Goal: Transaction & Acquisition: Download file/media

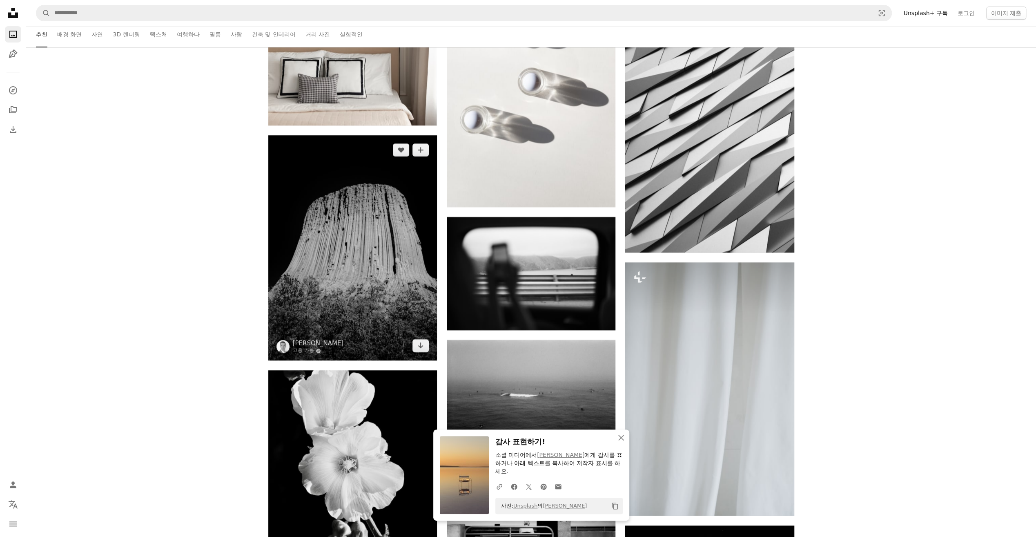
scroll to position [18711, 0]
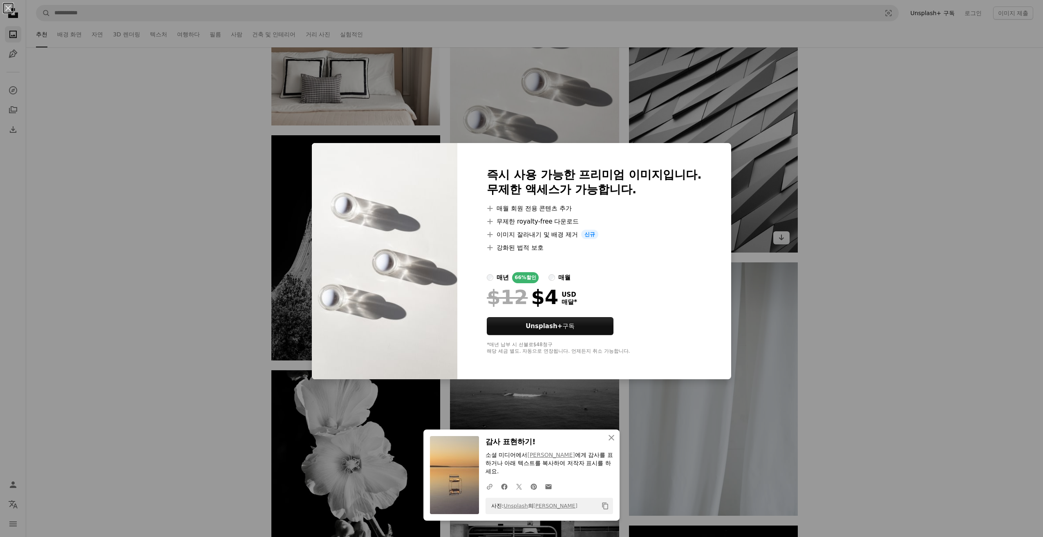
drag, startPoint x: 763, startPoint y: 202, endPoint x: 758, endPoint y: 203, distance: 5.1
click at [763, 202] on div "An X shape An X shape 닫기 감사 표현하기! 소셜 미디어에서 [PERSON_NAME] 에게 감사를 표하거나 아래 텍스트를 복사…" at bounding box center [521, 268] width 1043 height 537
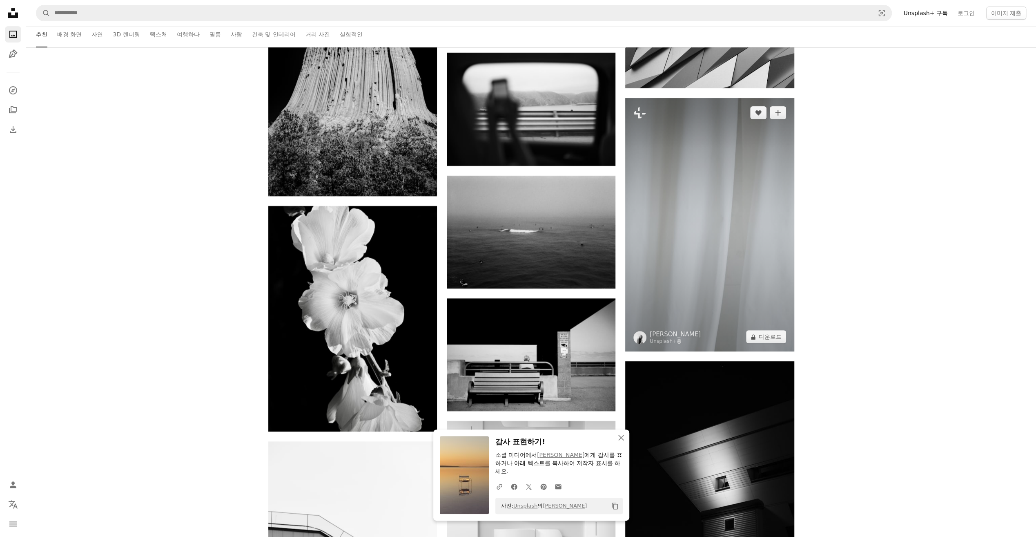
scroll to position [18874, 0]
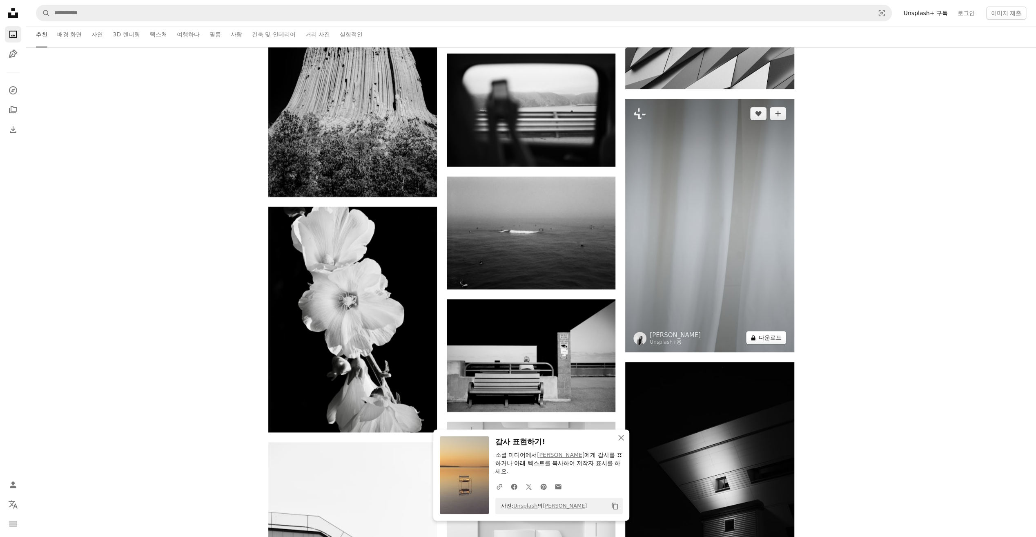
click at [774, 341] on button "A lock 다운로드" at bounding box center [766, 337] width 40 height 13
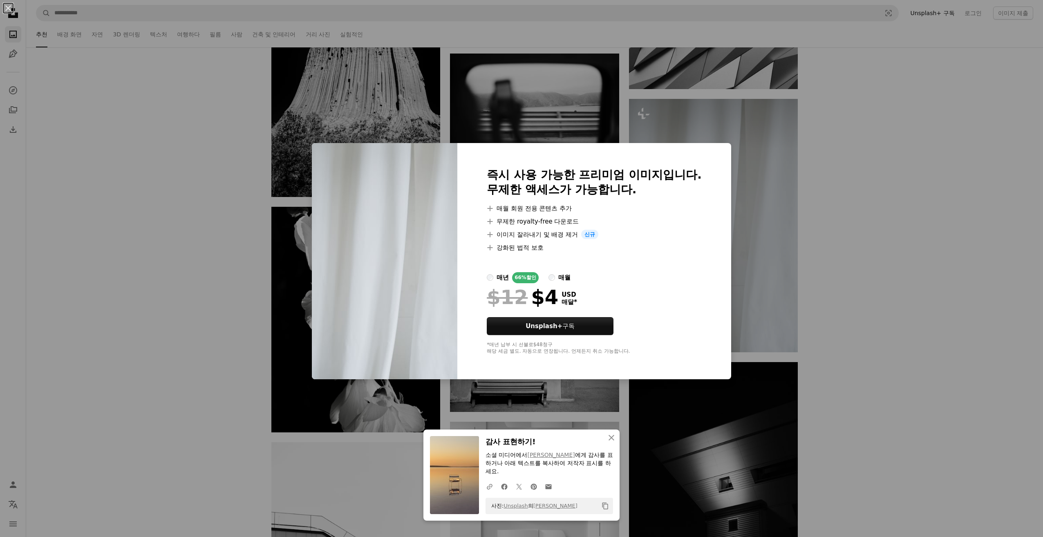
click at [753, 273] on div "An X shape An X shape 닫기 감사 표현하기! 소셜 미디어에서 [PERSON_NAME] 에게 감사를 표하거나 아래 텍스트를 복사…" at bounding box center [521, 268] width 1043 height 537
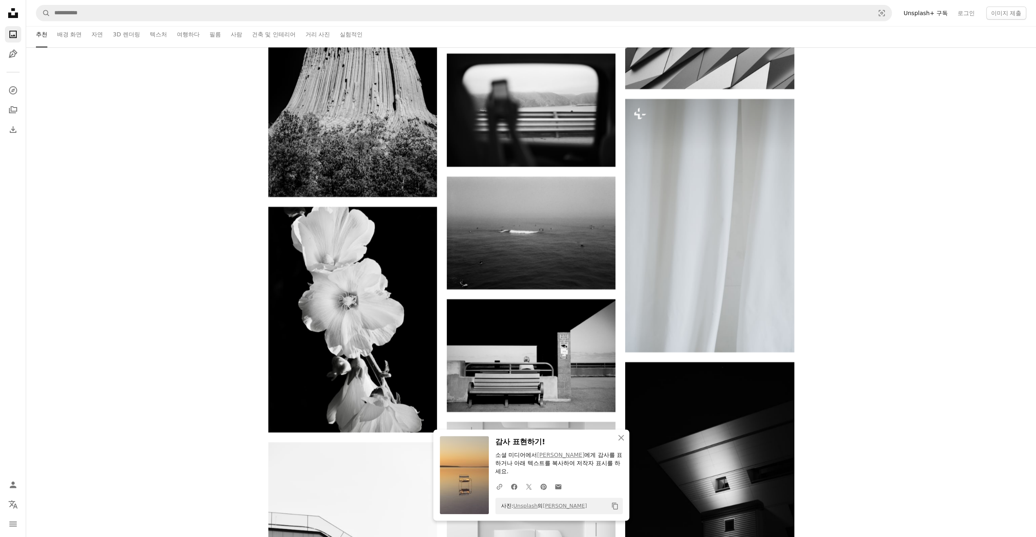
scroll to position [19078, 0]
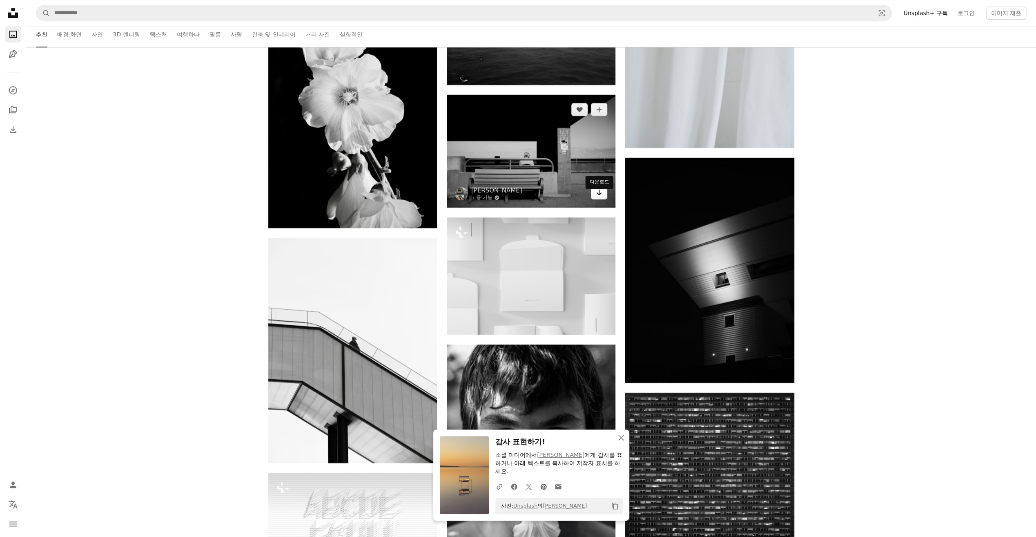
click at [595, 199] on link "Arrow pointing down" at bounding box center [599, 192] width 16 height 13
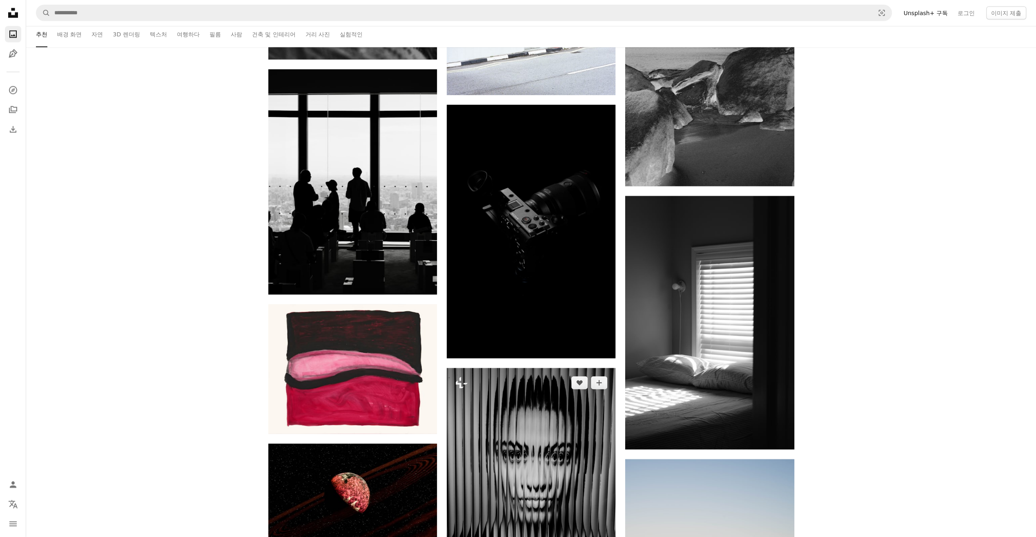
scroll to position [20386, 0]
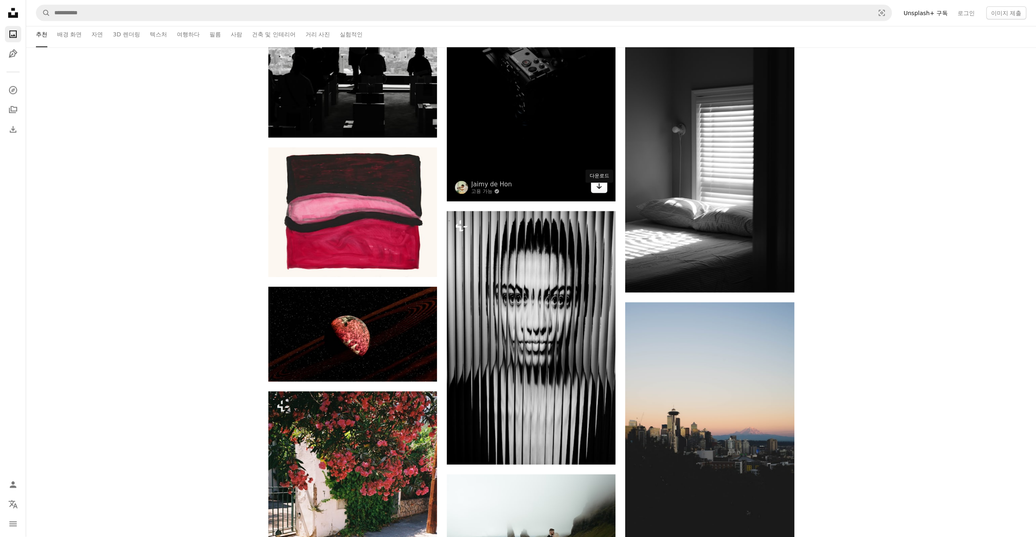
click at [601, 191] on icon "Arrow pointing down" at bounding box center [599, 186] width 7 height 10
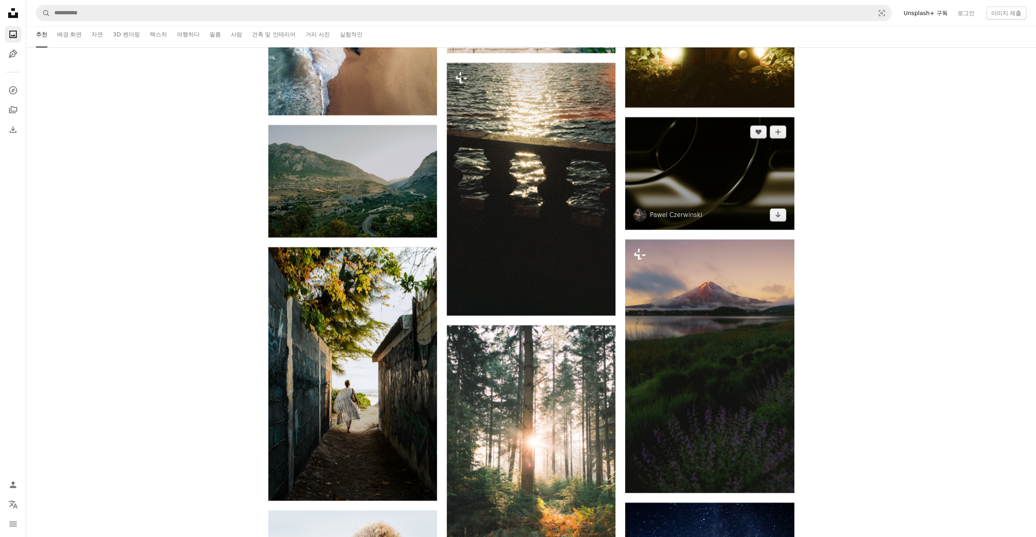
scroll to position [24757, 0]
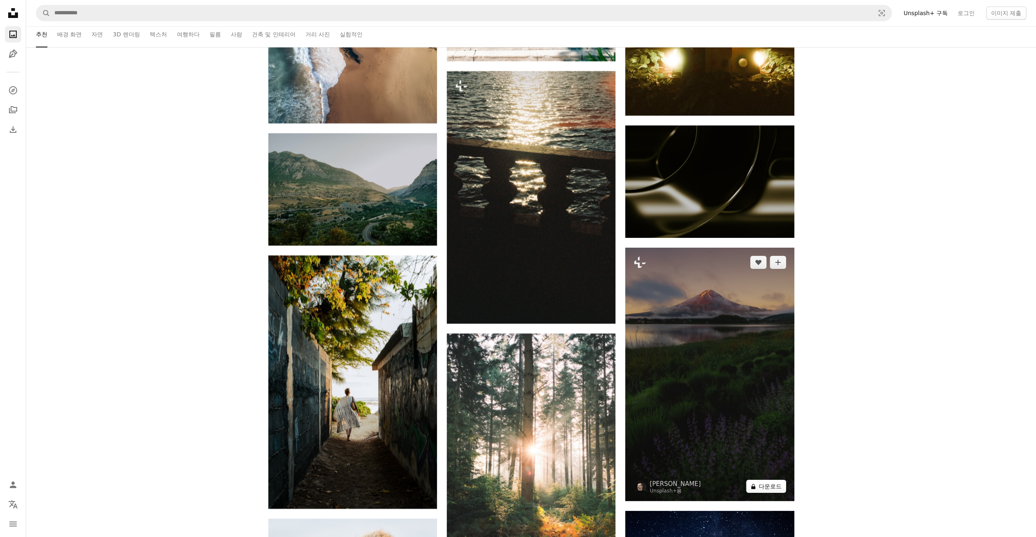
click at [776, 487] on button "A lock 다운로드" at bounding box center [766, 486] width 40 height 13
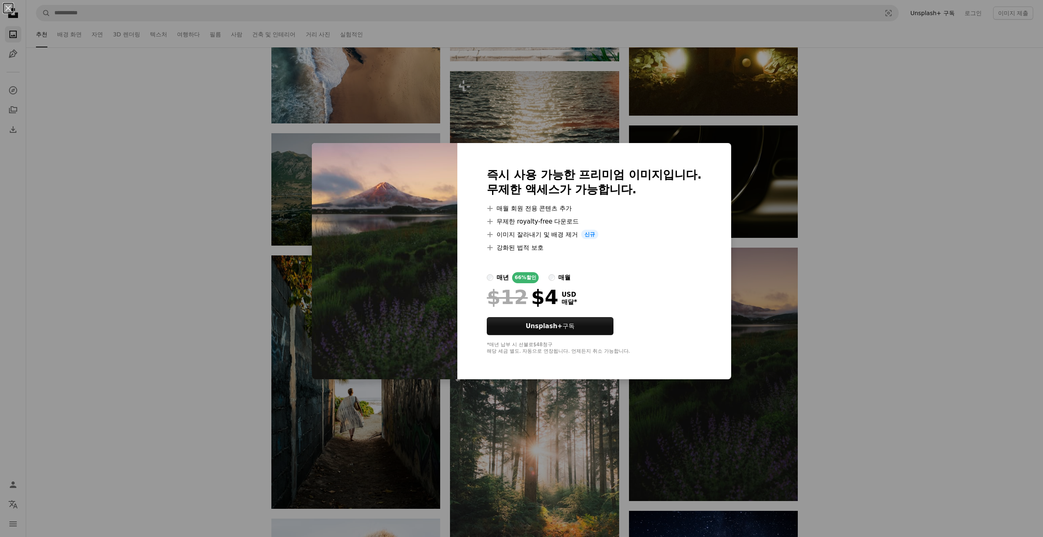
click at [766, 364] on div "An X shape 즉시 사용 가능한 프리미엄 이미지입니다. 무제한 액세스가 가능합니다. A plus sign 매월 회원 전용 콘텐츠 추가 A…" at bounding box center [521, 268] width 1043 height 537
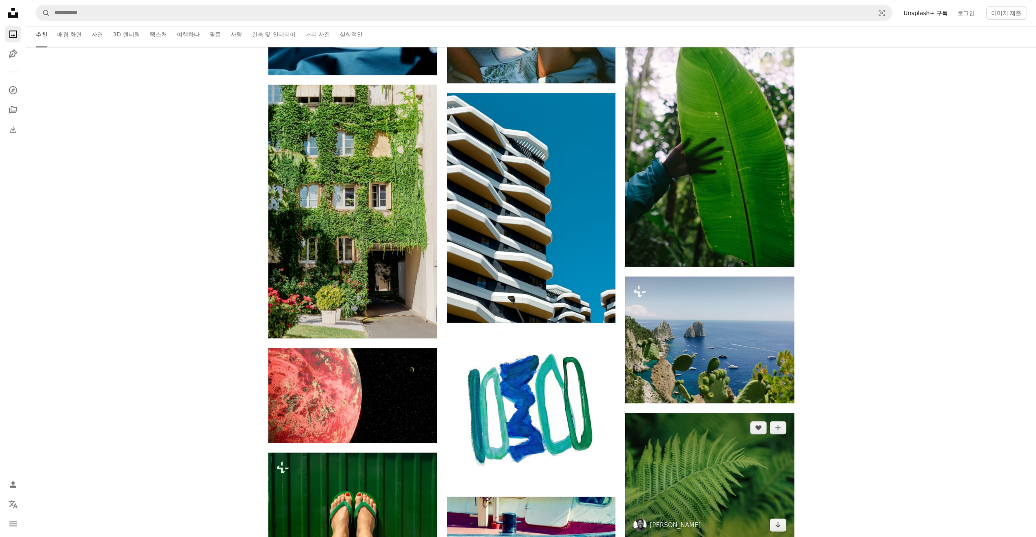
scroll to position [27127, 0]
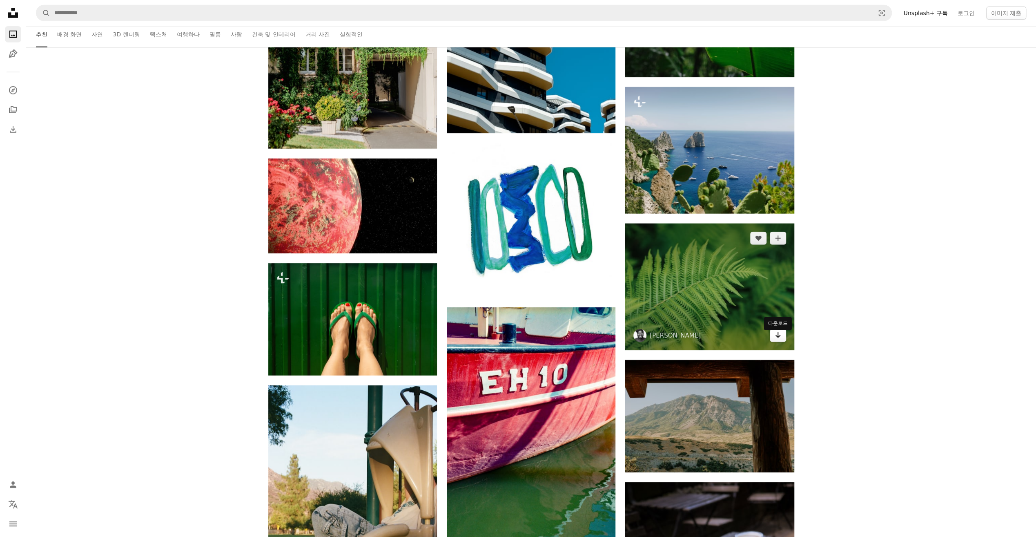
click at [780, 336] on icon "Arrow pointing down" at bounding box center [778, 335] width 7 height 10
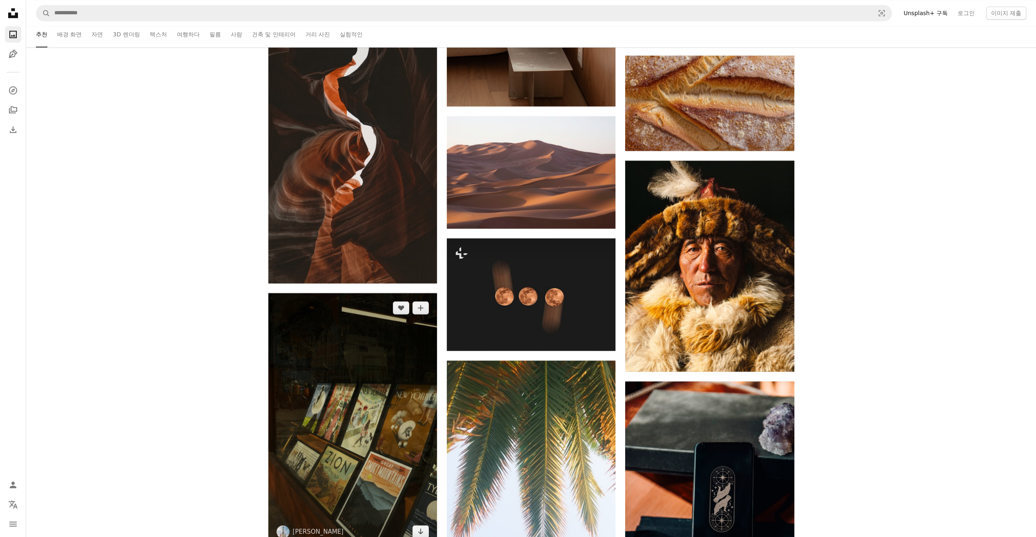
scroll to position [29006, 0]
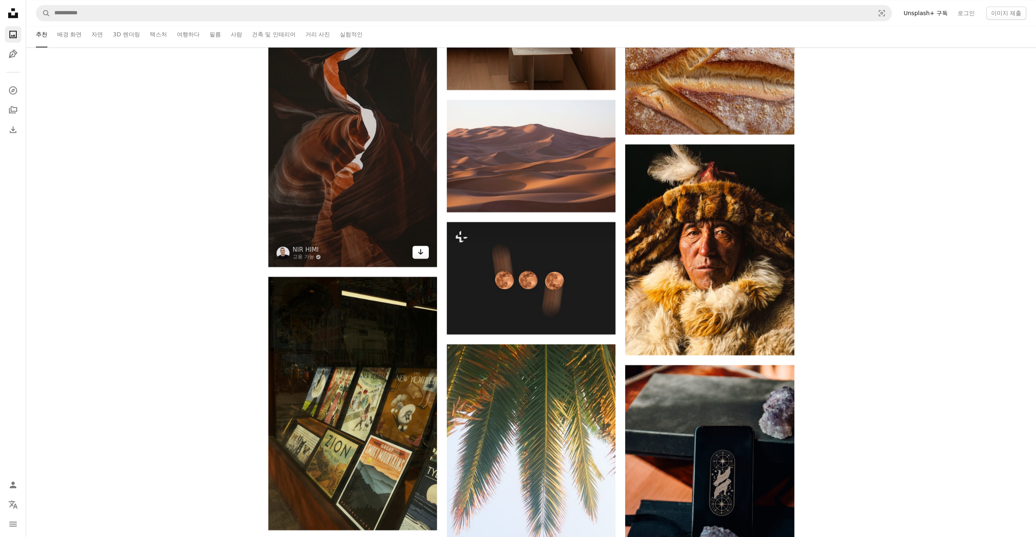
click at [422, 254] on icon "Arrow pointing down" at bounding box center [421, 252] width 7 height 10
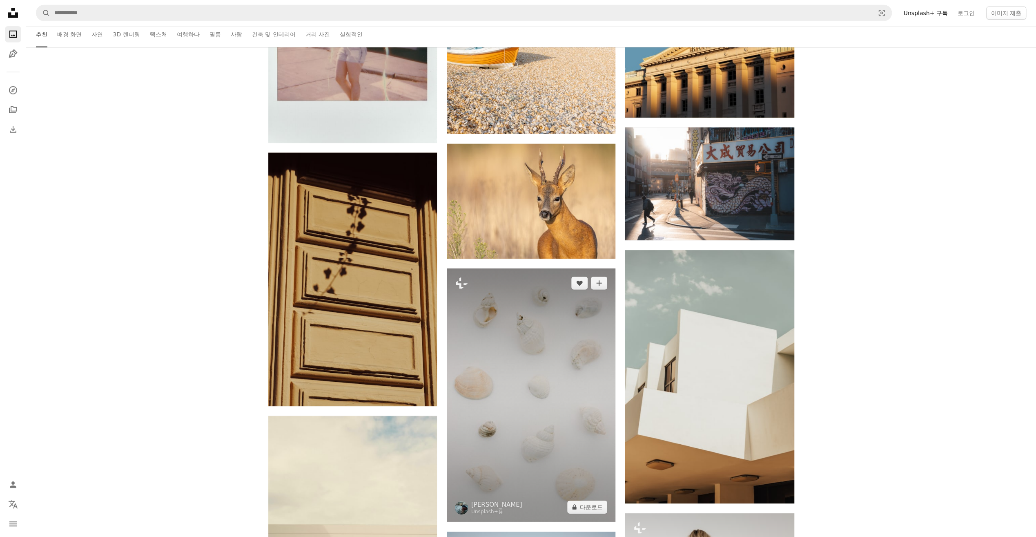
scroll to position [30354, 0]
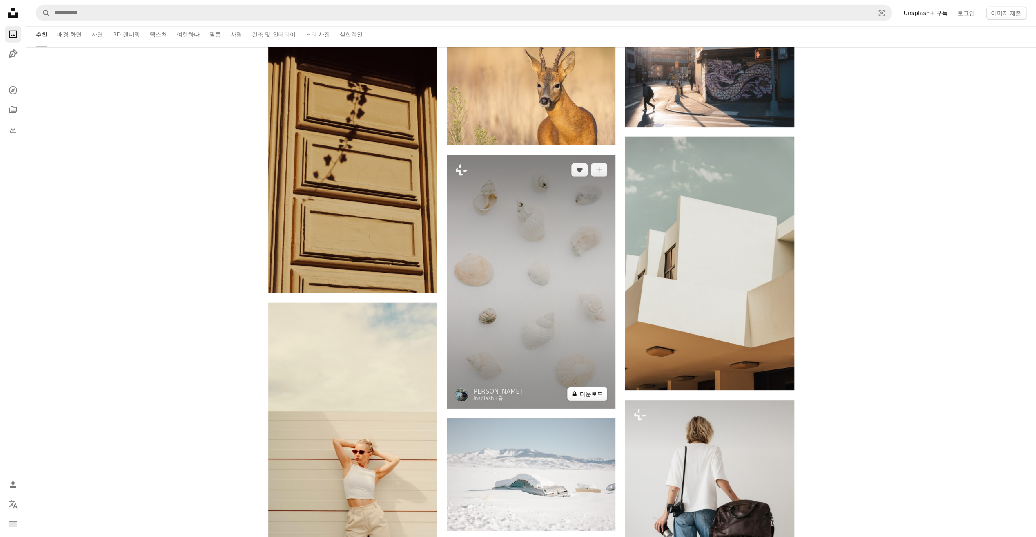
click at [585, 400] on button "A lock 다운로드" at bounding box center [587, 393] width 40 height 13
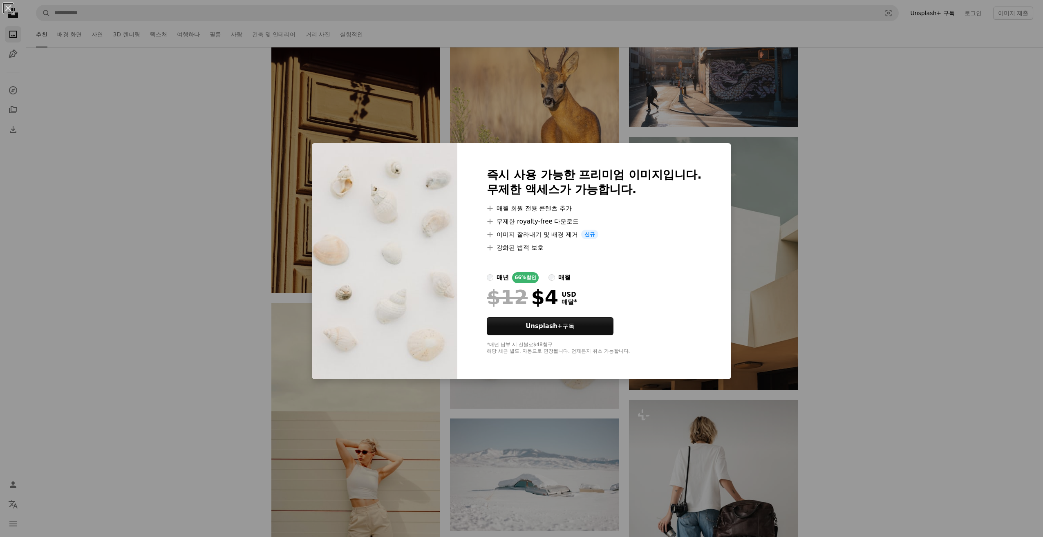
click at [761, 214] on div "An X shape 즉시 사용 가능한 프리미엄 이미지입니다. 무제한 액세스가 가능합니다. A plus sign 매월 회원 전용 콘텐츠 추가 A…" at bounding box center [521, 268] width 1043 height 537
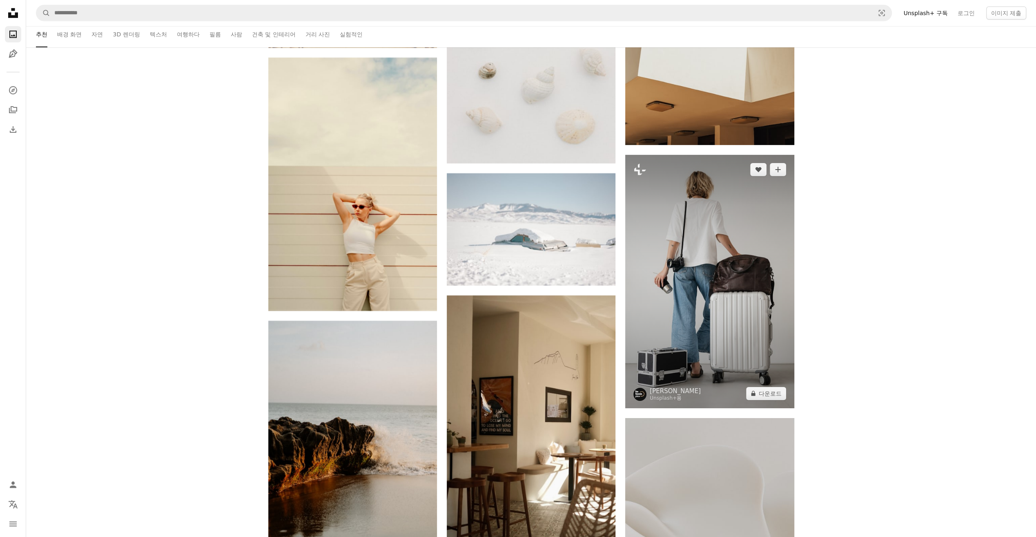
scroll to position [30354, 0]
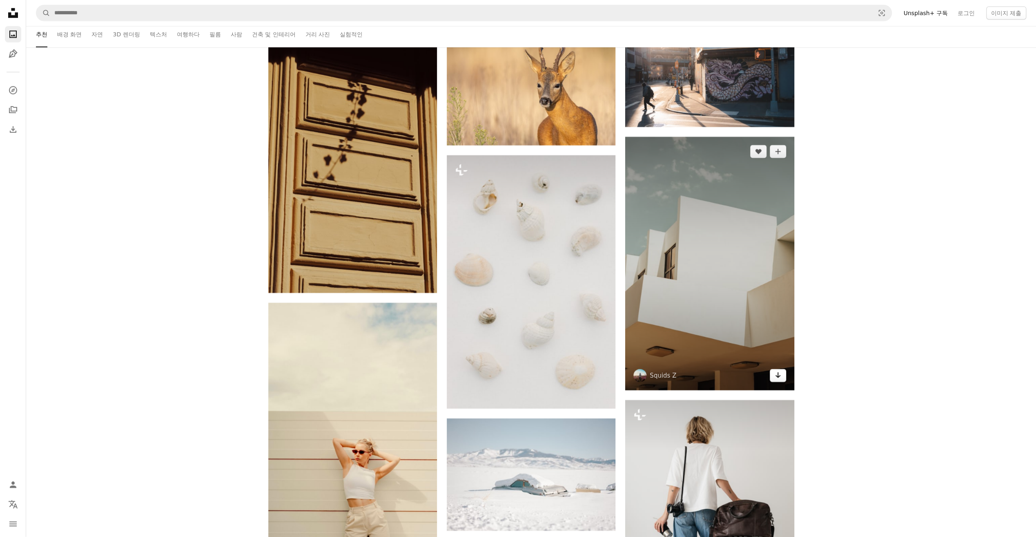
click at [775, 377] on icon "Arrow pointing down" at bounding box center [778, 375] width 7 height 10
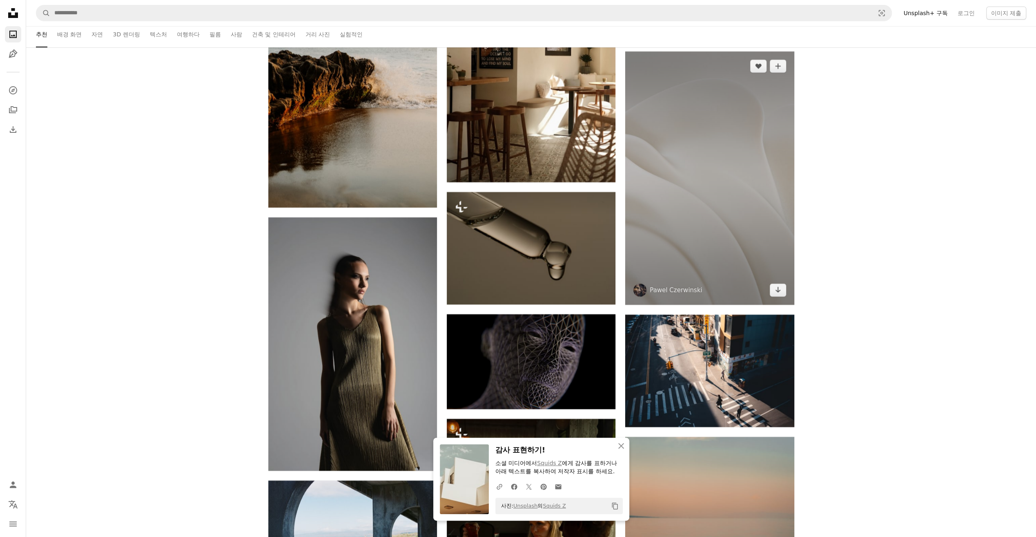
scroll to position [30967, 0]
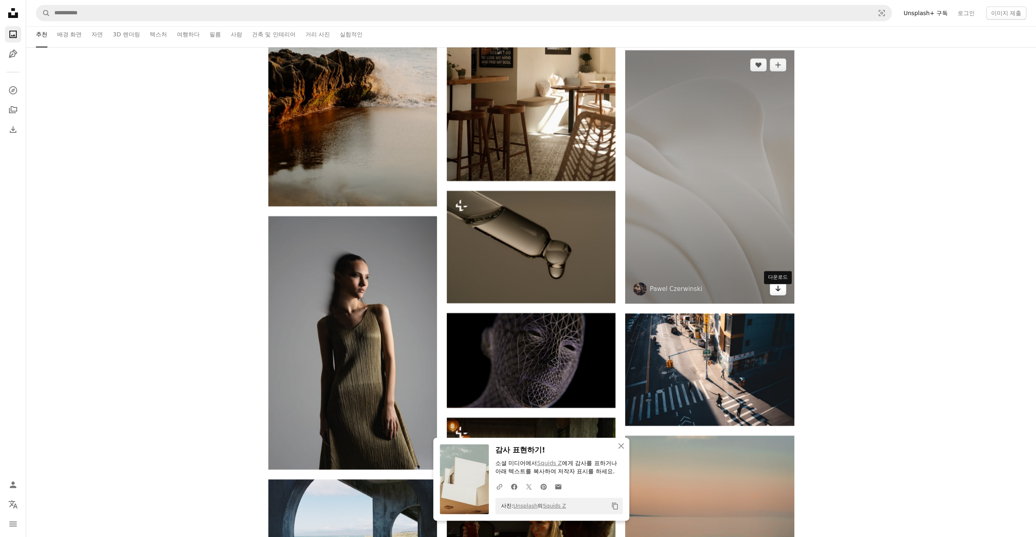
click at [773, 289] on link "Arrow pointing down" at bounding box center [778, 288] width 16 height 13
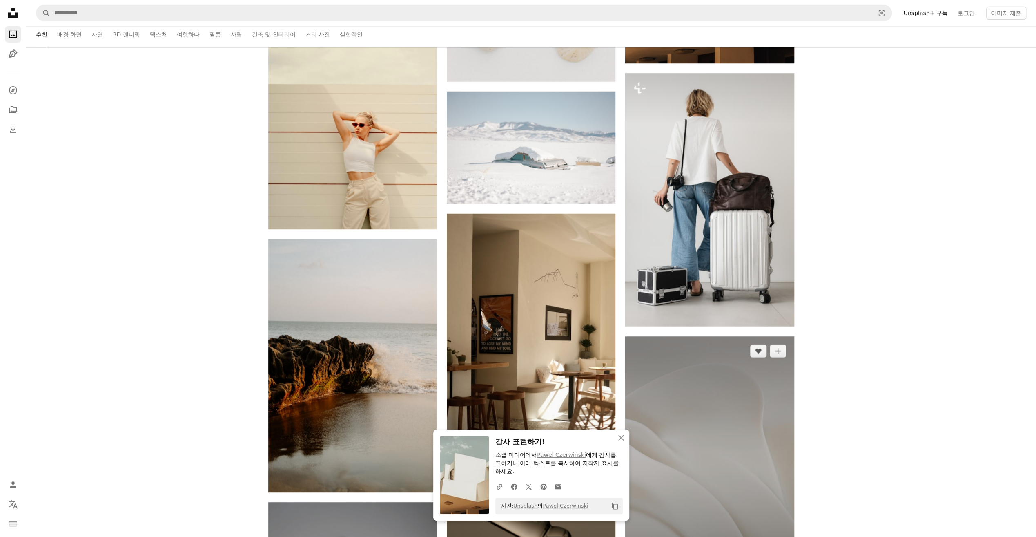
scroll to position [30885, 0]
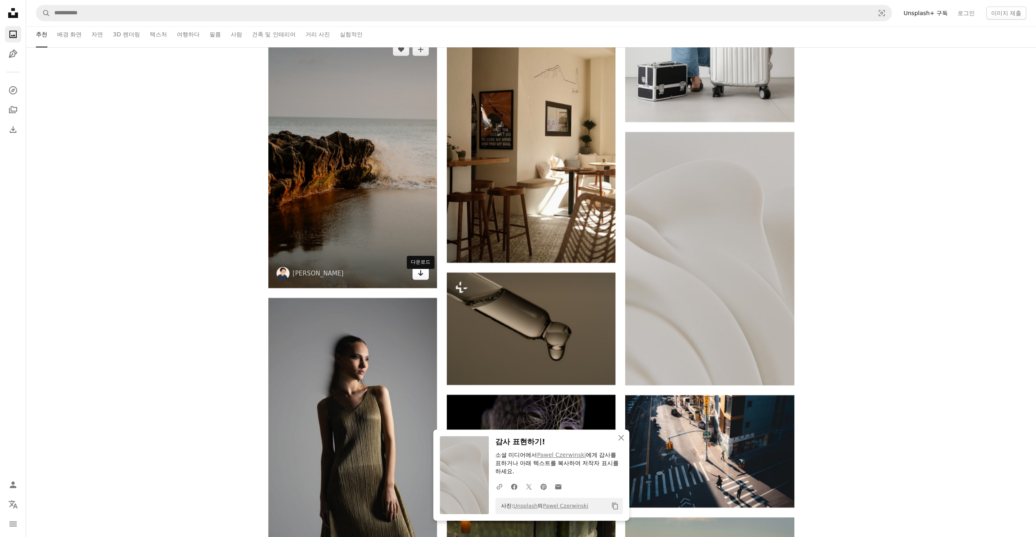
click at [418, 278] on icon "Arrow pointing down" at bounding box center [421, 273] width 7 height 10
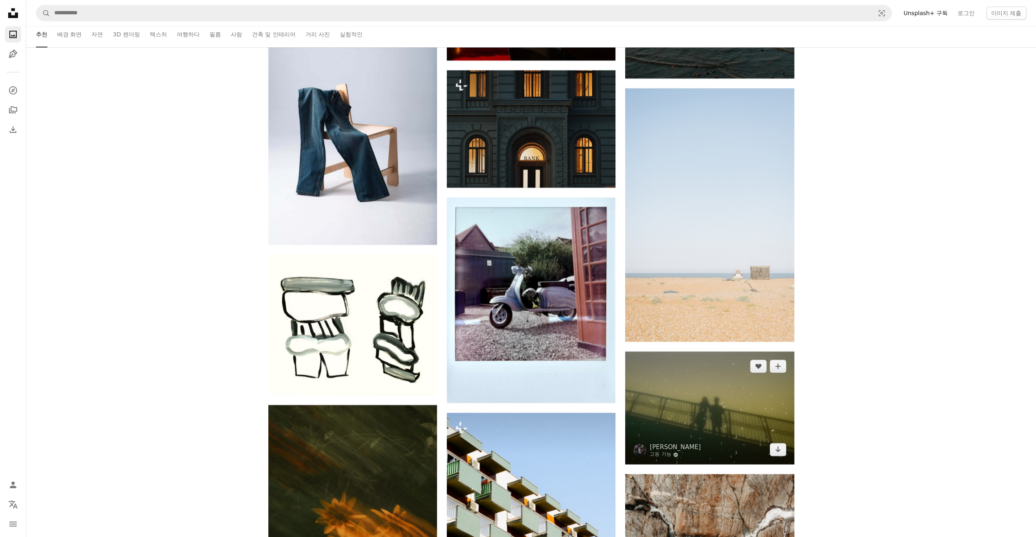
scroll to position [31580, 0]
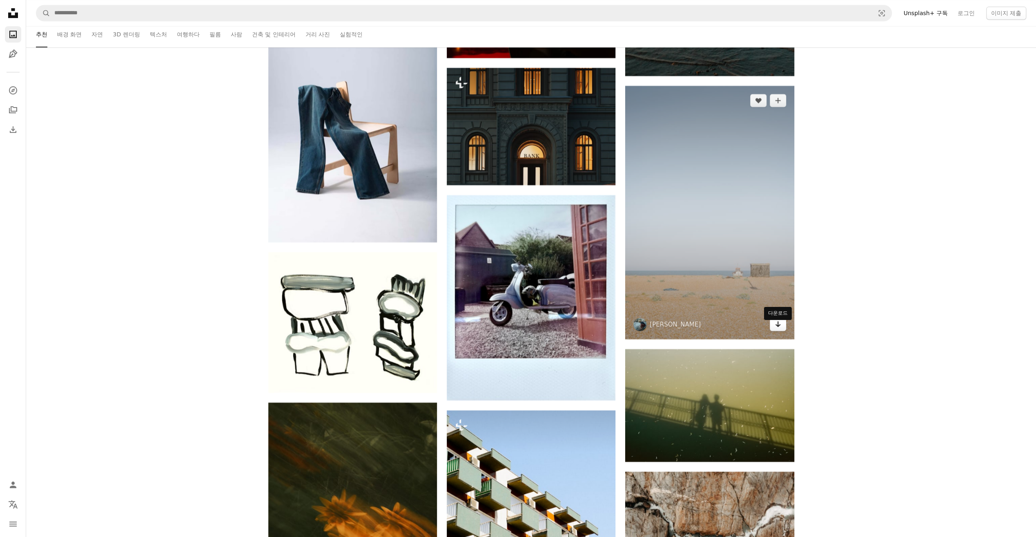
click at [782, 327] on link "Arrow pointing down" at bounding box center [778, 324] width 16 height 13
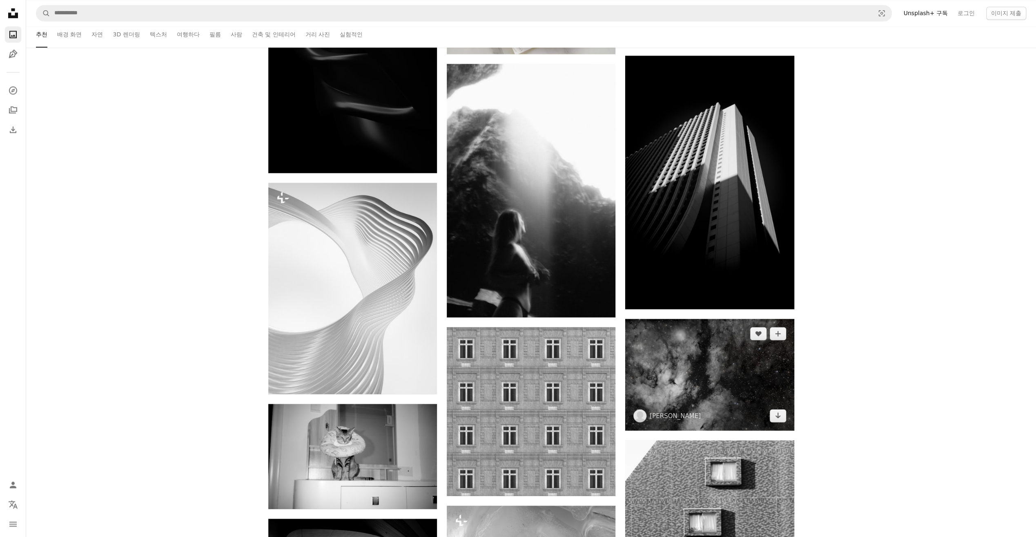
scroll to position [32601, 0]
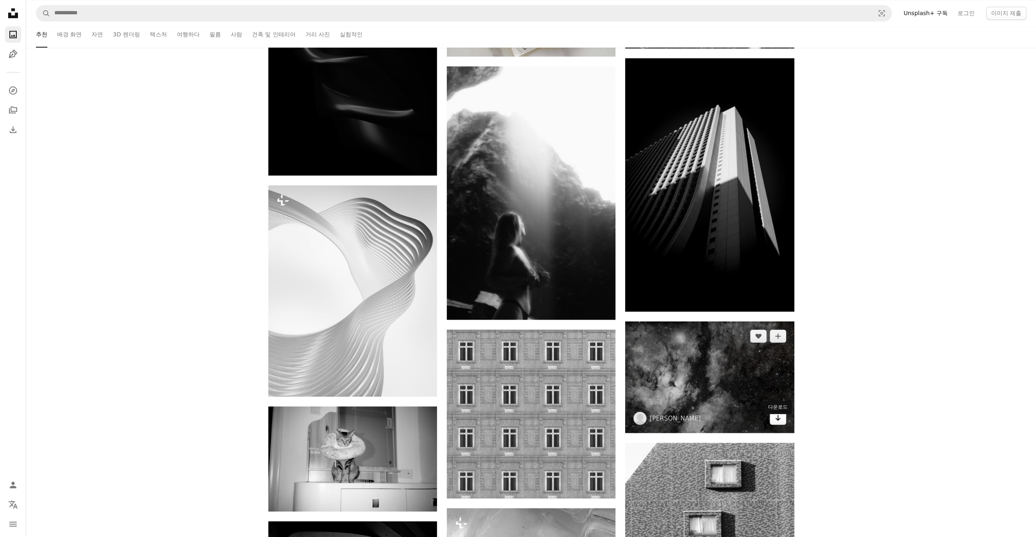
click at [777, 419] on icon "Arrow pointing down" at bounding box center [778, 418] width 7 height 10
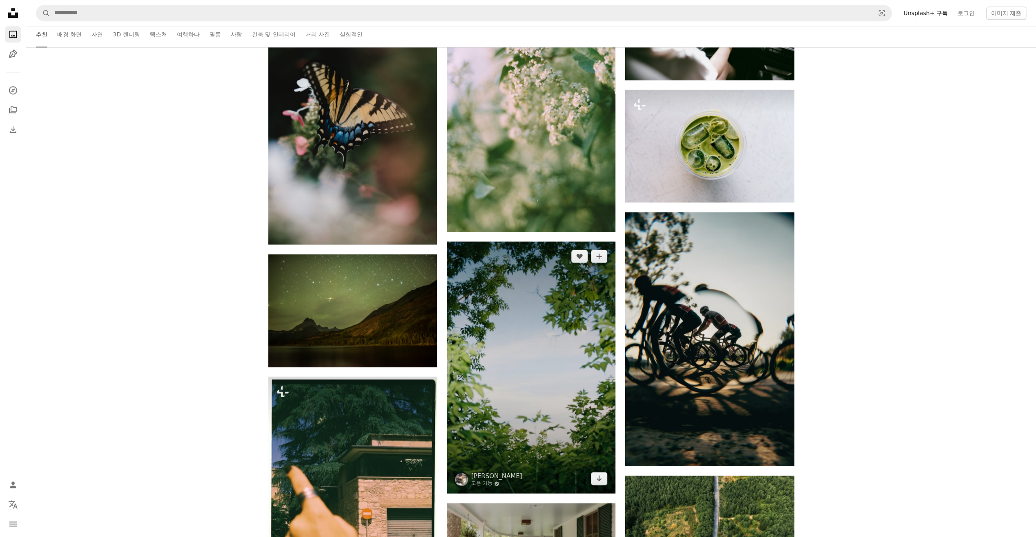
scroll to position [34970, 0]
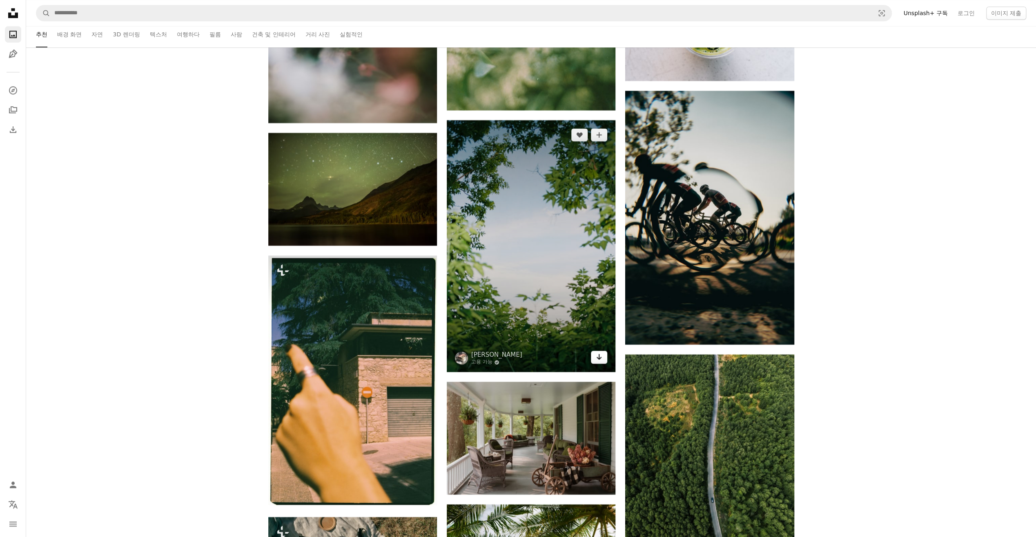
click at [600, 362] on icon "Arrow pointing down" at bounding box center [599, 357] width 7 height 10
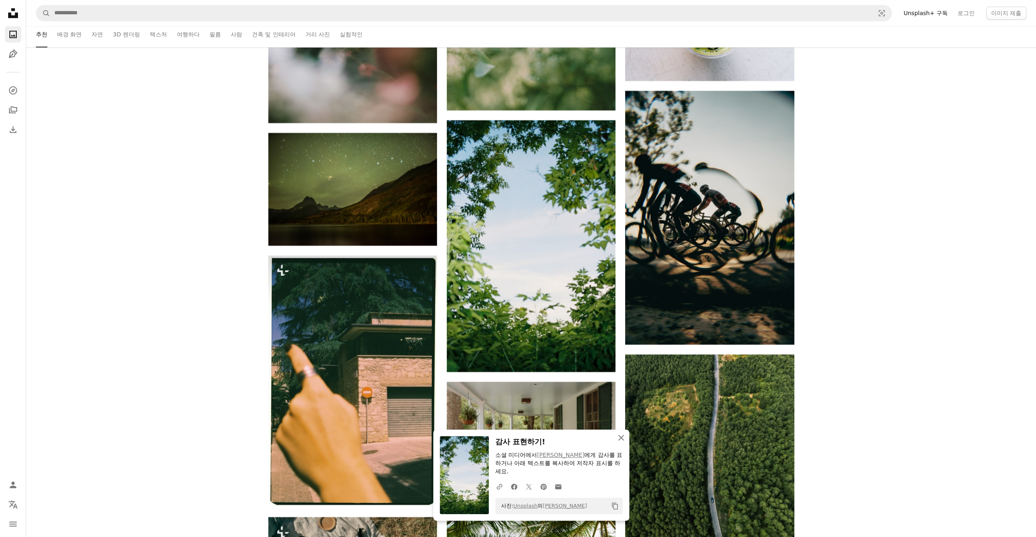
click at [616, 437] on button "An X shape 닫기" at bounding box center [621, 437] width 16 height 16
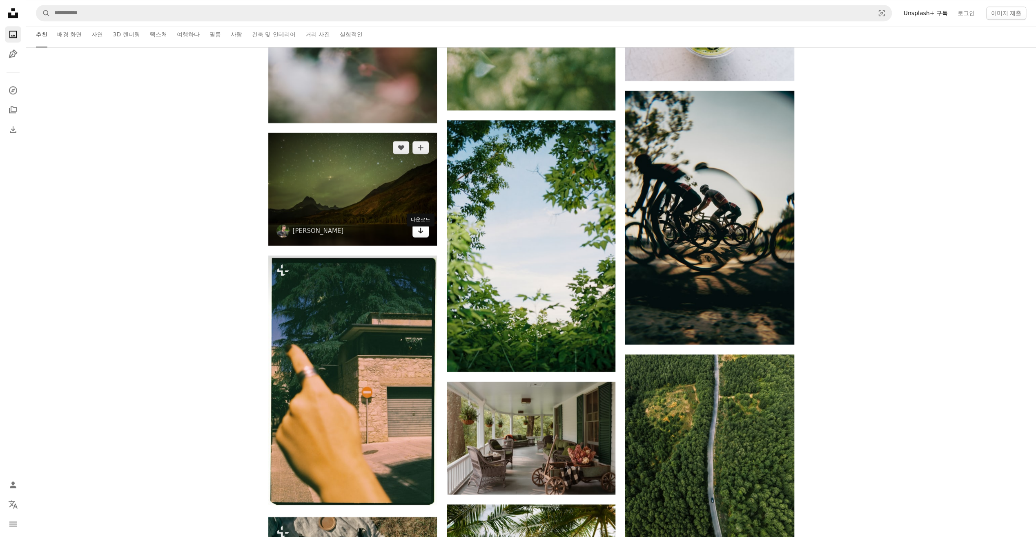
click at [418, 235] on icon "Arrow pointing down" at bounding box center [421, 231] width 7 height 10
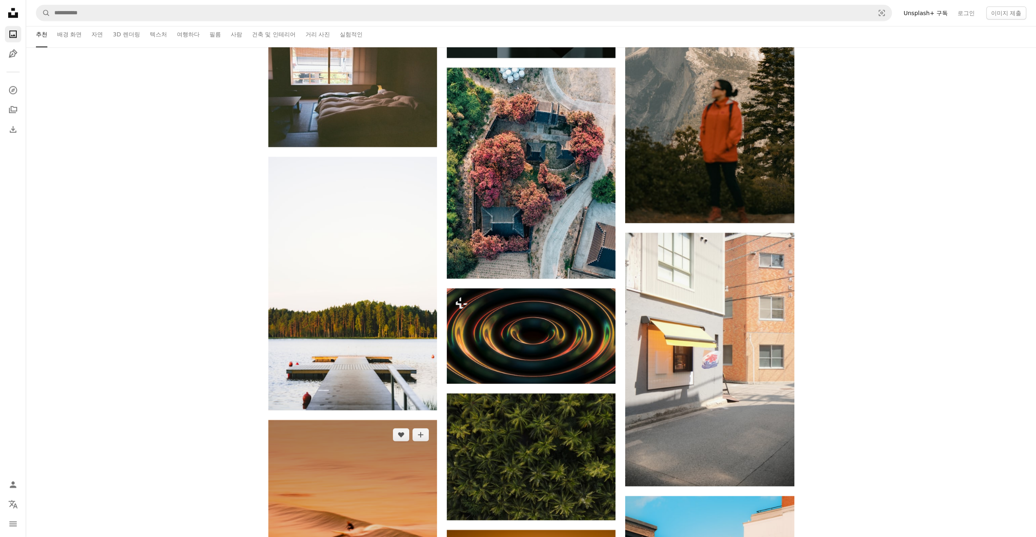
scroll to position [39383, 0]
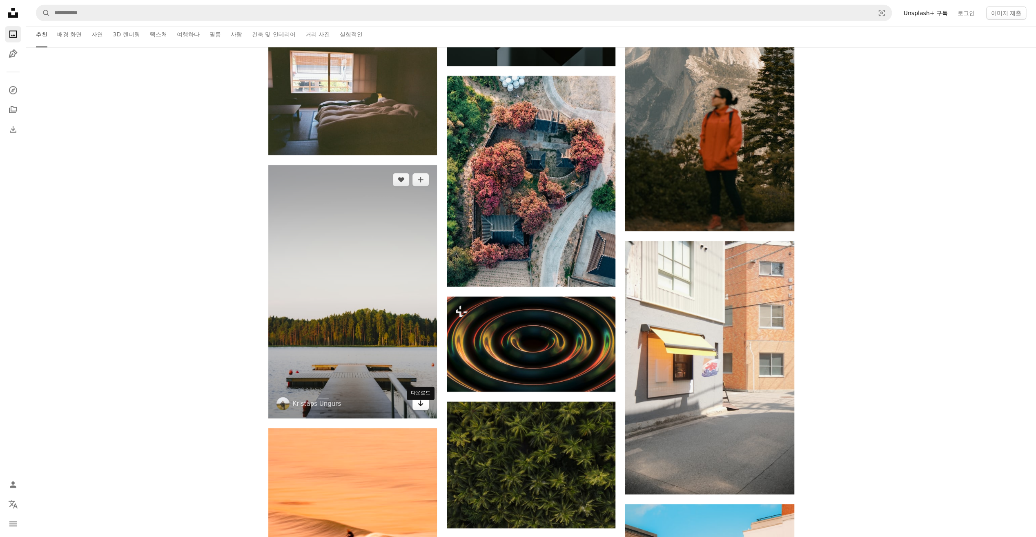
click at [423, 408] on icon "Arrow pointing down" at bounding box center [421, 403] width 7 height 10
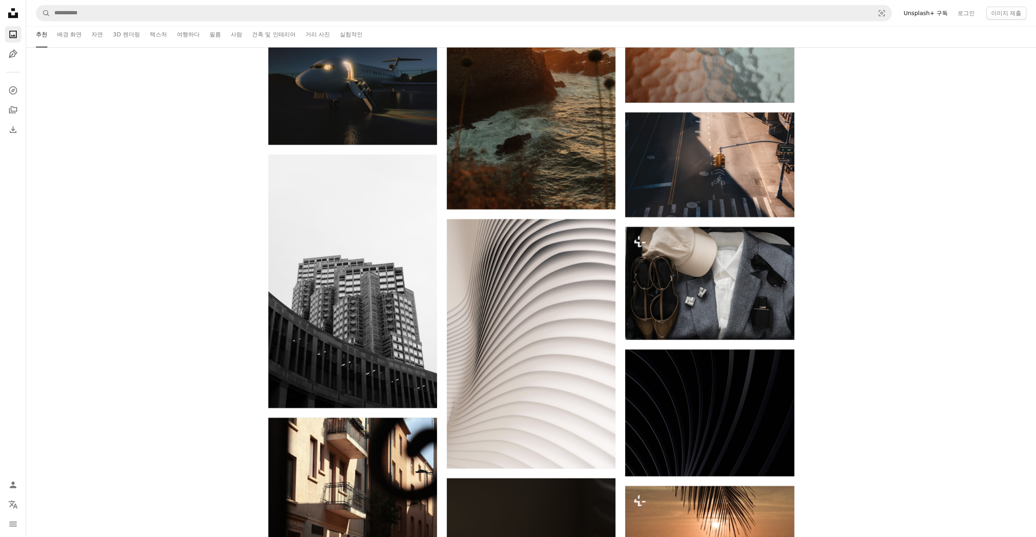
scroll to position [44244, 0]
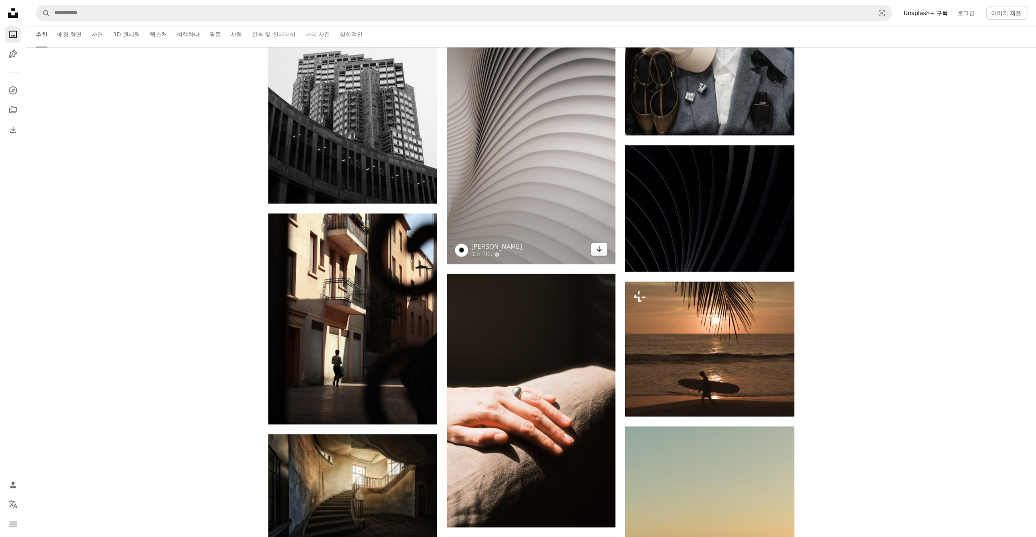
click at [600, 252] on link "Arrow pointing down" at bounding box center [599, 249] width 16 height 13
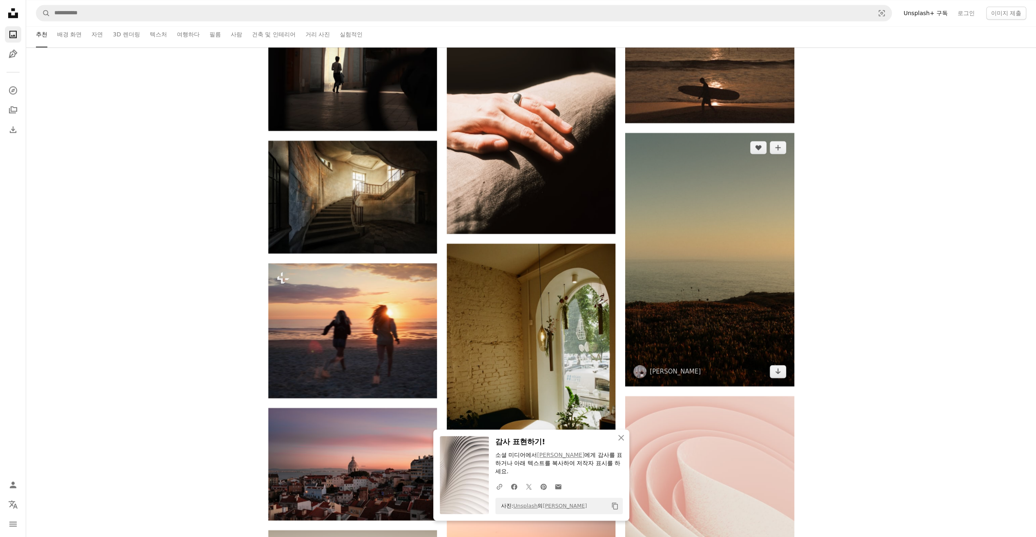
scroll to position [44530, 0]
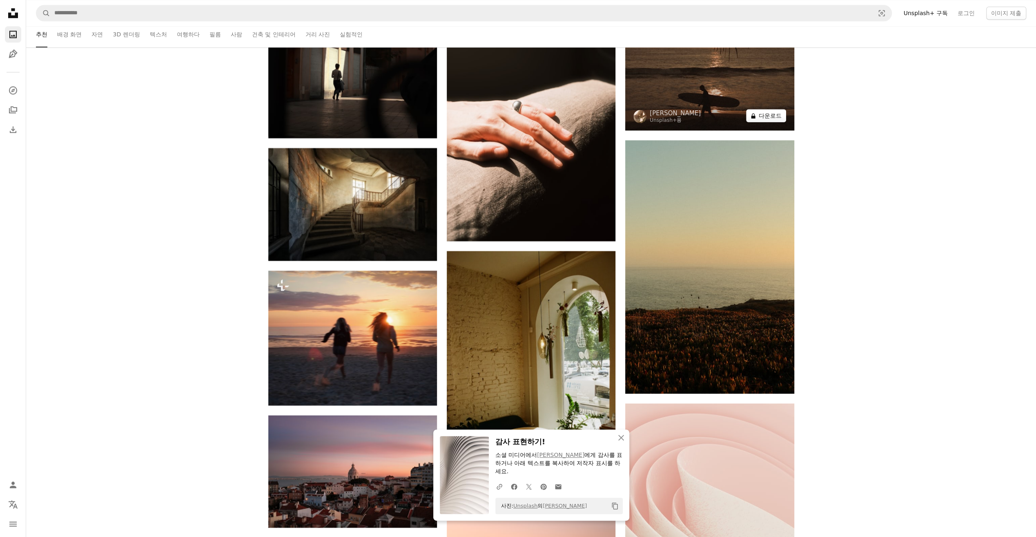
click at [779, 119] on button "A lock 다운로드" at bounding box center [766, 115] width 40 height 13
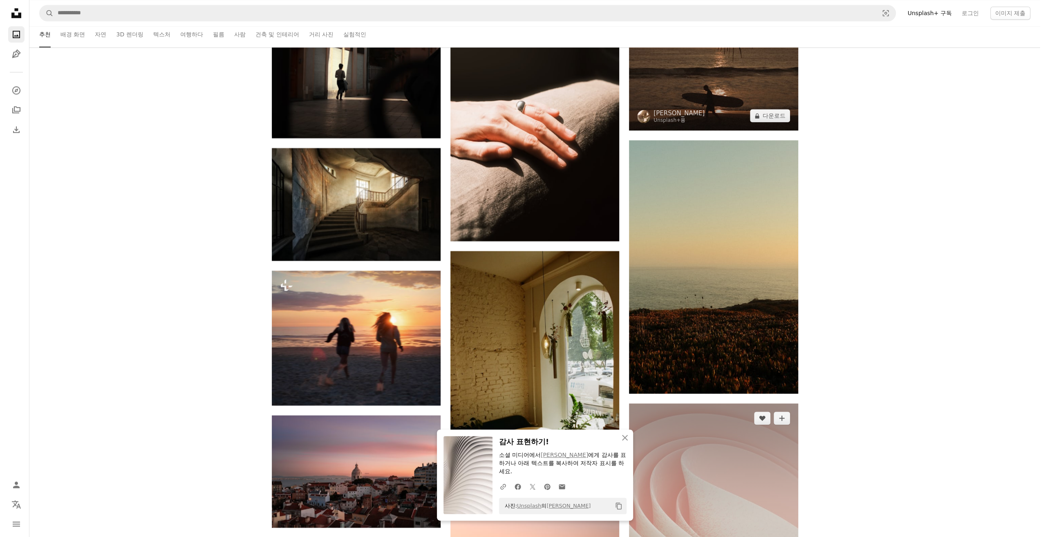
scroll to position [44775, 0]
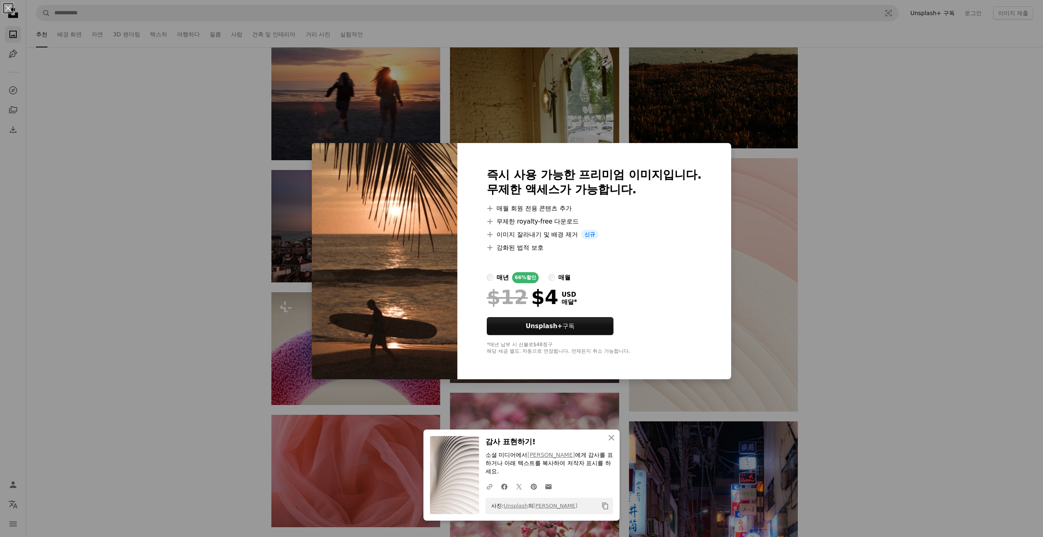
drag, startPoint x: 748, startPoint y: 335, endPoint x: 765, endPoint y: 264, distance: 73.1
click at [748, 335] on div "An X shape An X shape 닫기 감사 표현하기! 소셜 미디어에서 [PERSON_NAME] 에게 감사를 표하거나 아래 텍스트를 복사…" at bounding box center [521, 268] width 1043 height 537
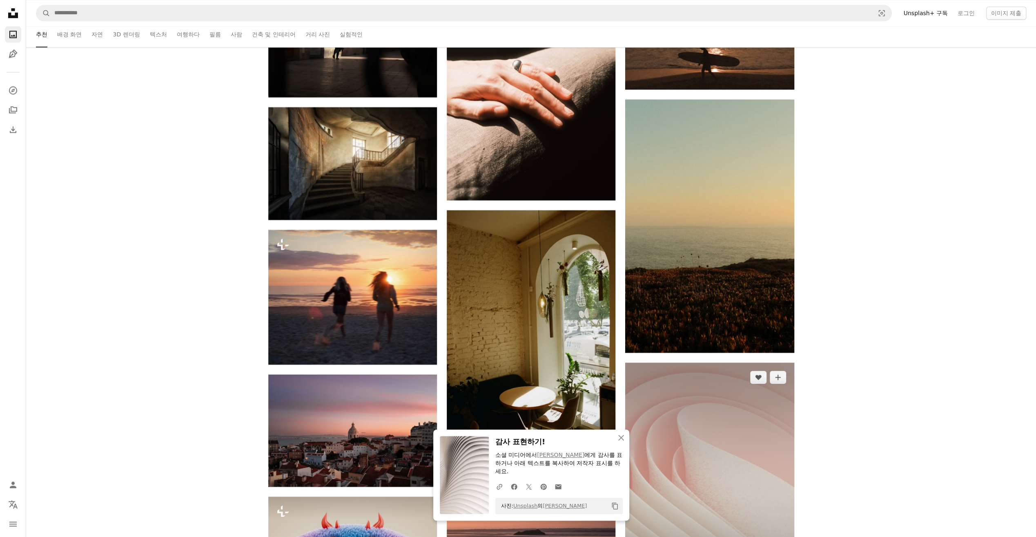
scroll to position [44734, 0]
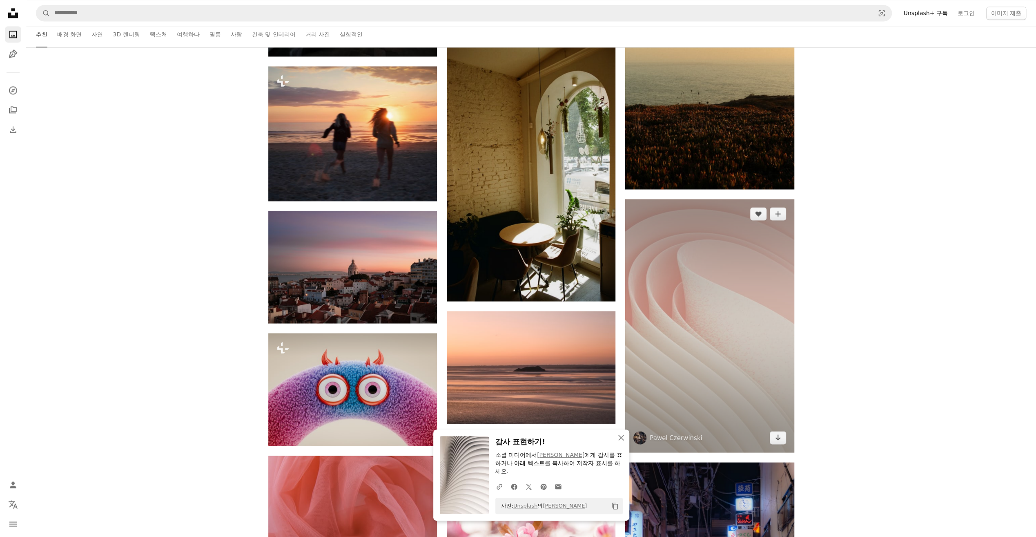
click at [781, 451] on img at bounding box center [709, 325] width 169 height 253
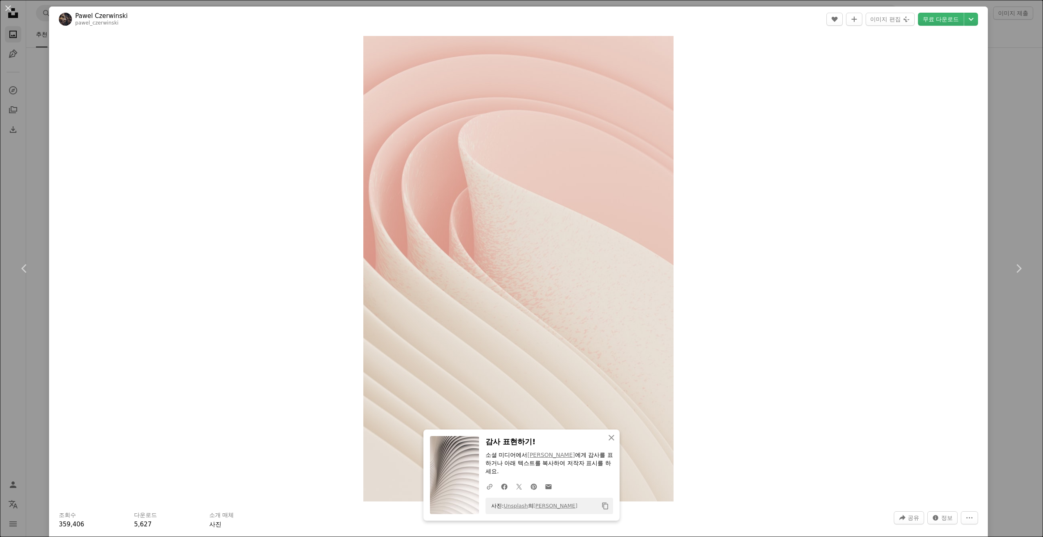
scroll to position [45143, 0]
click at [929, 20] on link "무료 다운로드" at bounding box center [941, 19] width 46 height 13
click at [9, 12] on button "An X shape" at bounding box center [8, 8] width 10 height 10
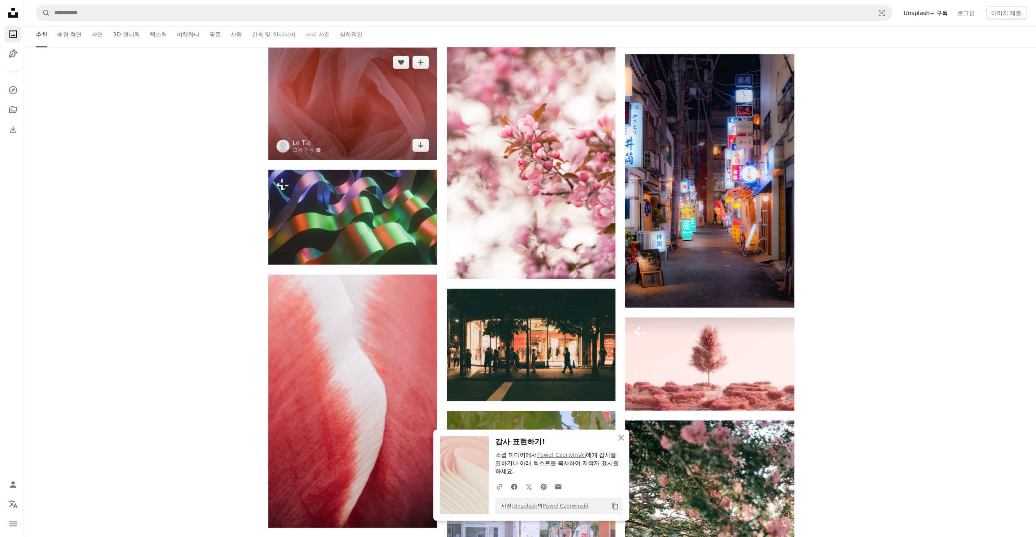
scroll to position [45143, 0]
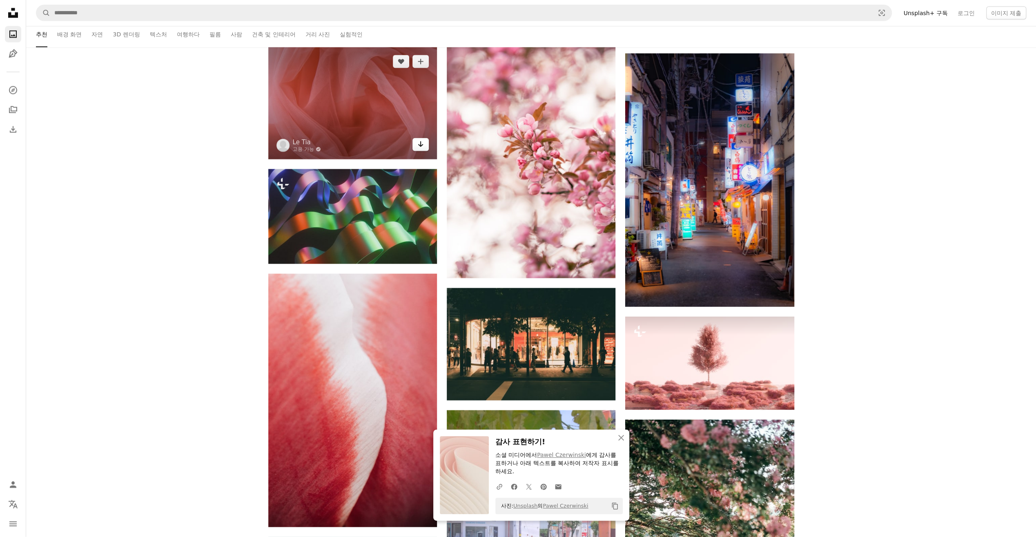
click at [425, 151] on link "Arrow pointing down" at bounding box center [421, 144] width 16 height 13
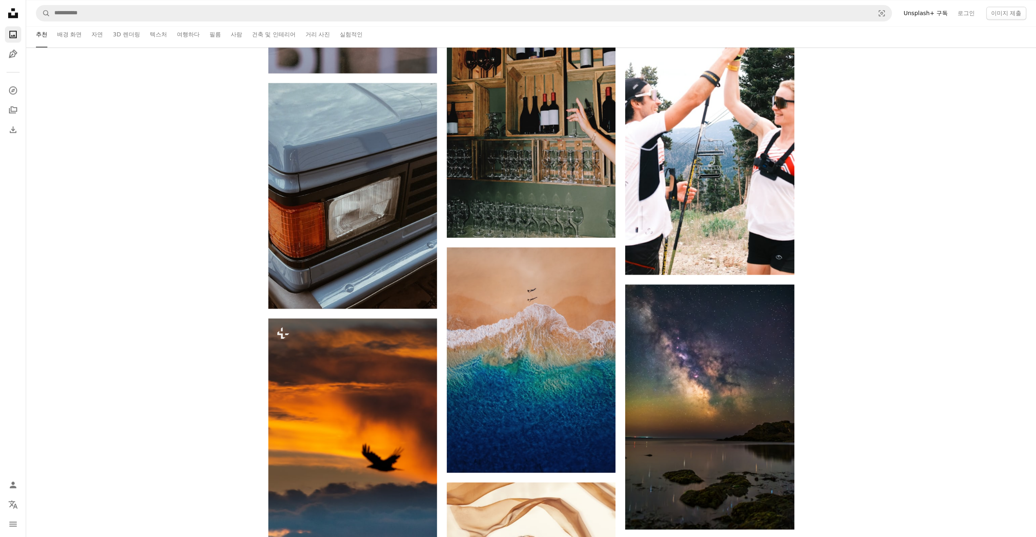
scroll to position [51189, 0]
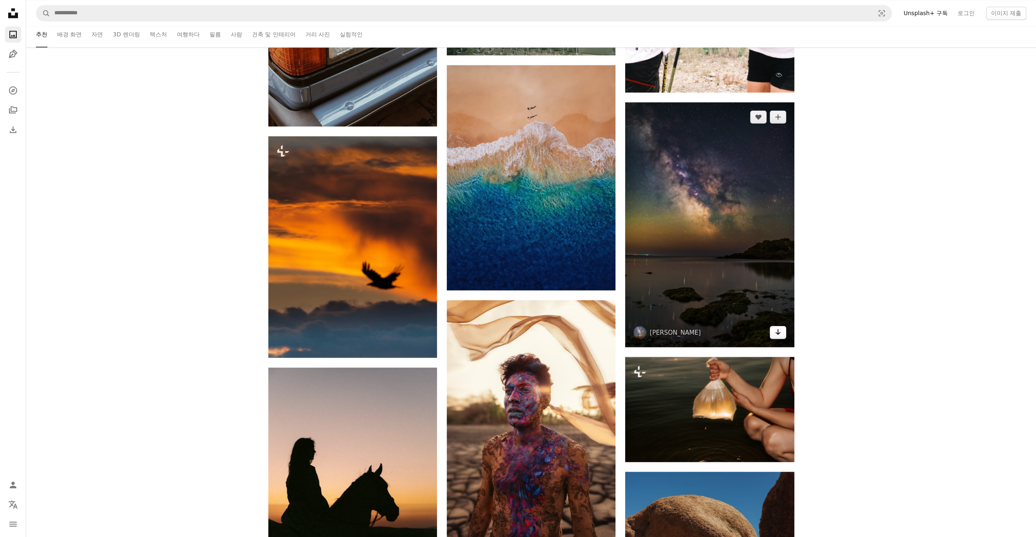
click at [778, 335] on icon "다운로드" at bounding box center [777, 332] width 5 height 6
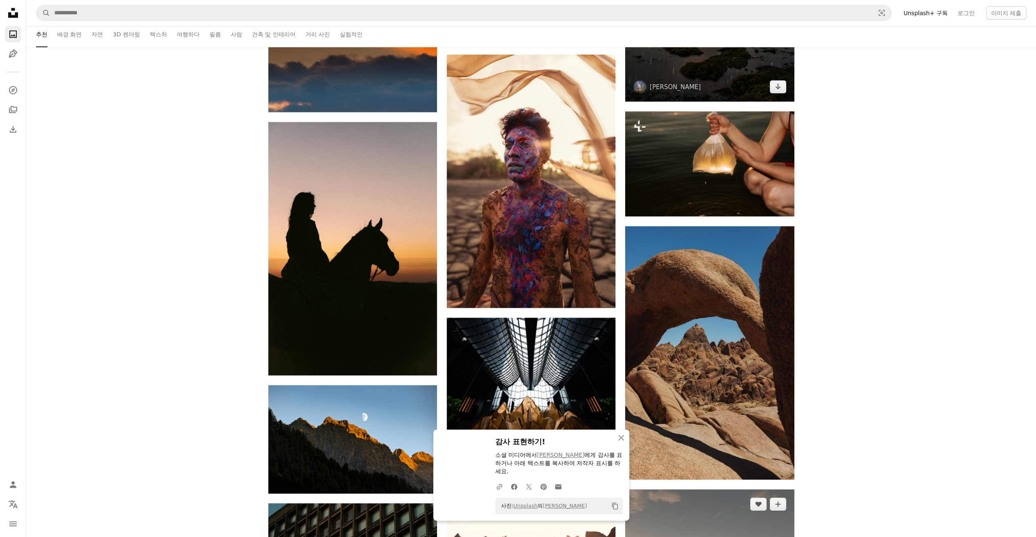
scroll to position [51679, 0]
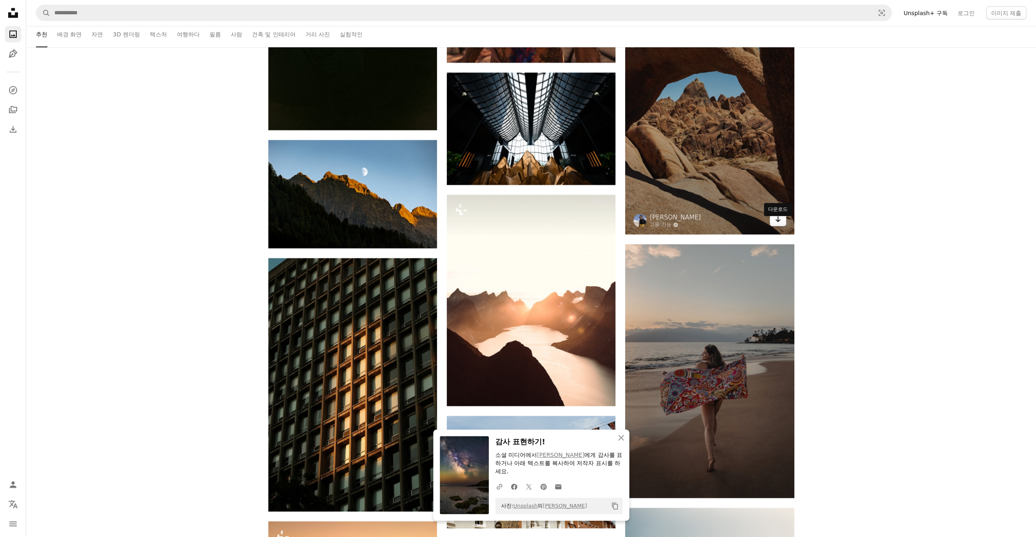
click at [775, 224] on icon "Arrow pointing down" at bounding box center [778, 219] width 7 height 10
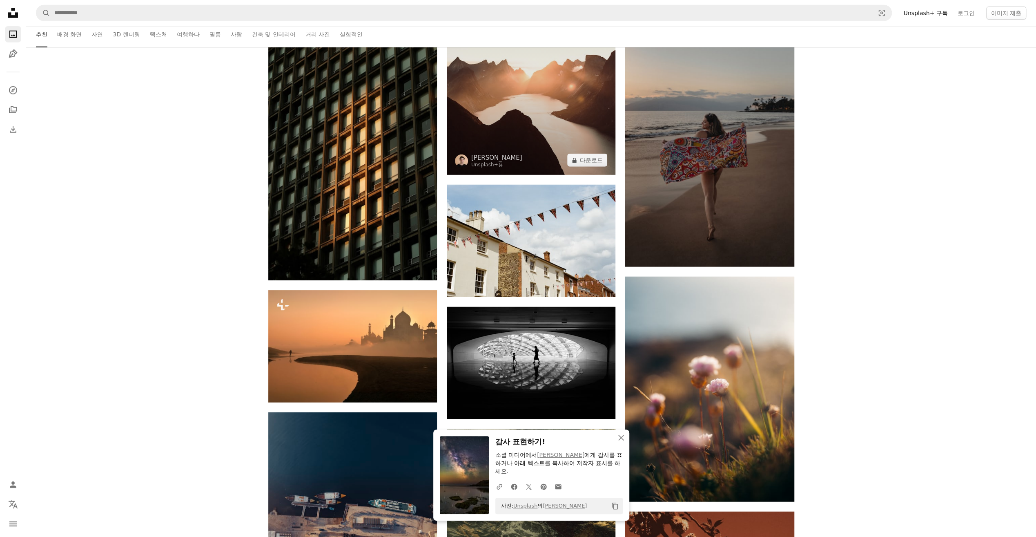
scroll to position [51925, 0]
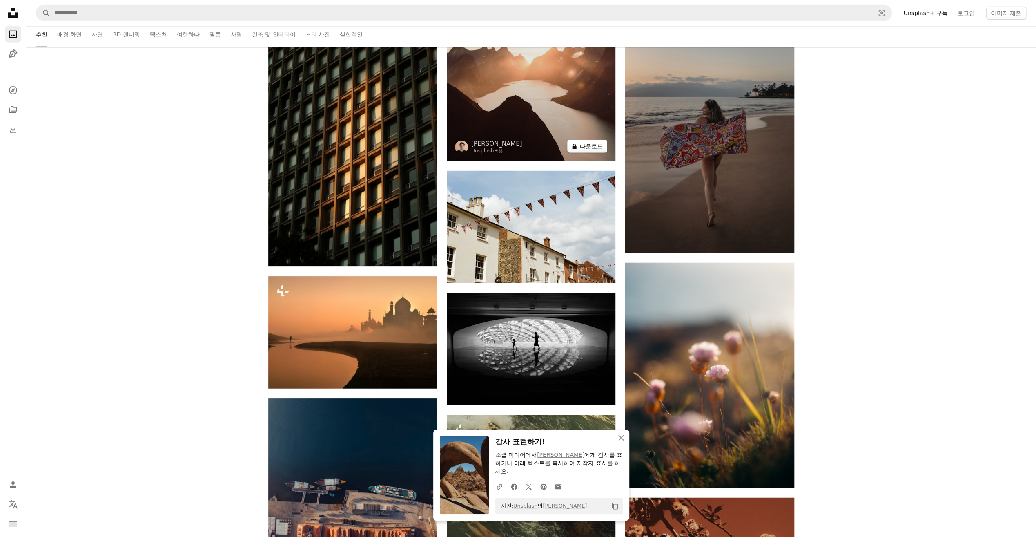
click at [594, 153] on button "A lock 다운로드" at bounding box center [587, 146] width 40 height 13
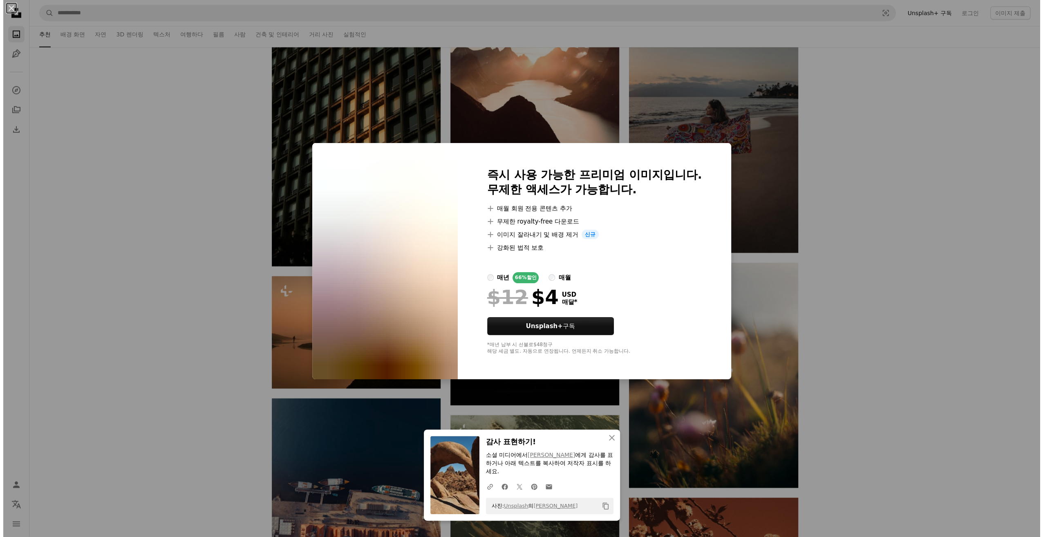
scroll to position [52129, 0]
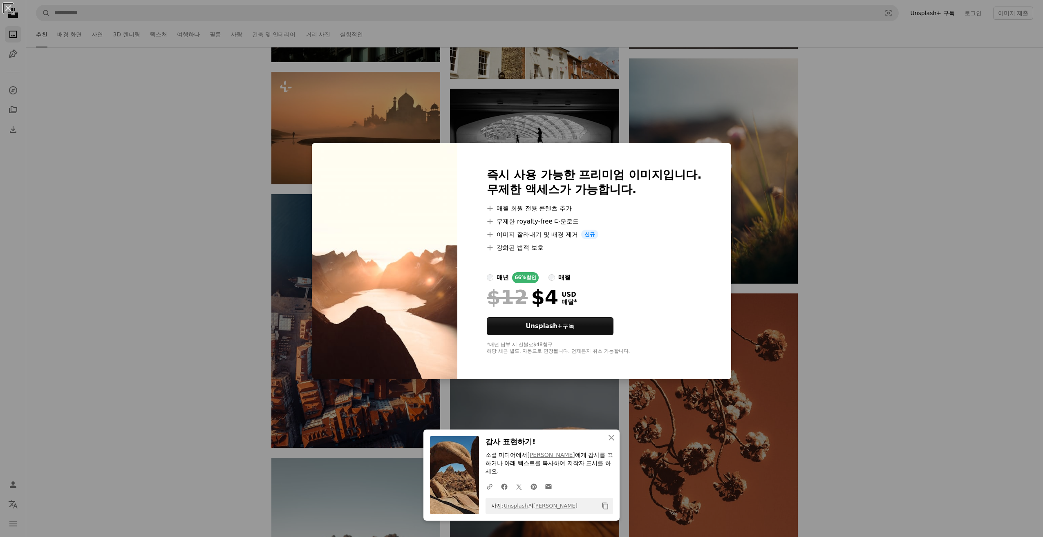
click at [747, 195] on div "An X shape An X shape 닫기 감사 표현하기! 소셜 미디어에서 [PERSON_NAME] 에게 감사를 표하거나 아래 텍스트를 복사…" at bounding box center [521, 268] width 1043 height 537
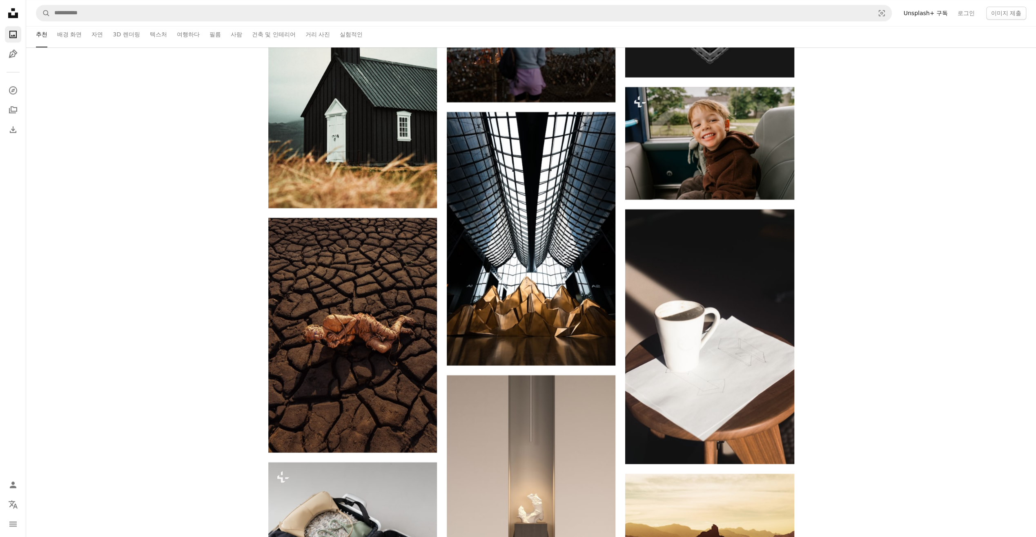
scroll to position [53640, 0]
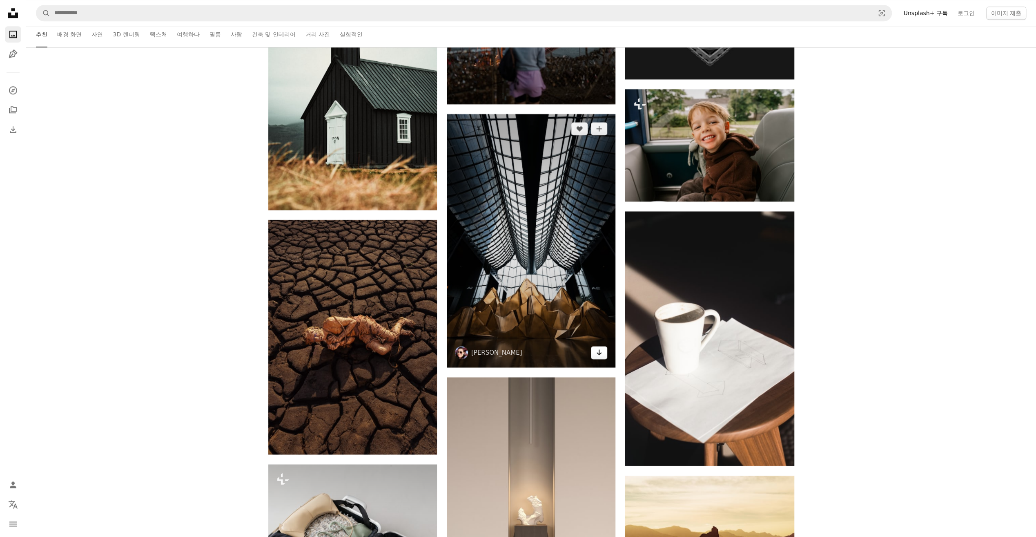
click at [601, 357] on icon "Arrow pointing down" at bounding box center [599, 352] width 7 height 10
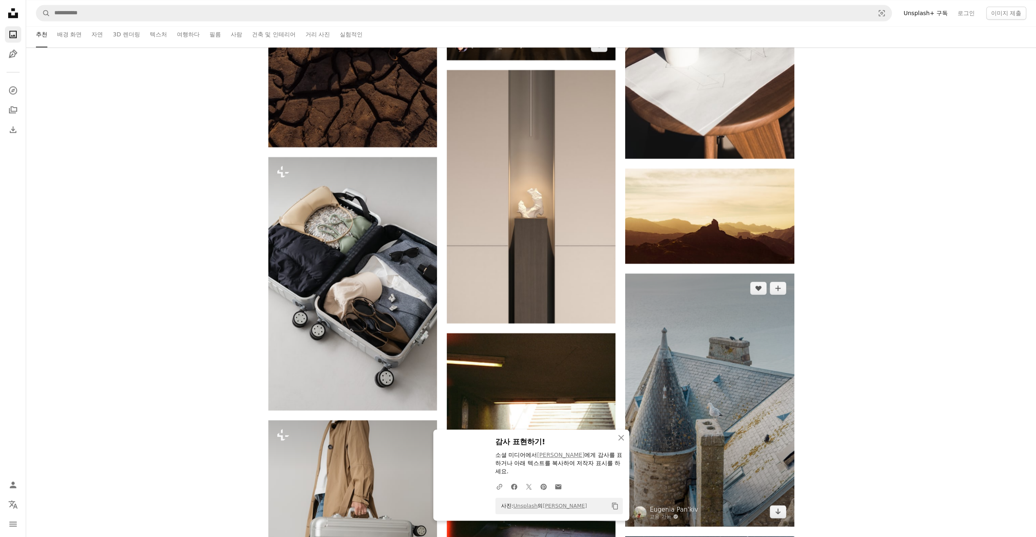
scroll to position [53926, 0]
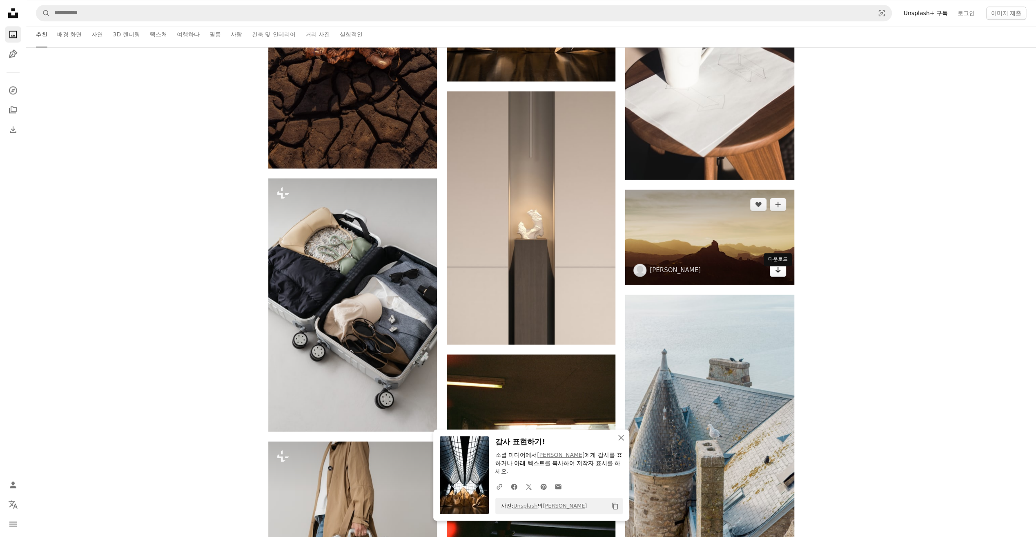
click at [778, 275] on icon "Arrow pointing down" at bounding box center [778, 270] width 7 height 10
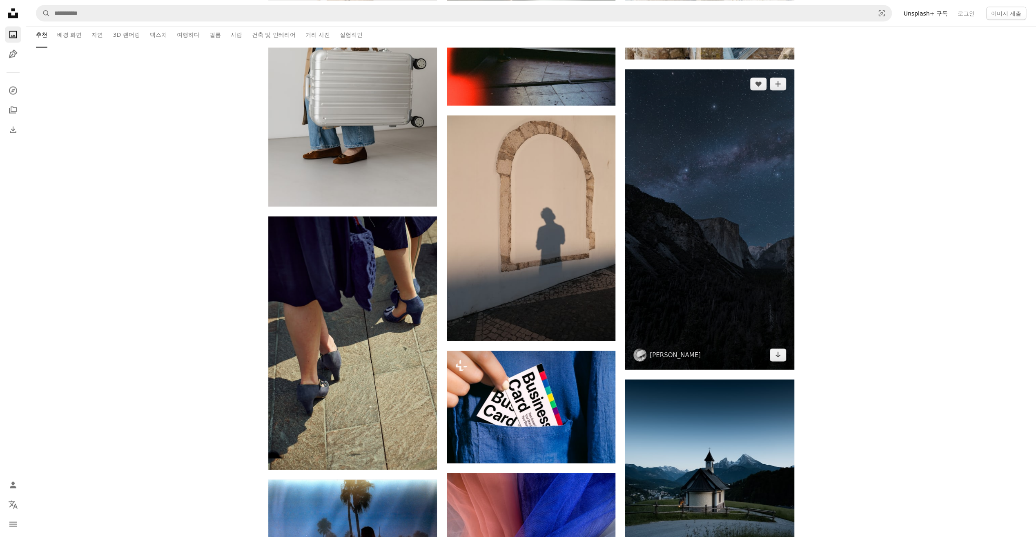
scroll to position [54457, 0]
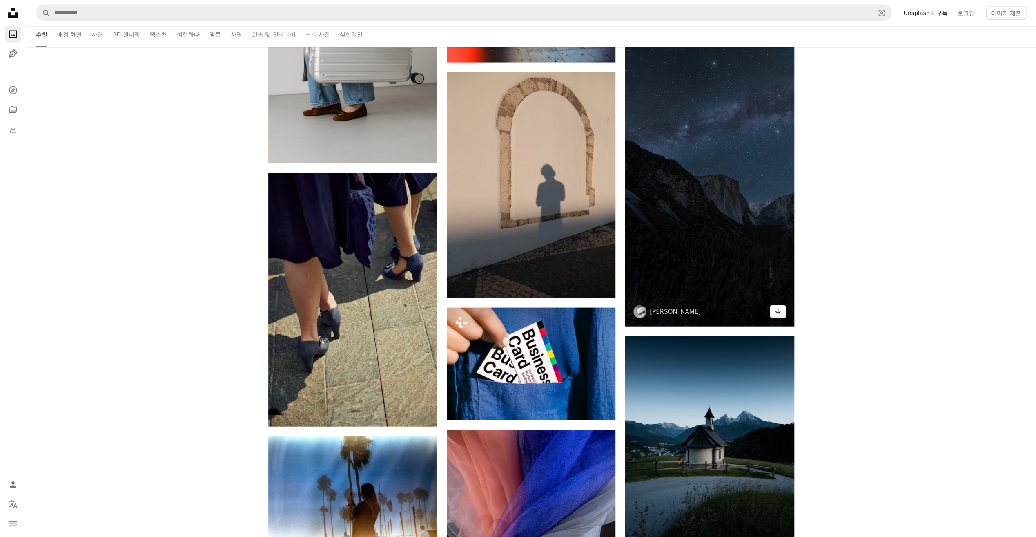
click at [779, 312] on icon "Arrow pointing down" at bounding box center [778, 311] width 7 height 10
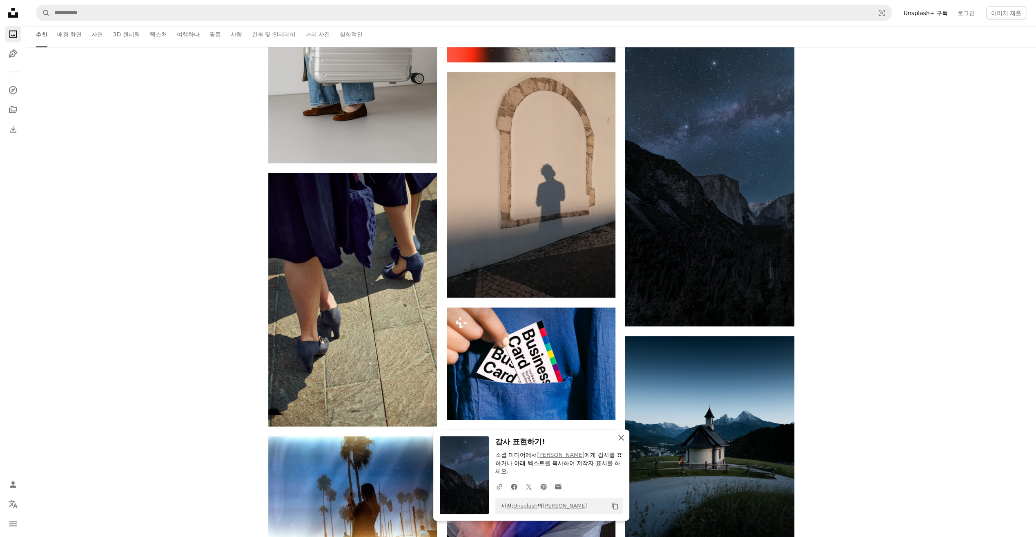
click at [621, 436] on icon "An X shape" at bounding box center [621, 438] width 10 height 10
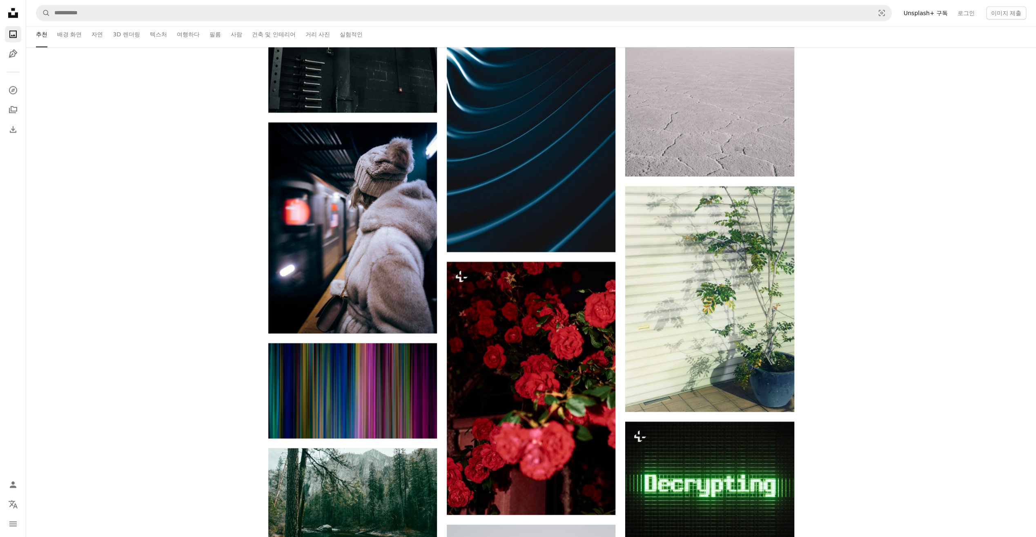
scroll to position [55315, 0]
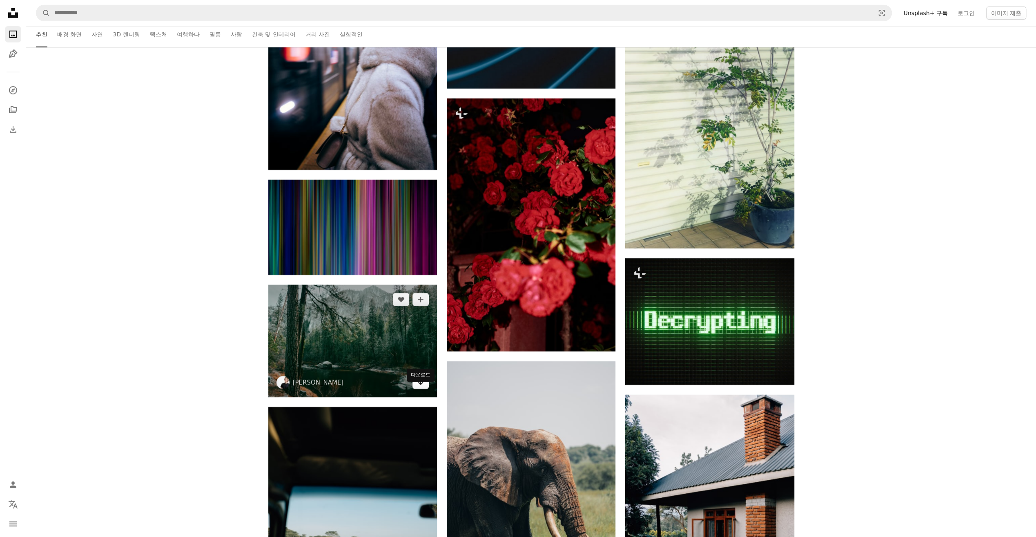
click at [424, 389] on link "Arrow pointing down" at bounding box center [421, 382] width 16 height 13
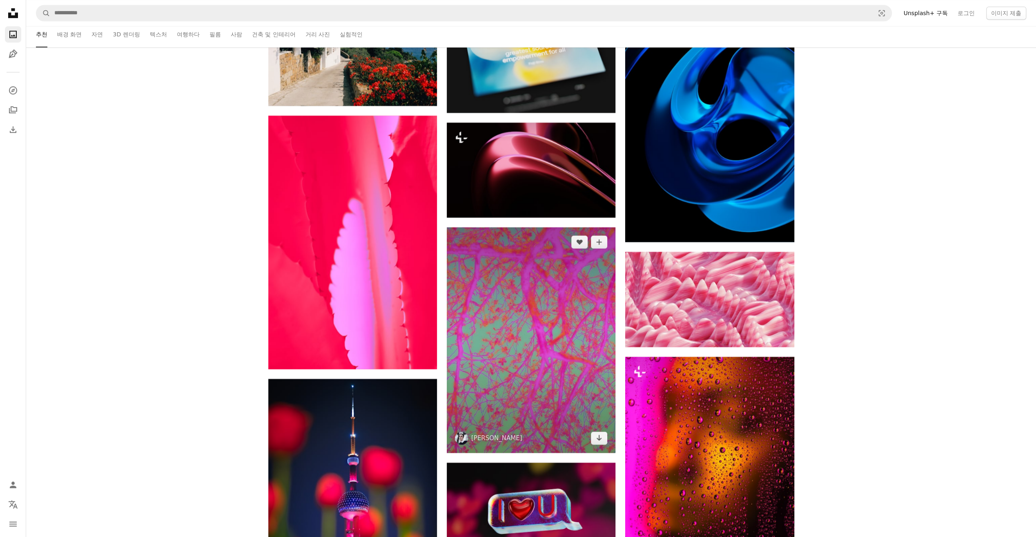
scroll to position [56909, 0]
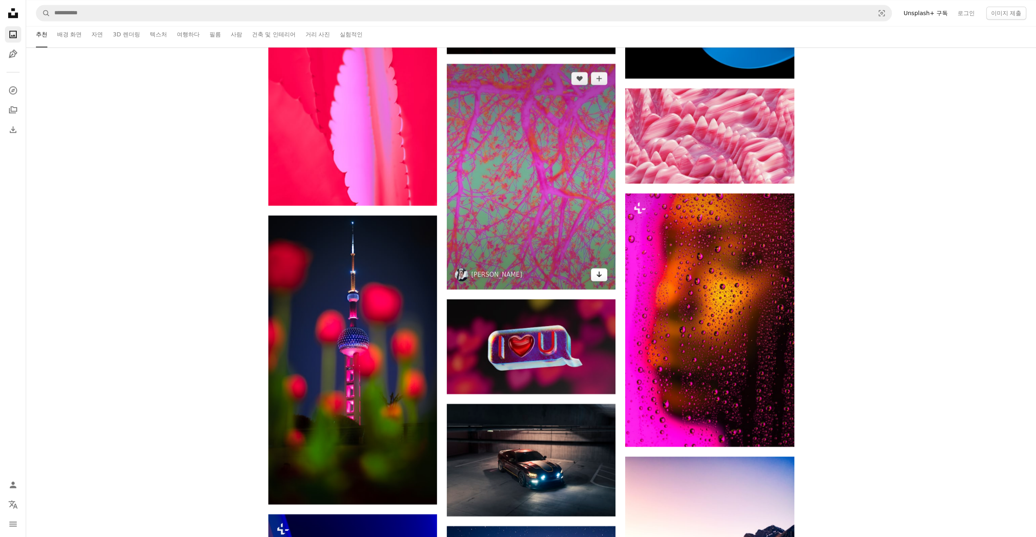
click at [597, 279] on icon "Arrow pointing down" at bounding box center [599, 274] width 7 height 10
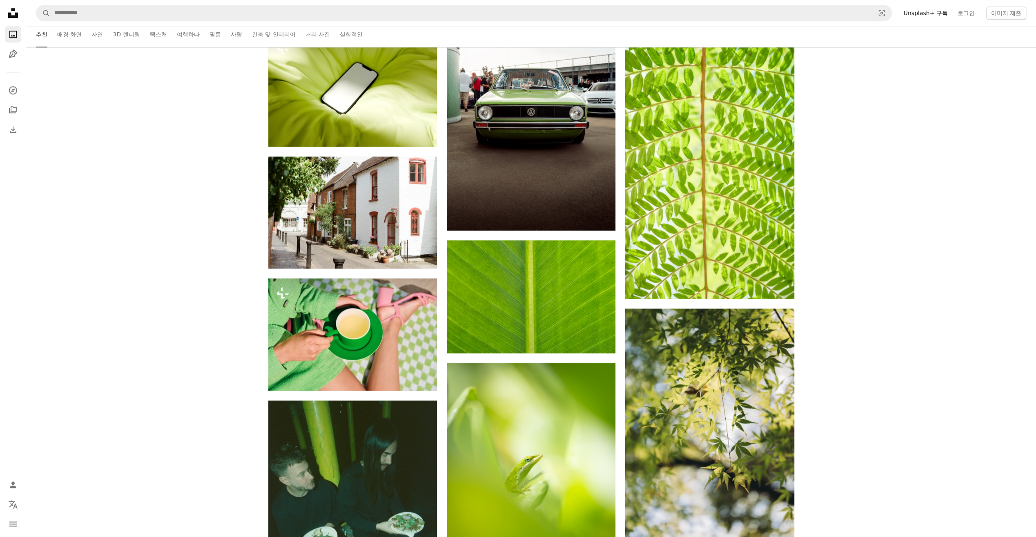
scroll to position [59809, 0]
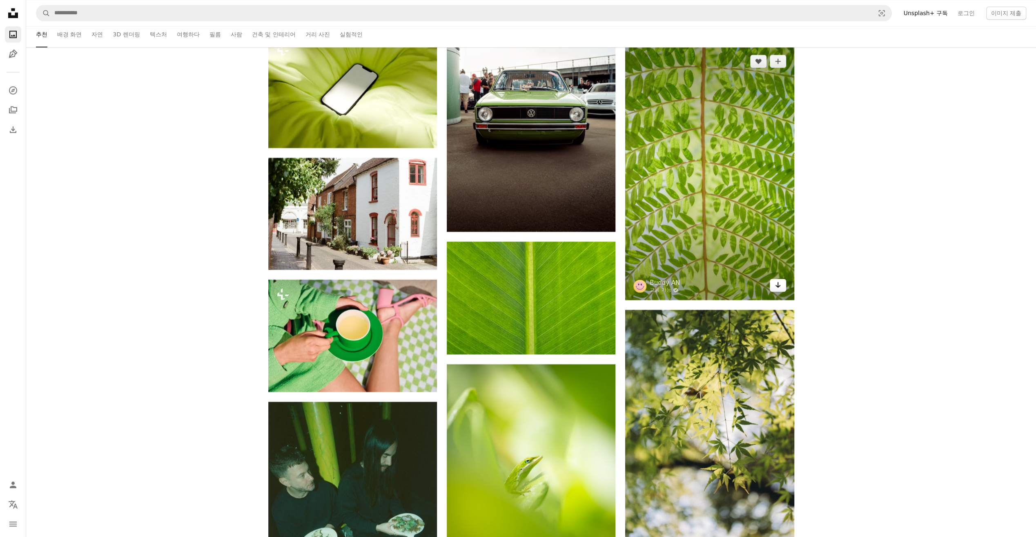
click at [782, 290] on link "Arrow pointing down" at bounding box center [778, 285] width 16 height 13
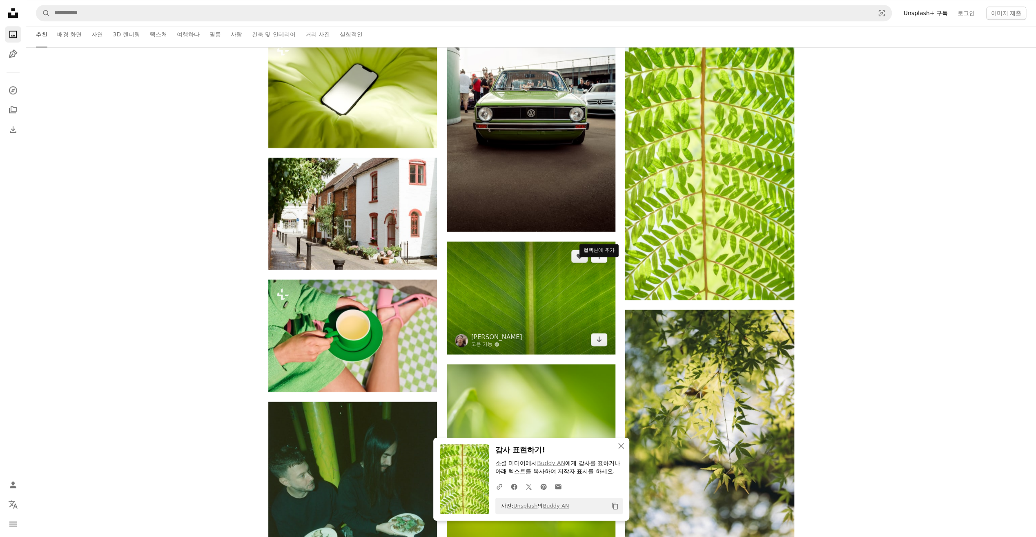
click at [602, 259] on icon "A plus sign" at bounding box center [599, 256] width 7 height 7
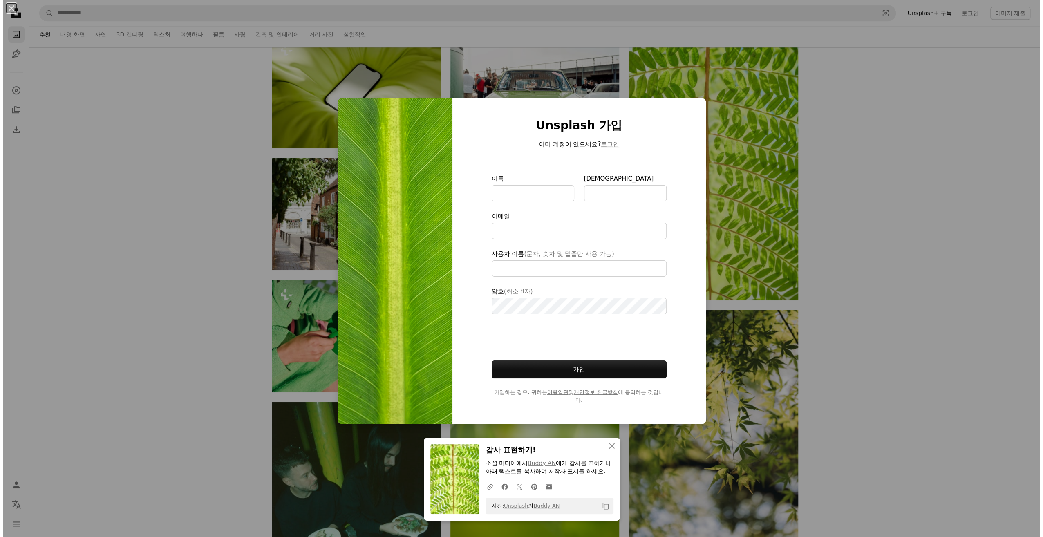
scroll to position [60014, 0]
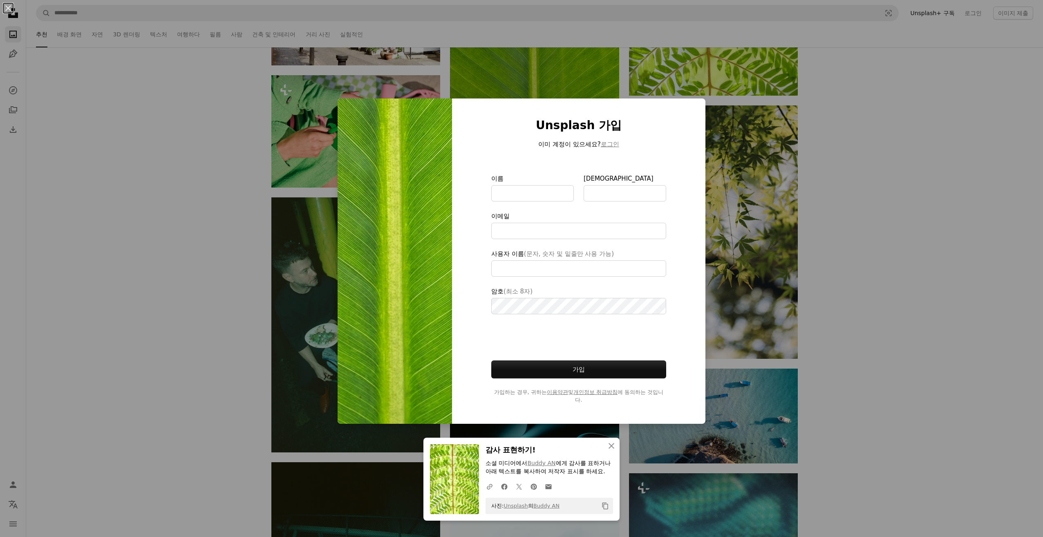
click at [862, 256] on div "An X shape An X shape 닫기 감사 표현하기! 소셜 미디어에서 [PERSON_NAME] AN 에게 감사를 표하거나 아래 텍스트를…" at bounding box center [521, 268] width 1043 height 537
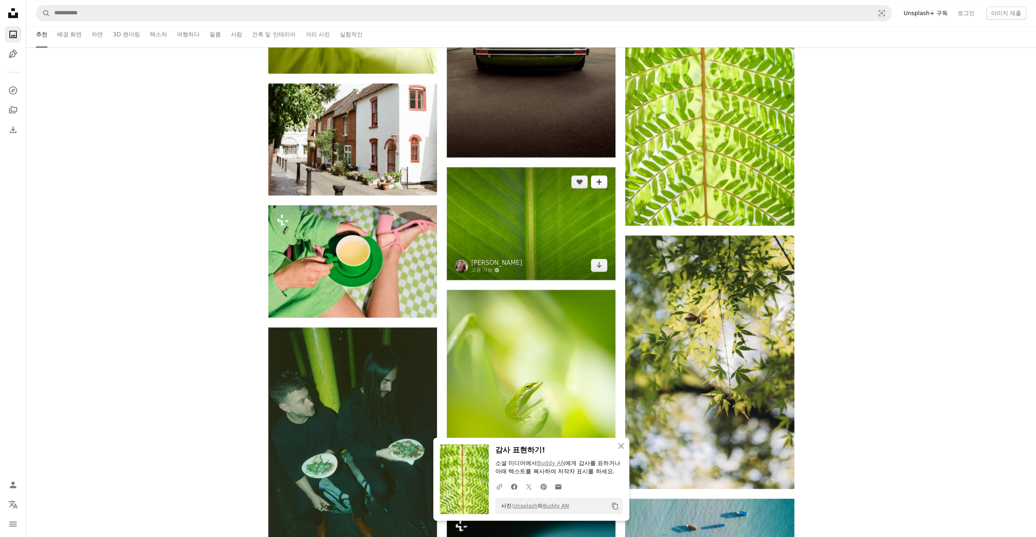
scroll to position [59891, 0]
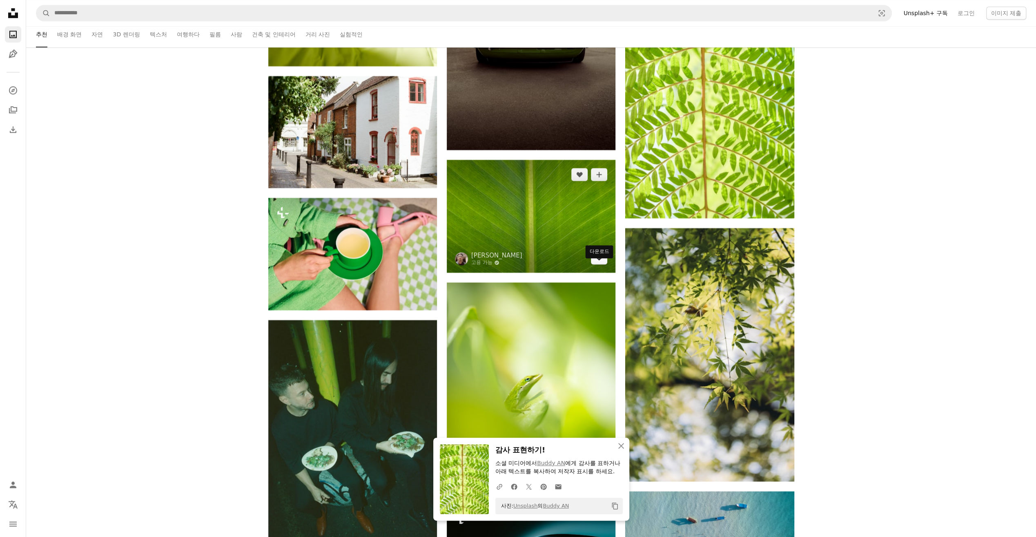
click at [601, 262] on icon "Arrow pointing down" at bounding box center [599, 257] width 7 height 10
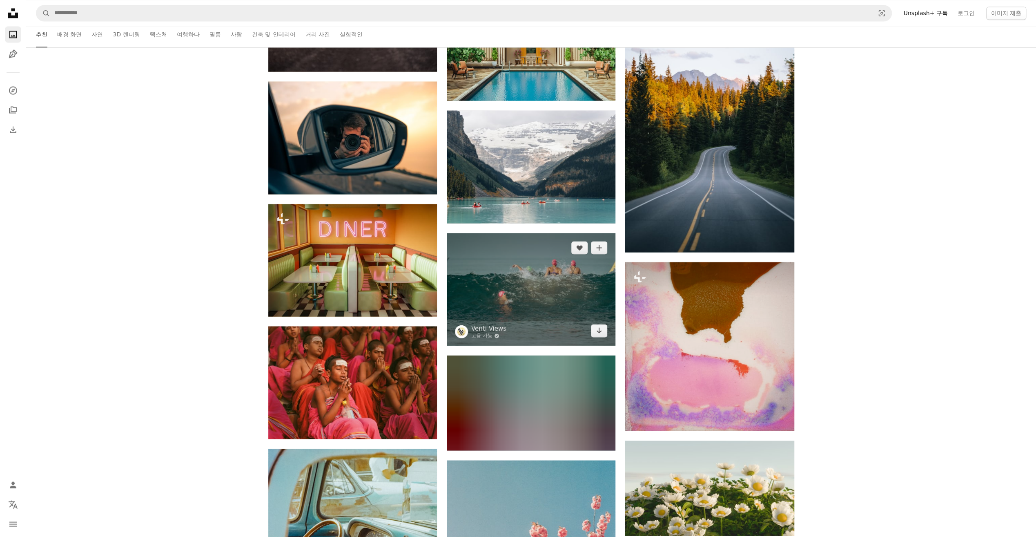
scroll to position [63690, 0]
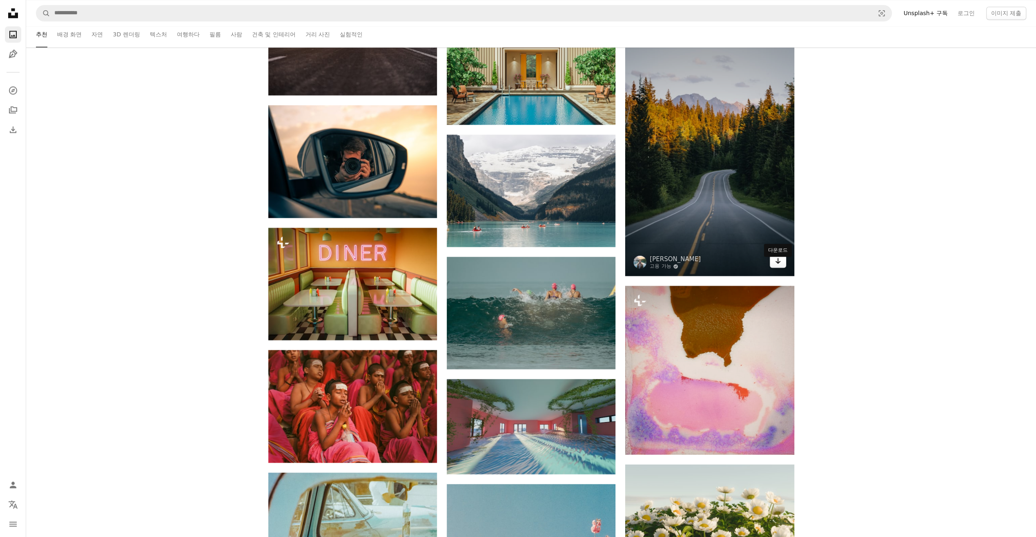
click at [771, 264] on link "Arrow pointing down" at bounding box center [778, 261] width 16 height 13
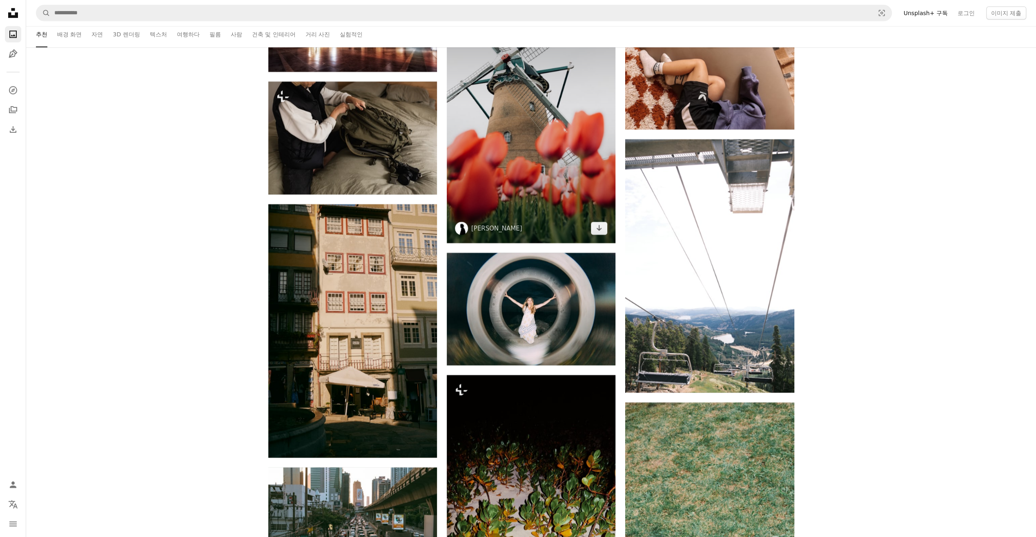
scroll to position [64998, 0]
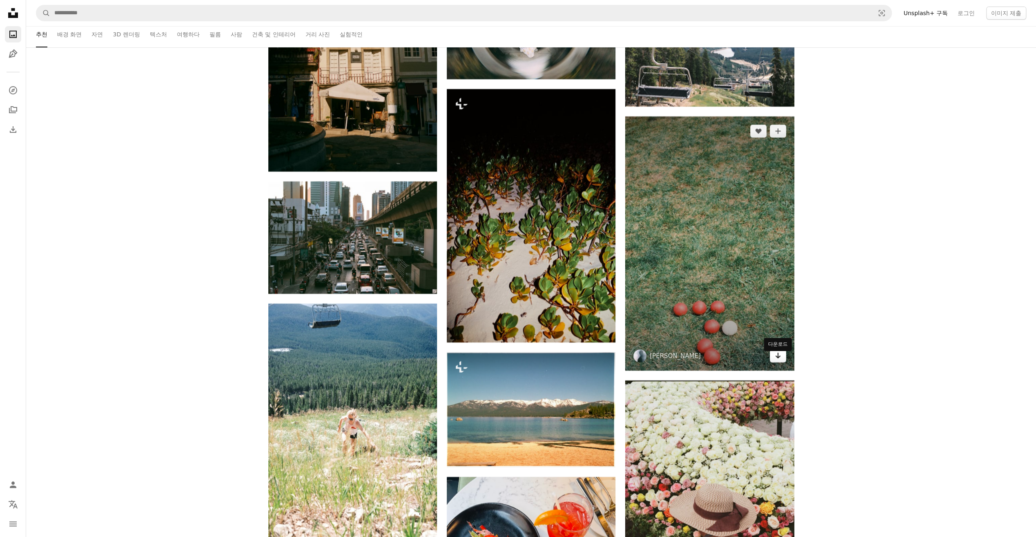
click at [777, 362] on link "Arrow pointing down" at bounding box center [778, 355] width 16 height 13
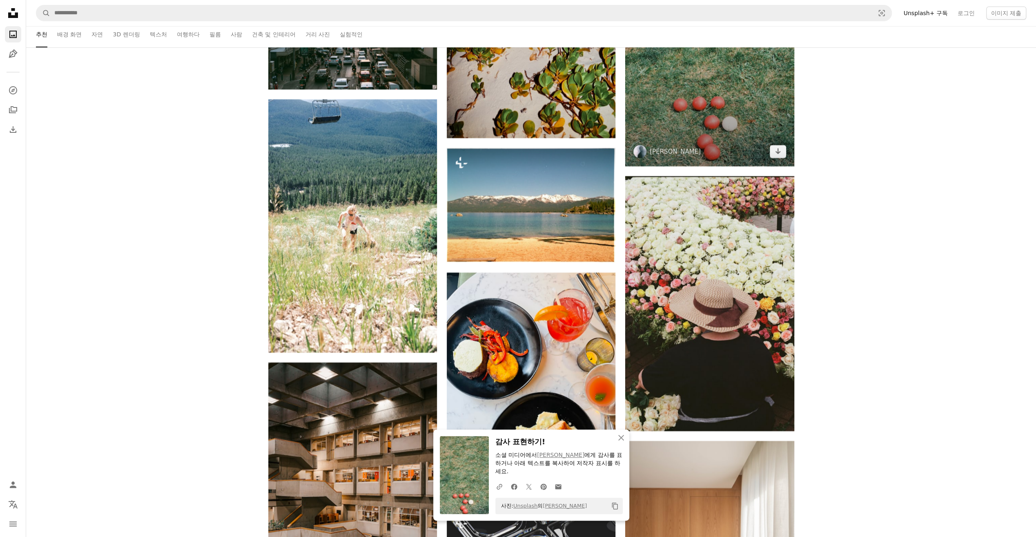
scroll to position [65570, 0]
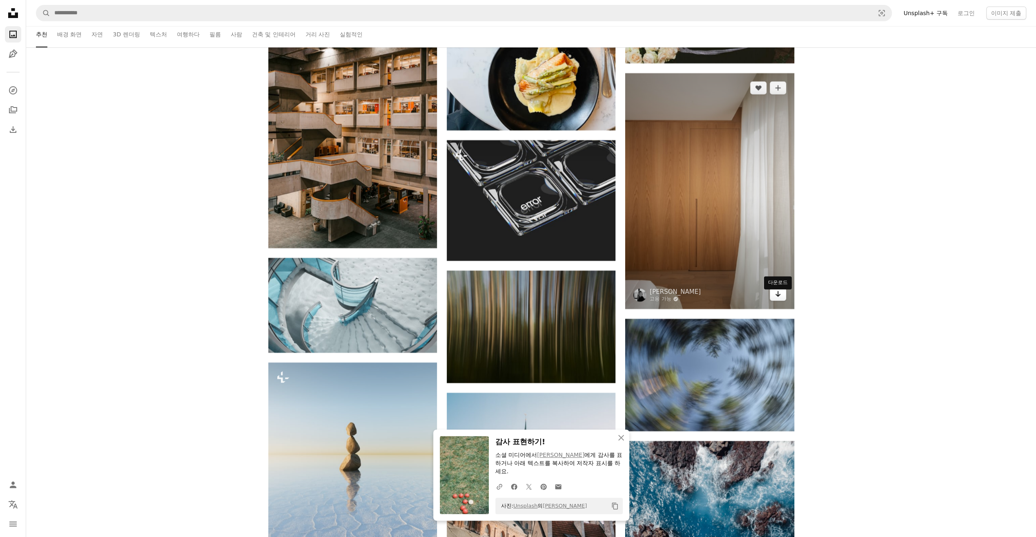
click at [783, 299] on link "Arrow pointing down" at bounding box center [778, 294] width 16 height 13
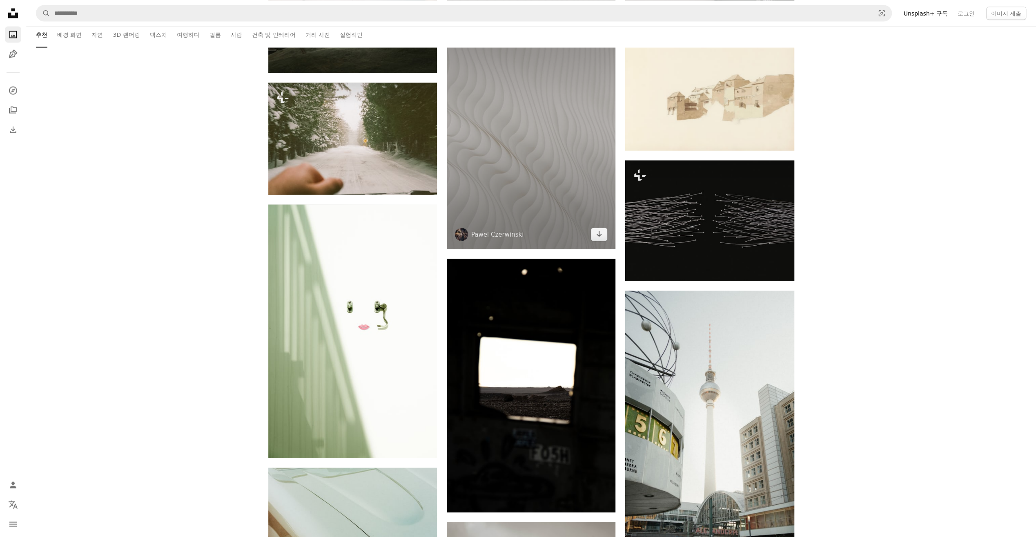
scroll to position [66877, 0]
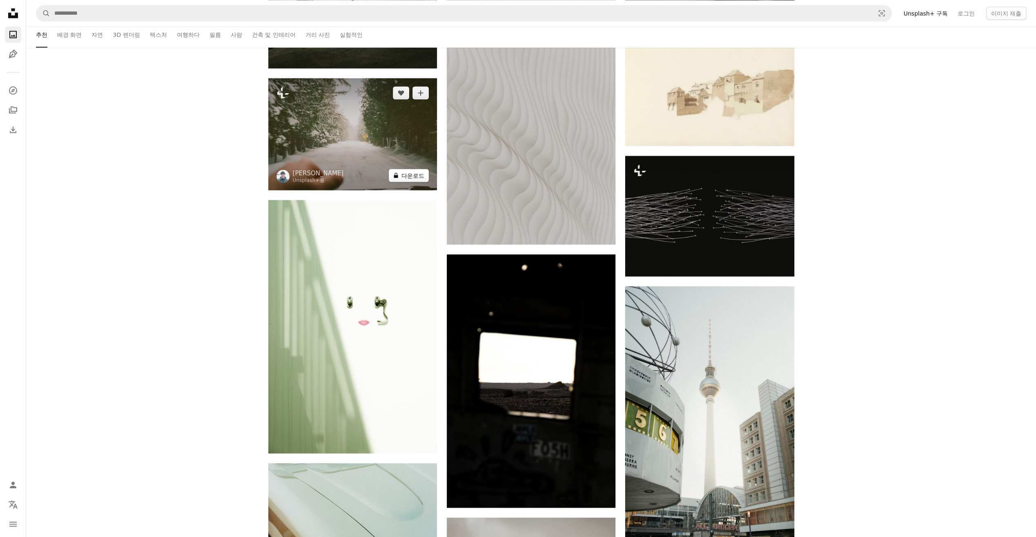
click at [412, 182] on button "A lock 다운로드" at bounding box center [409, 175] width 40 height 13
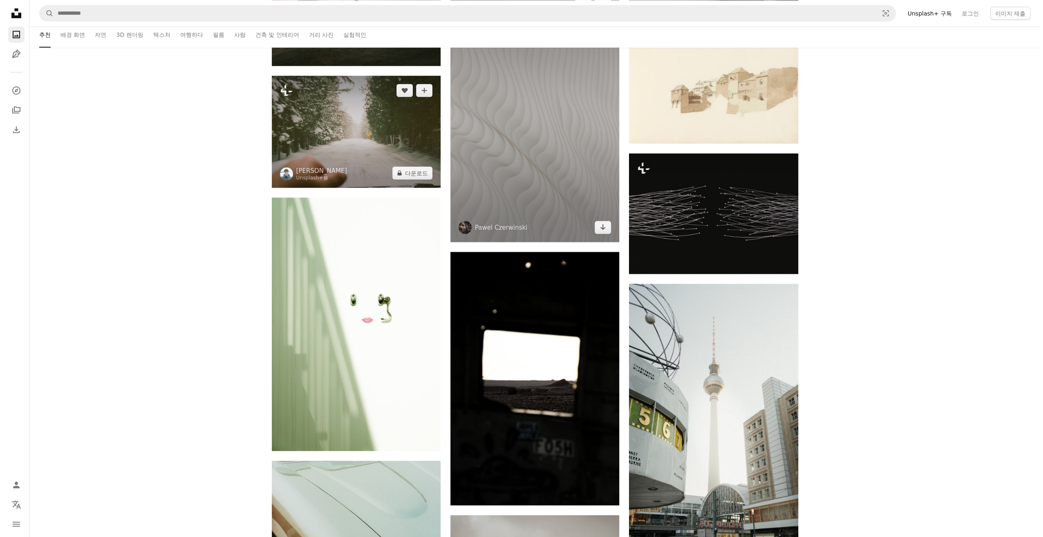
scroll to position [67081, 0]
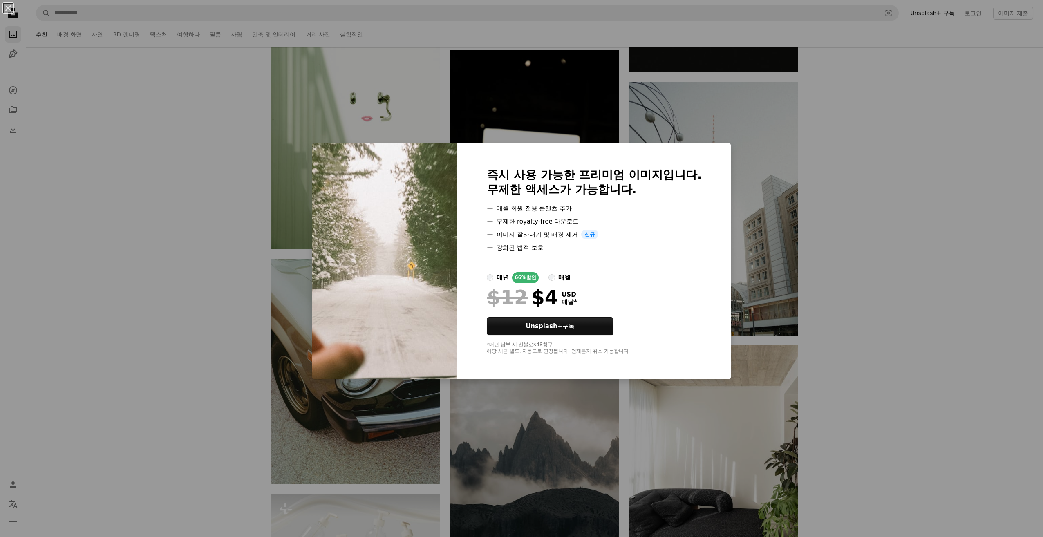
click at [537, 462] on div "An X shape 즉시 사용 가능한 프리미엄 이미지입니다. 무제한 액세스가 가능합니다. A plus sign 매월 회원 전용 콘텐츠 추가 A…" at bounding box center [521, 268] width 1043 height 537
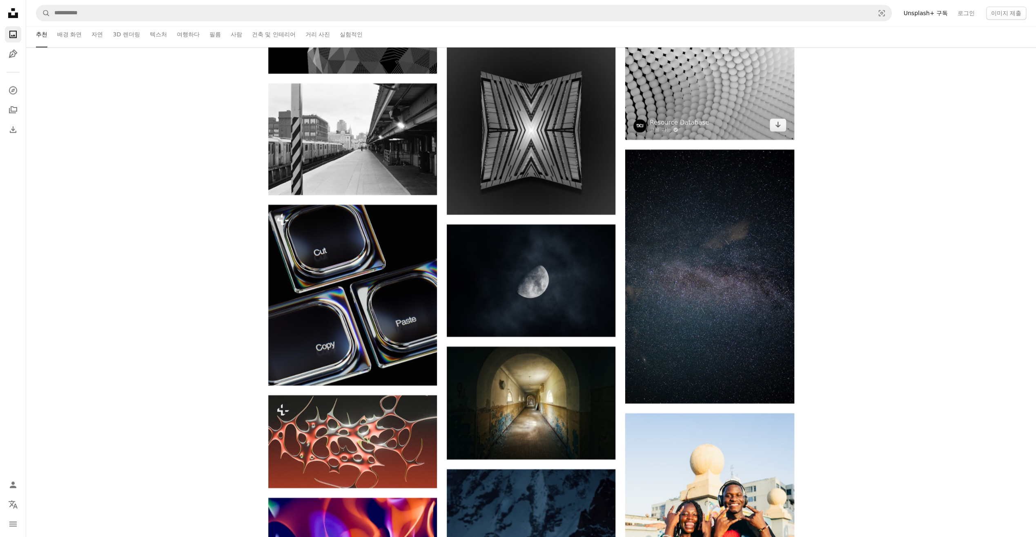
scroll to position [68879, 0]
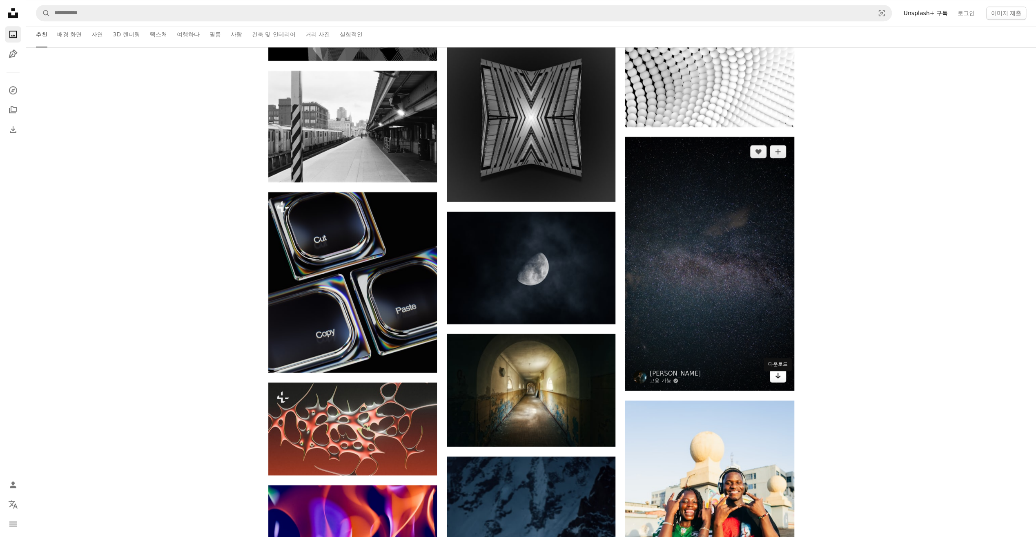
click at [779, 382] on link "Arrow pointing down" at bounding box center [778, 375] width 16 height 13
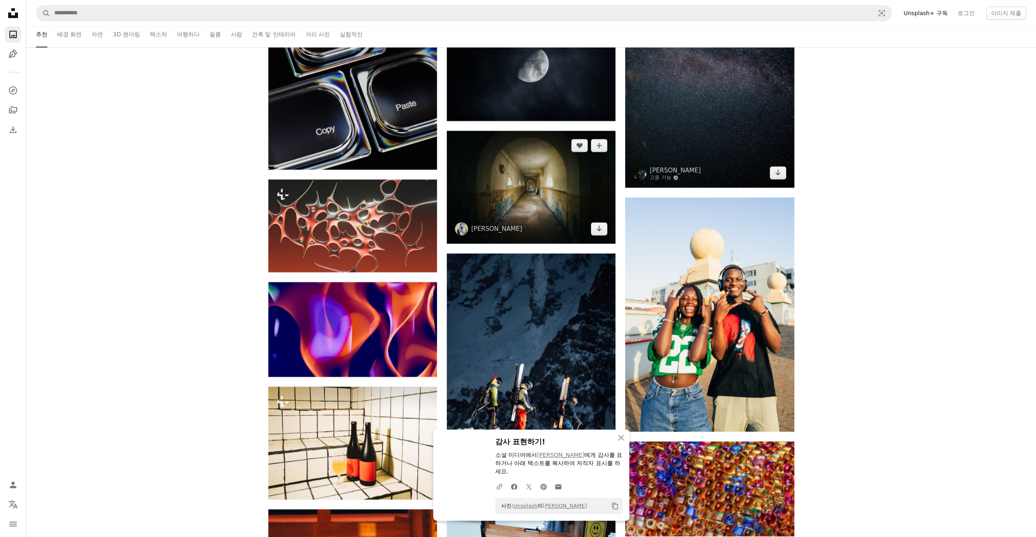
scroll to position [69083, 0]
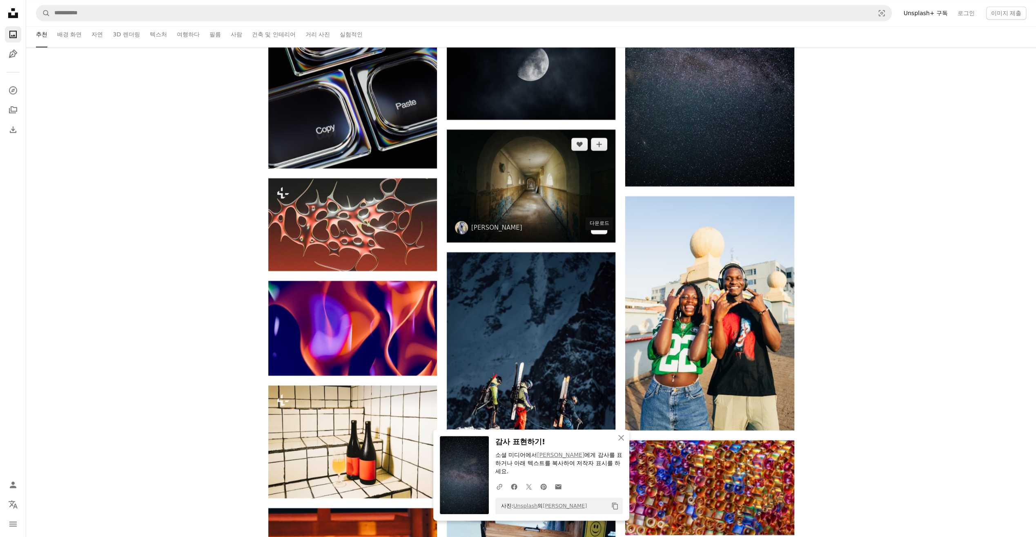
click at [600, 234] on link "Arrow pointing down" at bounding box center [599, 227] width 16 height 13
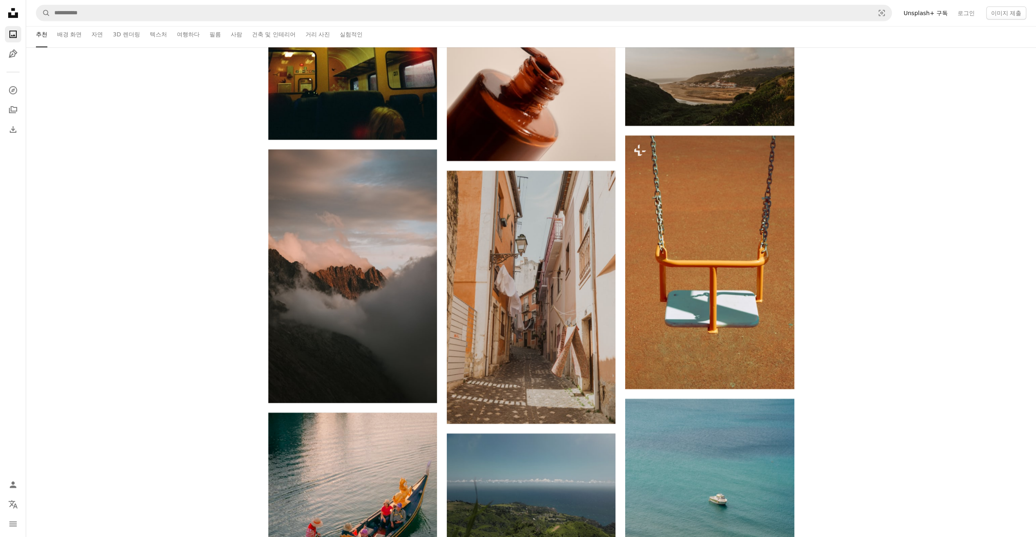
scroll to position [71248, 0]
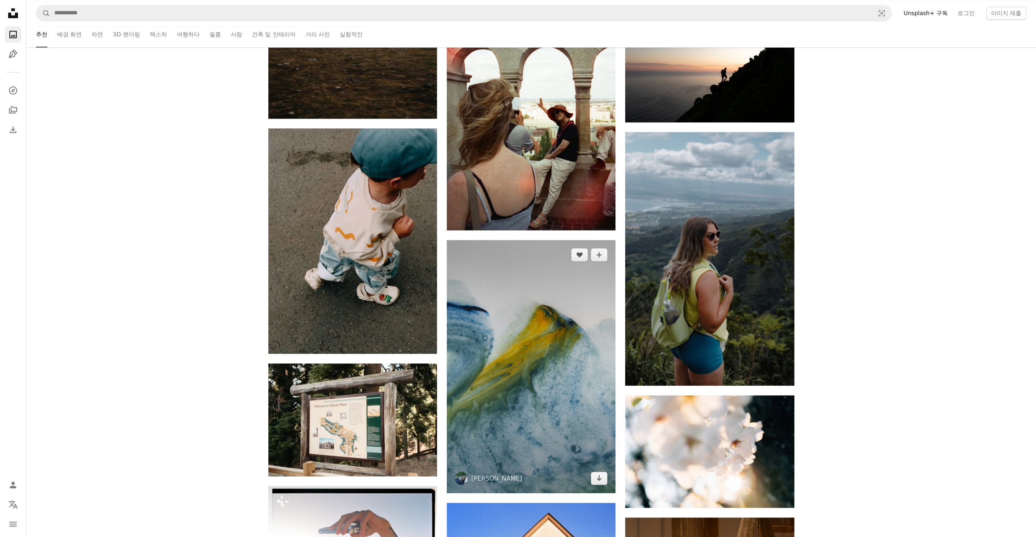
scroll to position [76110, 0]
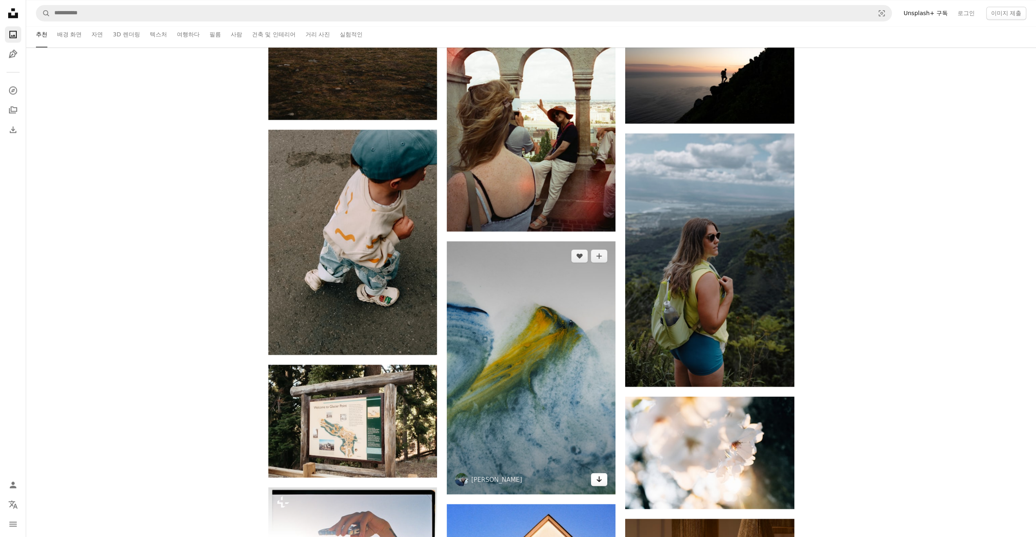
click at [603, 486] on link "Arrow pointing down" at bounding box center [599, 479] width 16 height 13
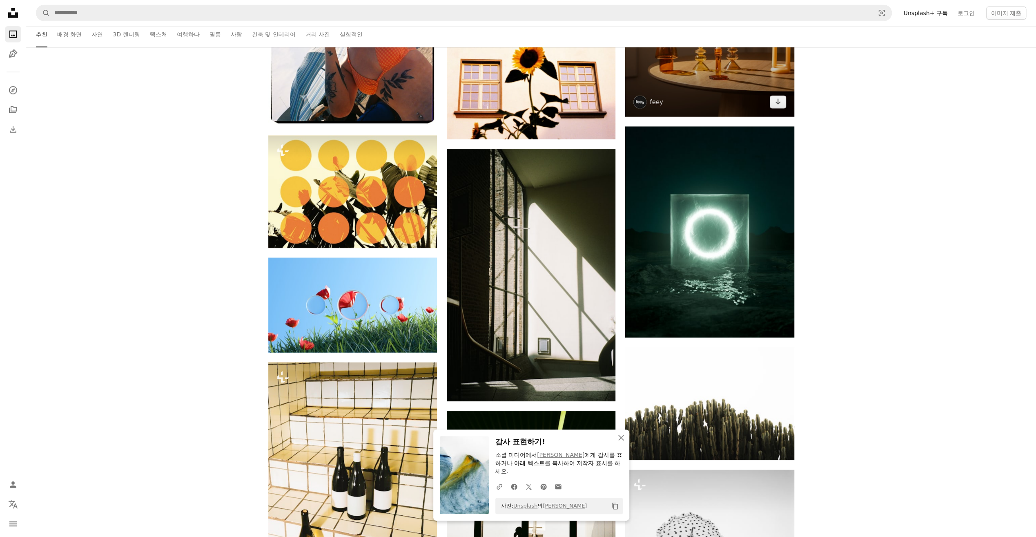
scroll to position [76396, 0]
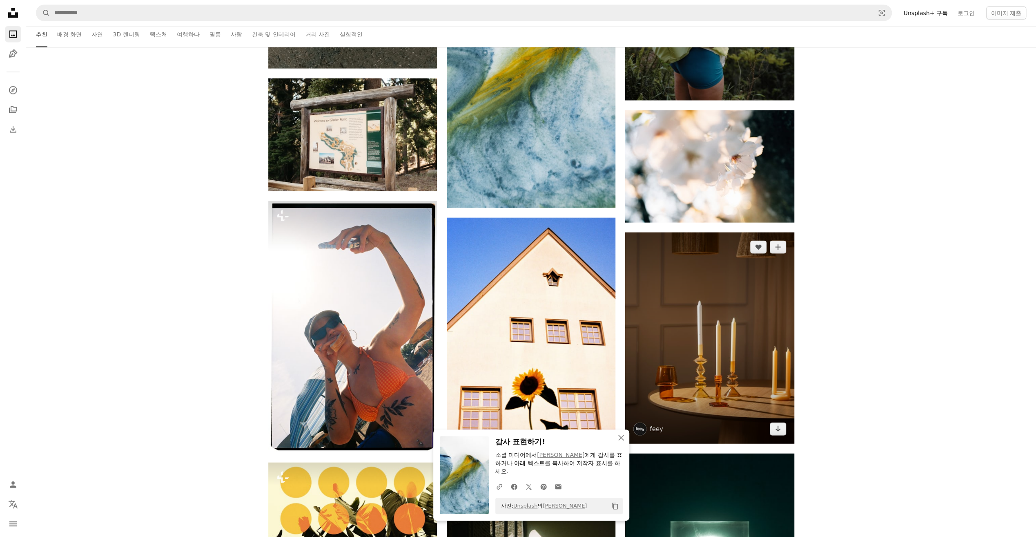
click at [641, 435] on img at bounding box center [640, 428] width 13 height 13
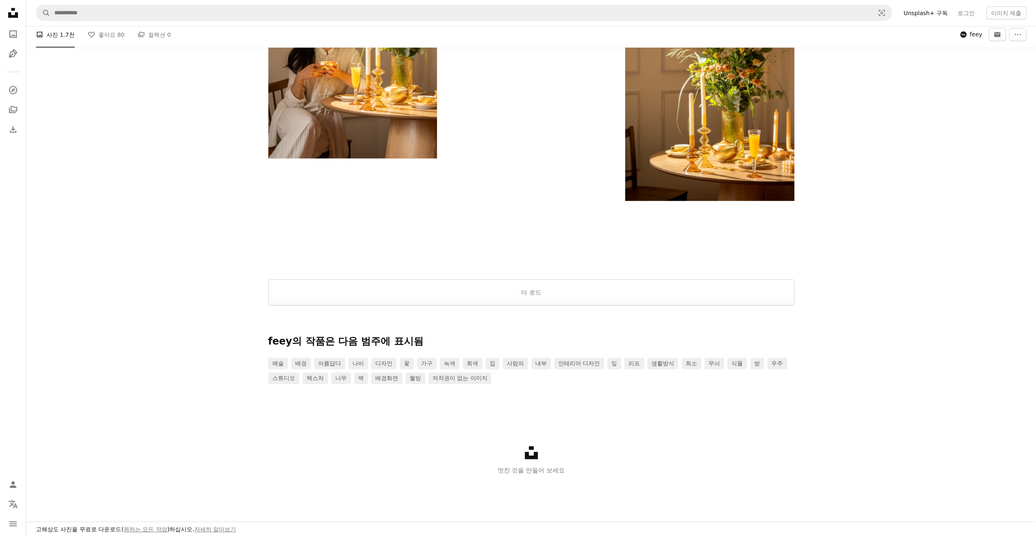
scroll to position [1574, 0]
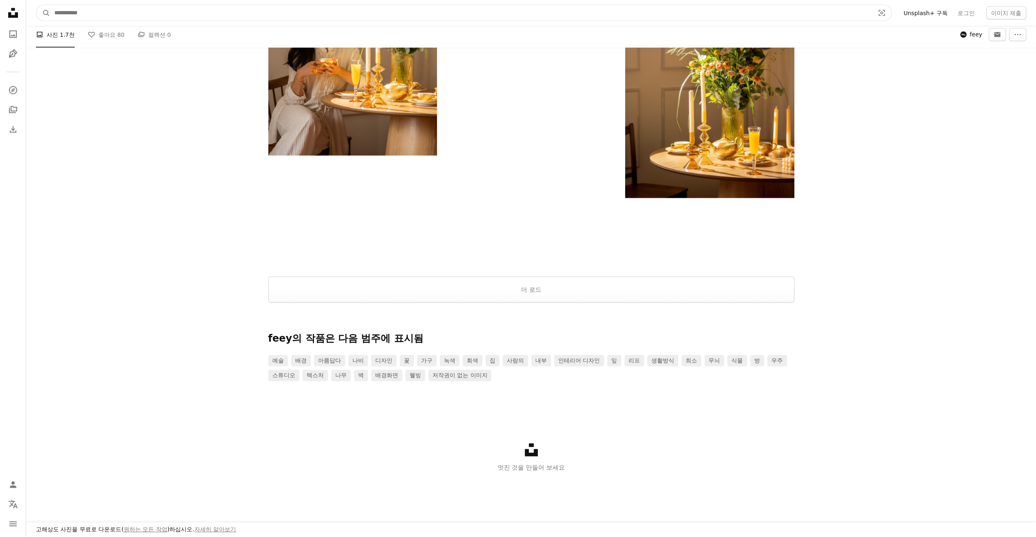
click at [71, 10] on input "사이트 전체에서 이미지 찾기" at bounding box center [461, 13] width 822 height 16
click at [76, 12] on input "사이트 전체에서 이미지 찾기" at bounding box center [461, 13] width 822 height 16
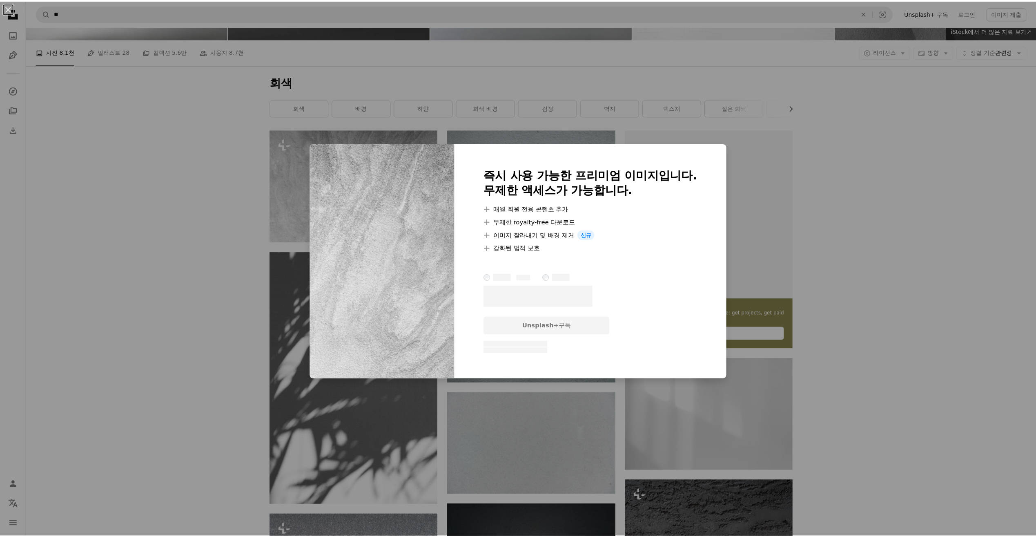
scroll to position [123, 0]
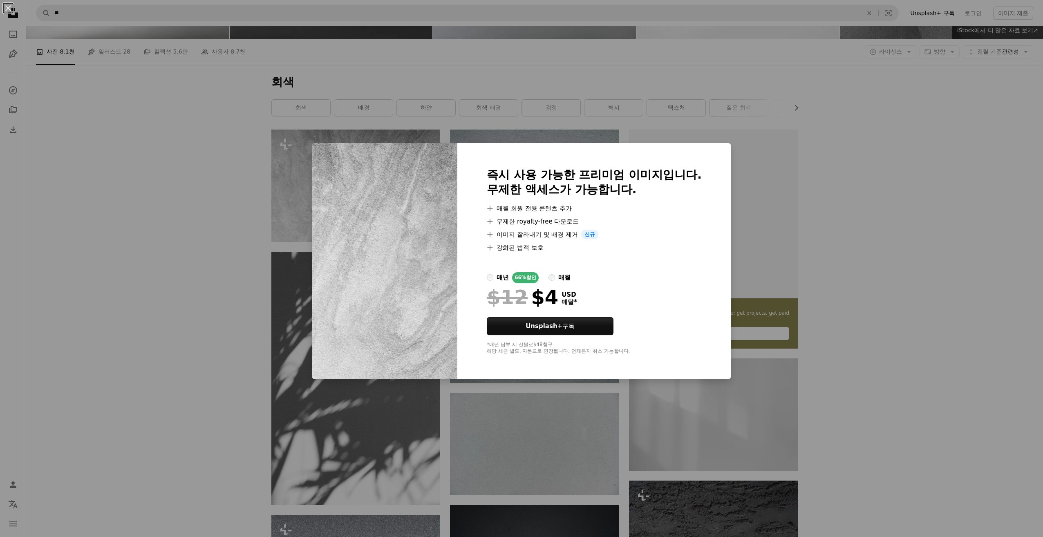
click at [885, 243] on div "An X shape 즉시 사용 가능한 프리미엄 이미지입니다. 무제한 액세스가 가능합니다. A plus sign 매월 회원 전용 콘텐츠 추가 A…" at bounding box center [521, 268] width 1043 height 537
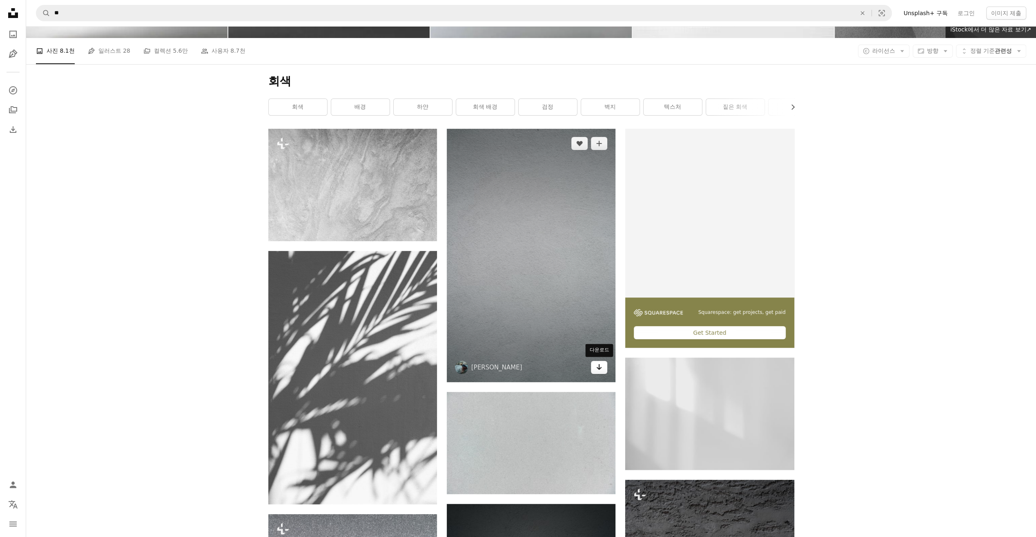
click at [603, 366] on link "Arrow pointing down" at bounding box center [599, 367] width 16 height 13
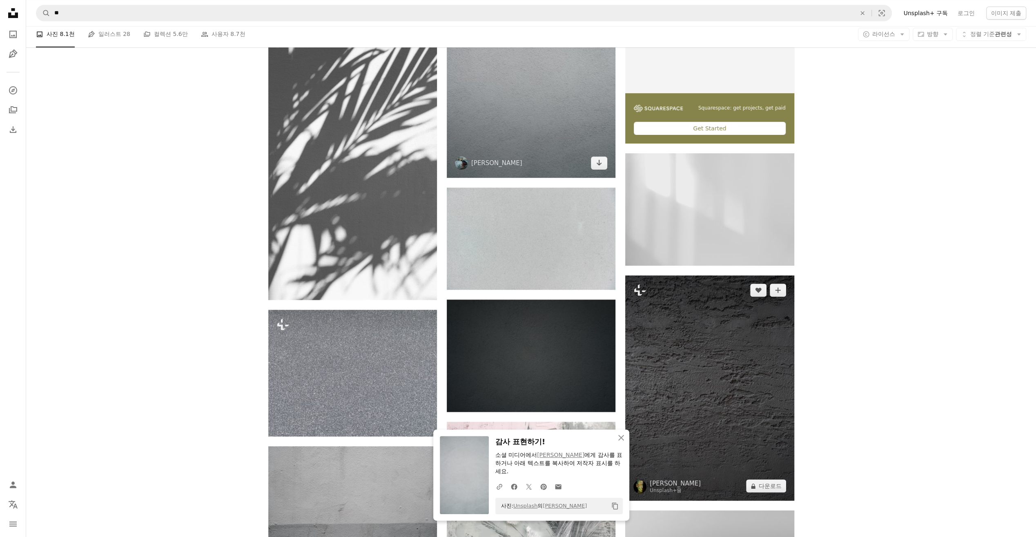
scroll to position [490, 0]
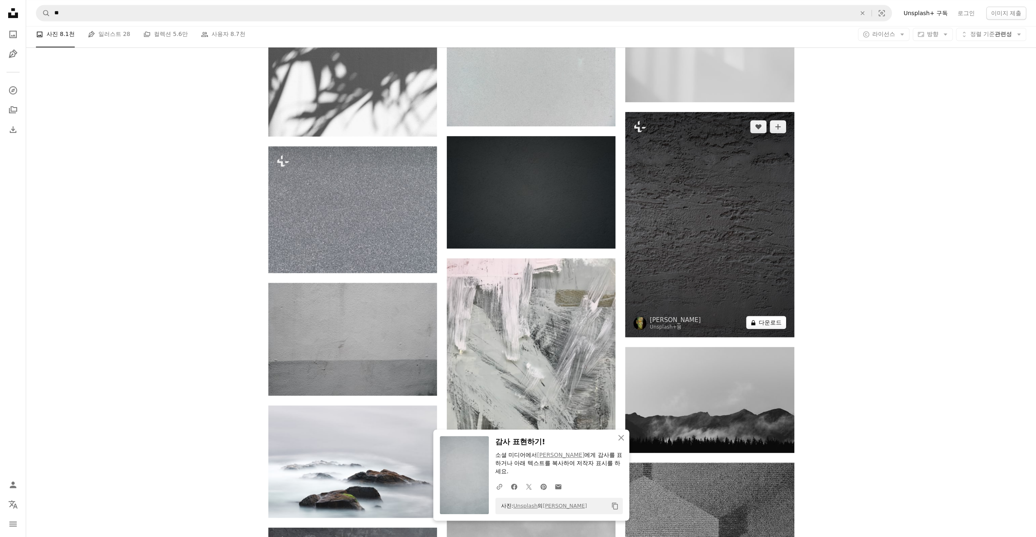
click at [781, 320] on button "A lock 다운로드" at bounding box center [766, 322] width 40 height 13
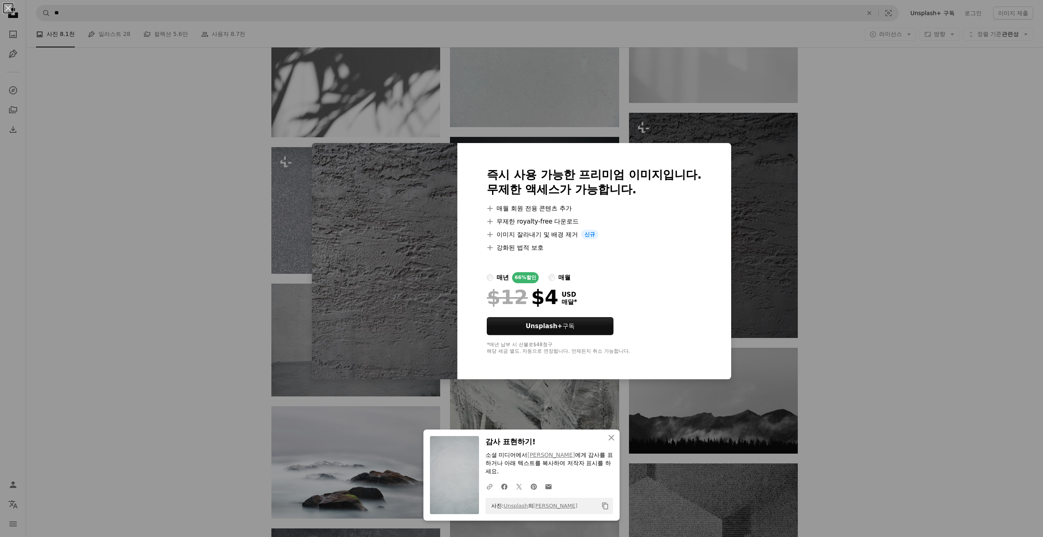
drag, startPoint x: 869, startPoint y: 243, endPoint x: 867, endPoint y: 239, distance: 5.2
click at [867, 239] on div "An X shape An X shape 닫기 감사 표현하기! 소셜 미디어에서 Annie Spratt 에게 감사를 표하거나 아래 텍스트를 복사하…" at bounding box center [521, 268] width 1043 height 537
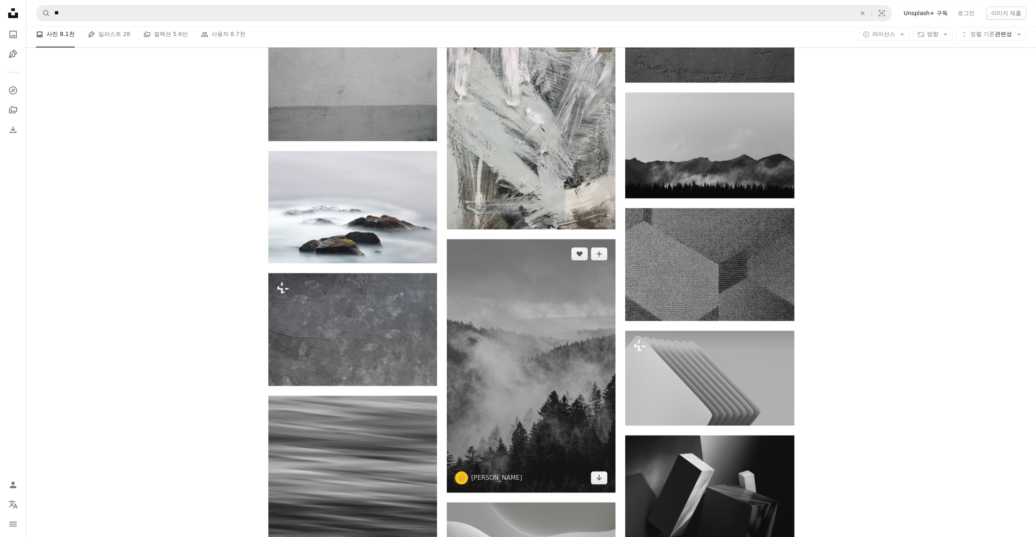
scroll to position [735, 0]
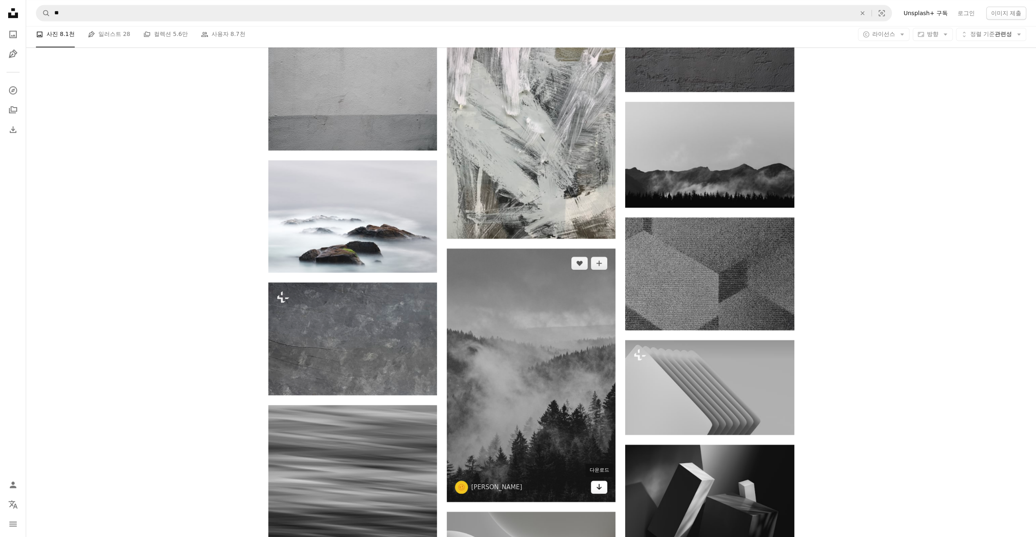
click at [607, 489] on link "Arrow pointing down" at bounding box center [599, 486] width 16 height 13
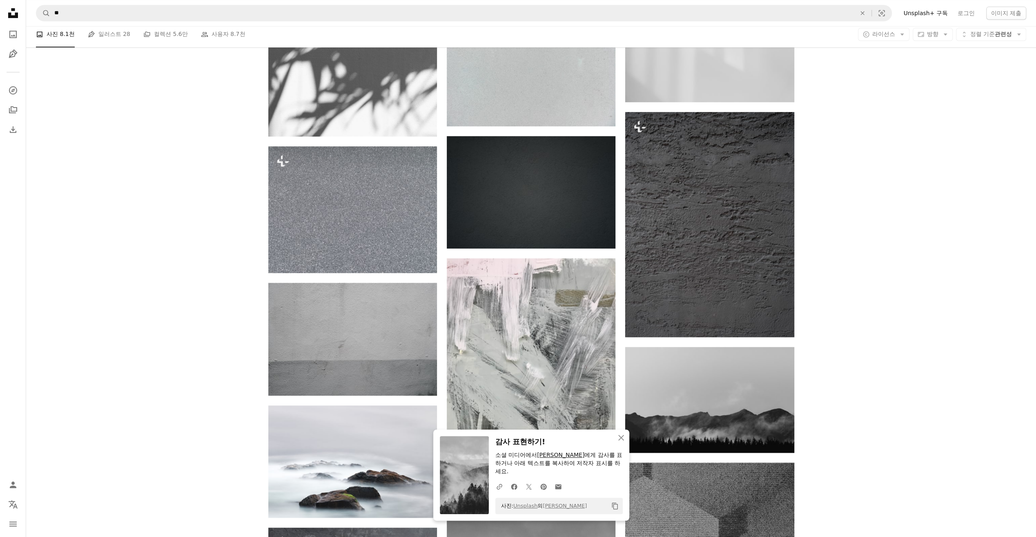
scroll to position [245, 0]
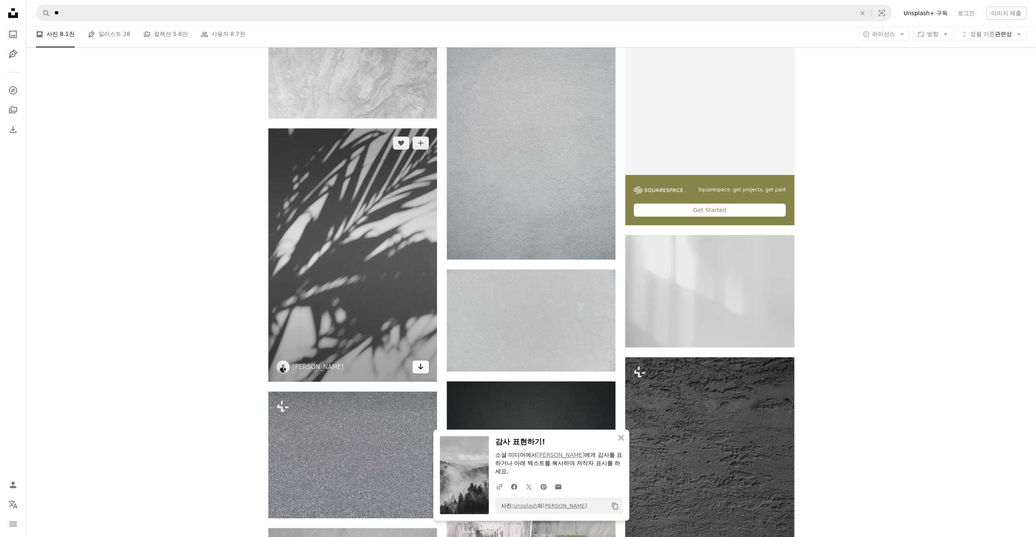
click at [421, 369] on icon "Arrow pointing down" at bounding box center [421, 367] width 7 height 10
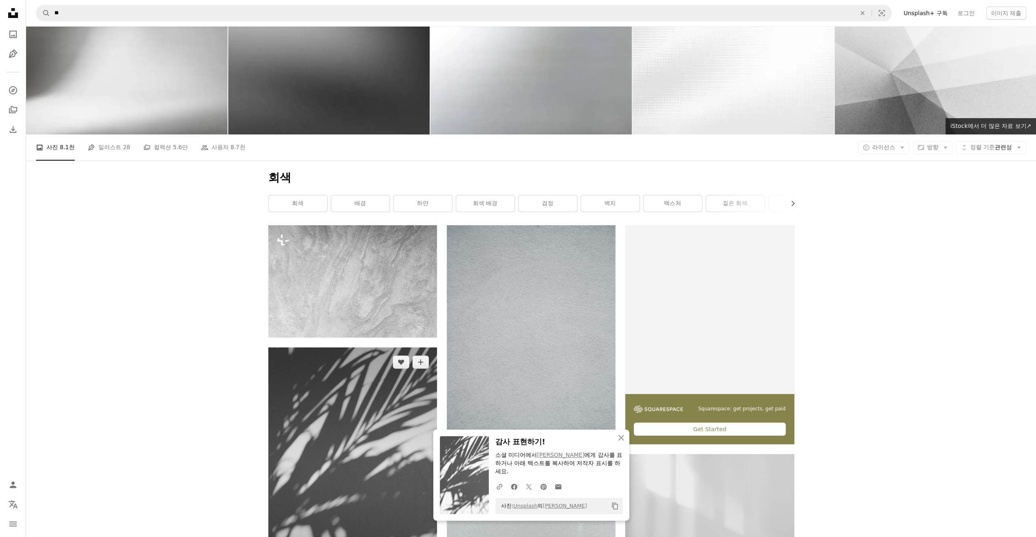
scroll to position [0, 0]
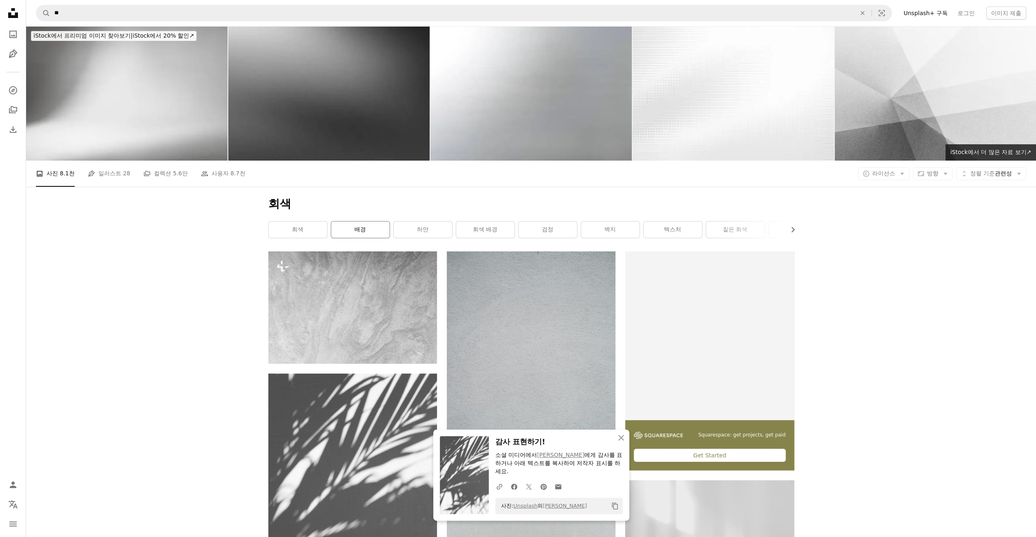
click at [360, 226] on link "배경" at bounding box center [360, 229] width 58 height 16
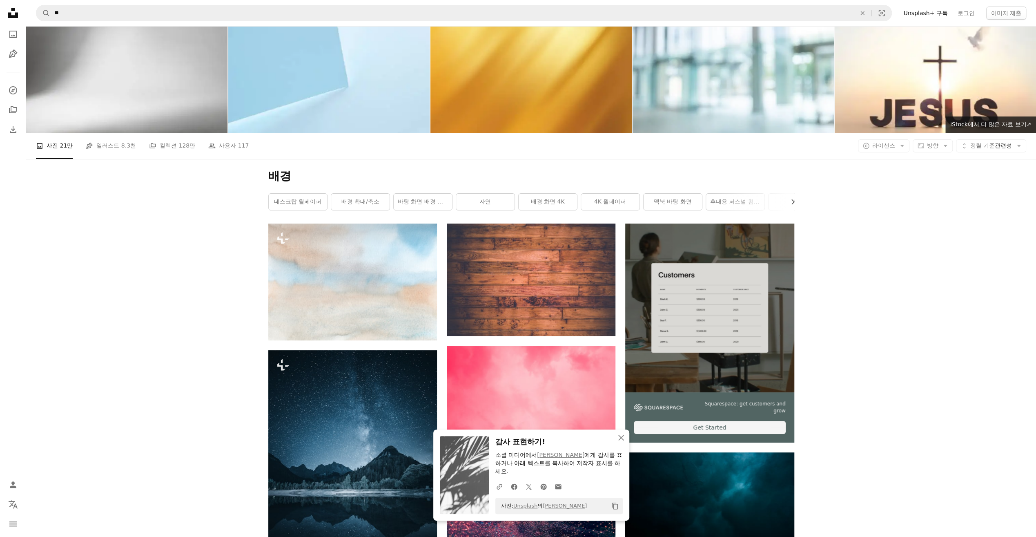
scroll to position [204, 0]
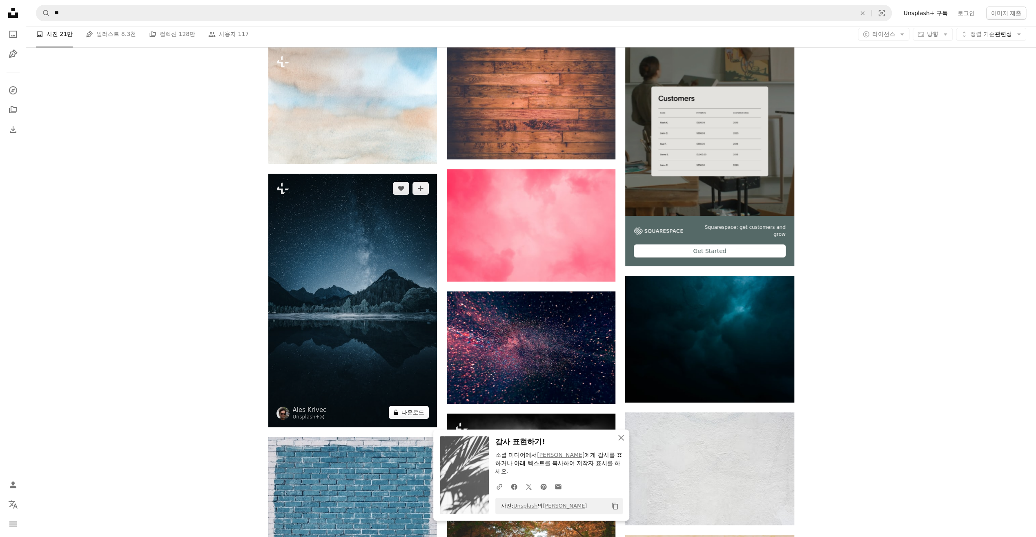
click at [418, 412] on button "A lock 다운로드" at bounding box center [409, 412] width 40 height 13
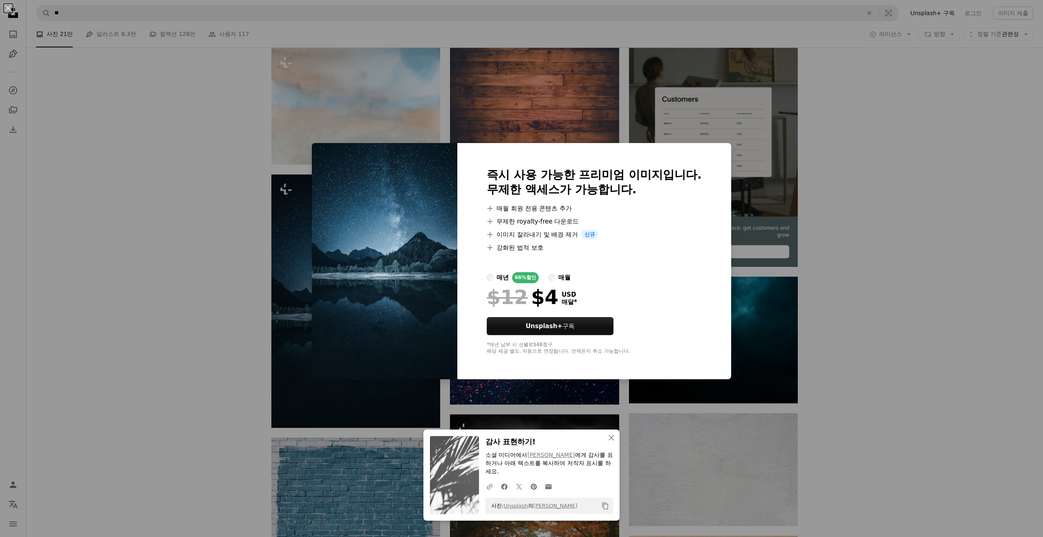
click at [759, 337] on div "An X shape An X shape 닫기 감사 표현하기! 소셜 미디어에서 Augustine Wong 에게 감사를 표하거나 아래 텍스트를 복…" at bounding box center [521, 268] width 1043 height 537
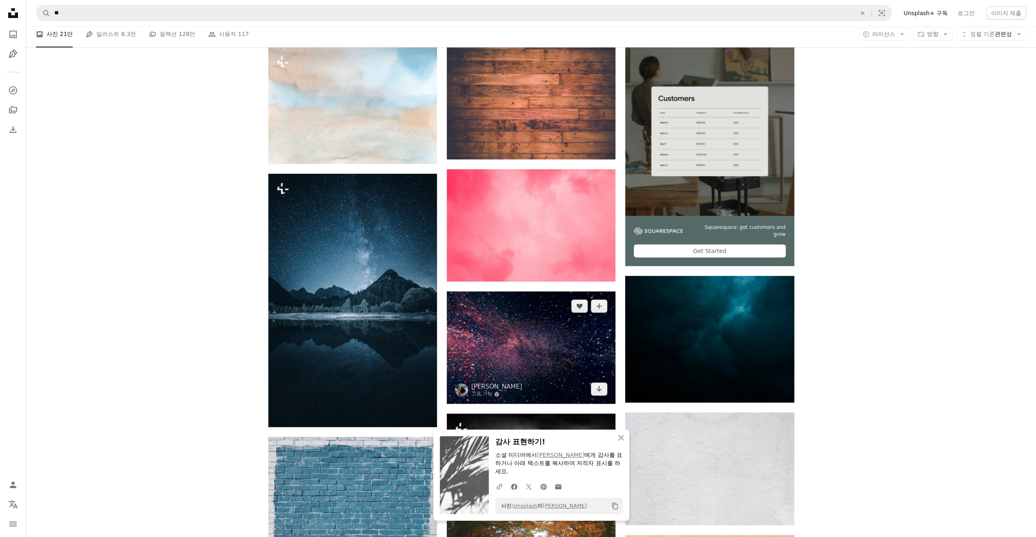
click at [595, 369] on img at bounding box center [531, 347] width 169 height 112
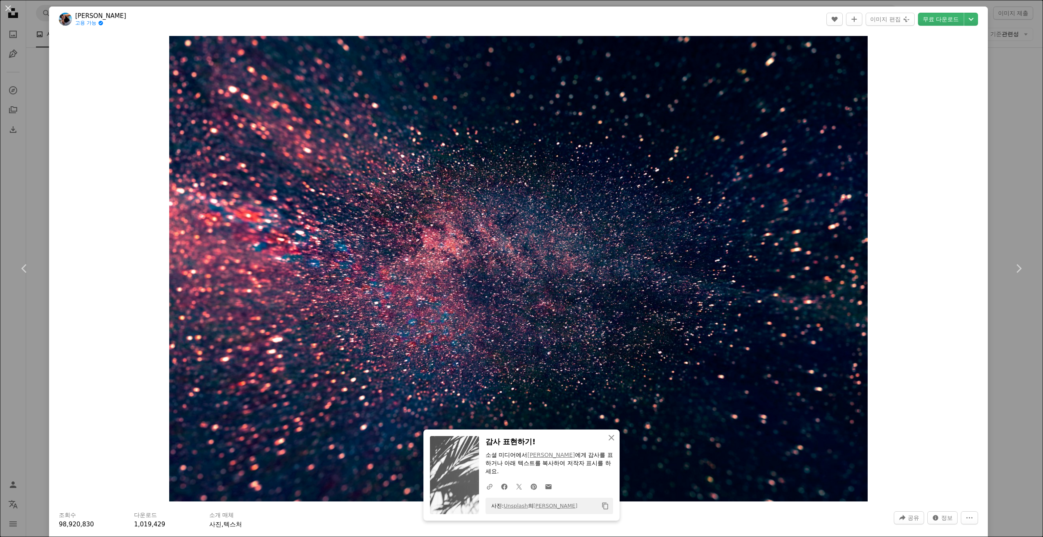
click at [1025, 443] on div "An X shape Chevron left Chevron right An X shape 닫기 감사 표현하기! 소셜 미디어에서 Augustine…" at bounding box center [521, 268] width 1043 height 537
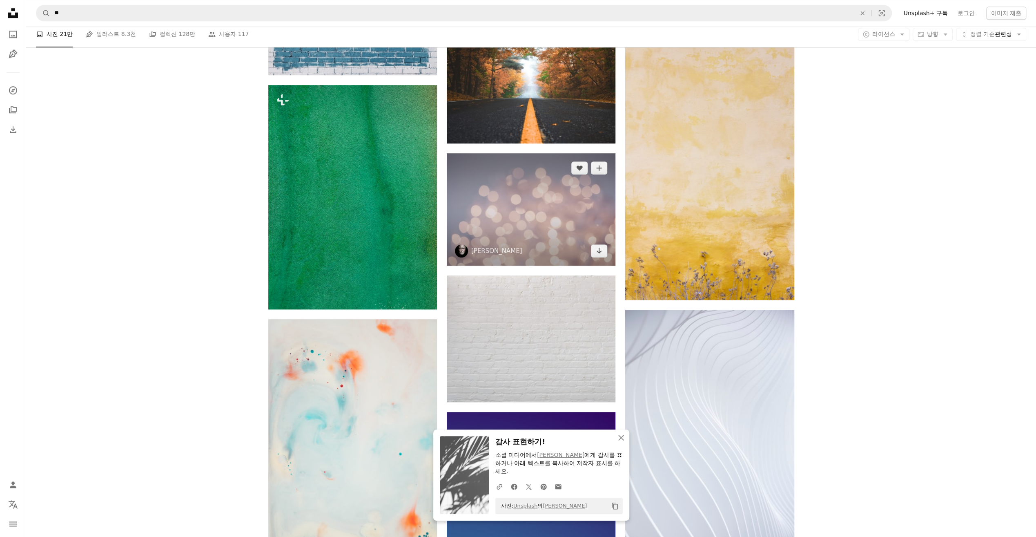
scroll to position [695, 0]
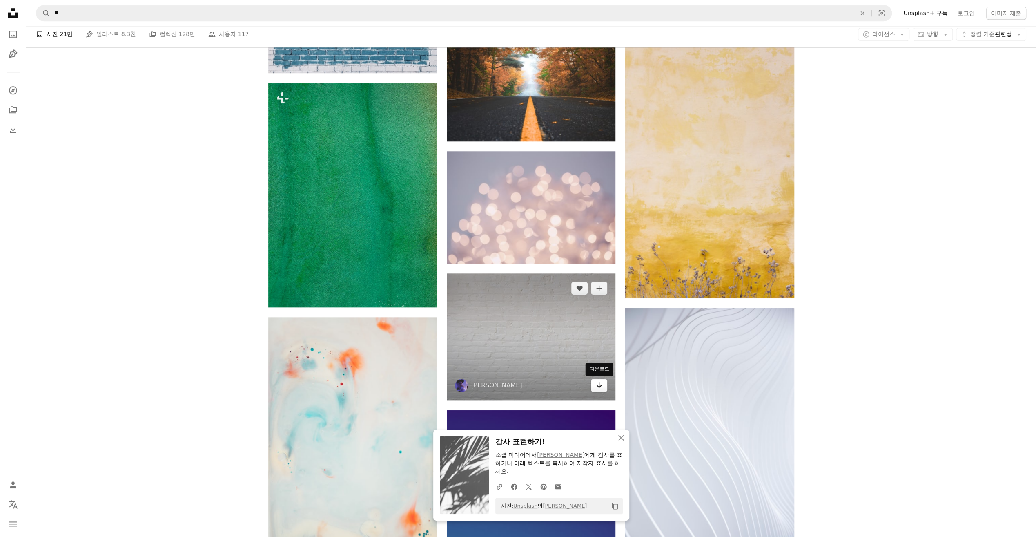
click at [600, 385] on icon "Arrow pointing down" at bounding box center [599, 385] width 7 height 10
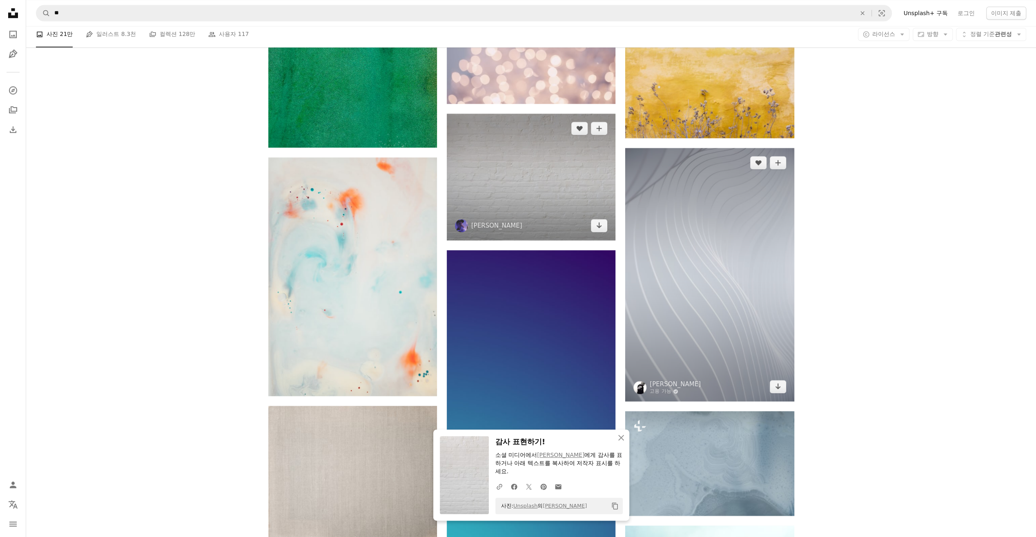
scroll to position [858, 0]
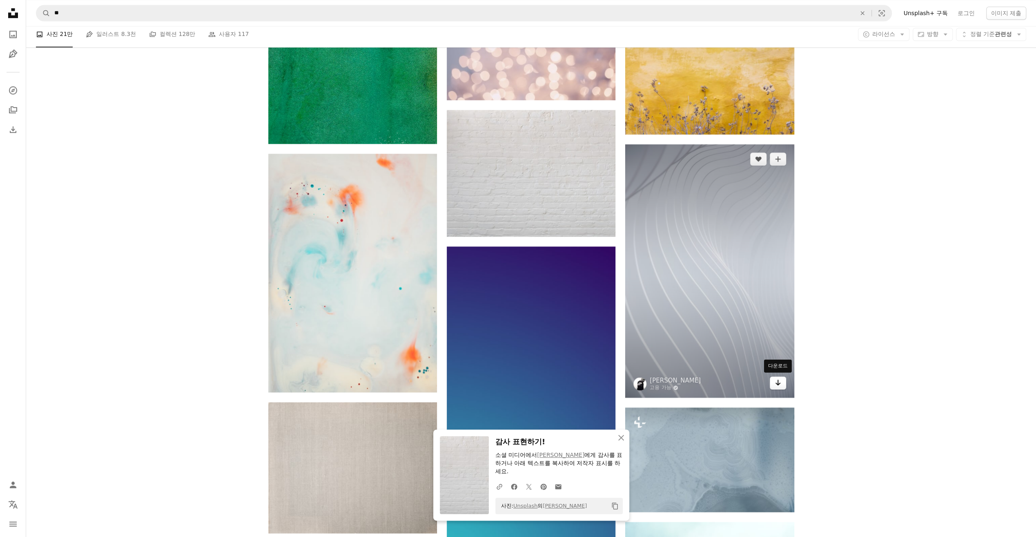
click at [780, 382] on icon "Arrow pointing down" at bounding box center [778, 382] width 7 height 10
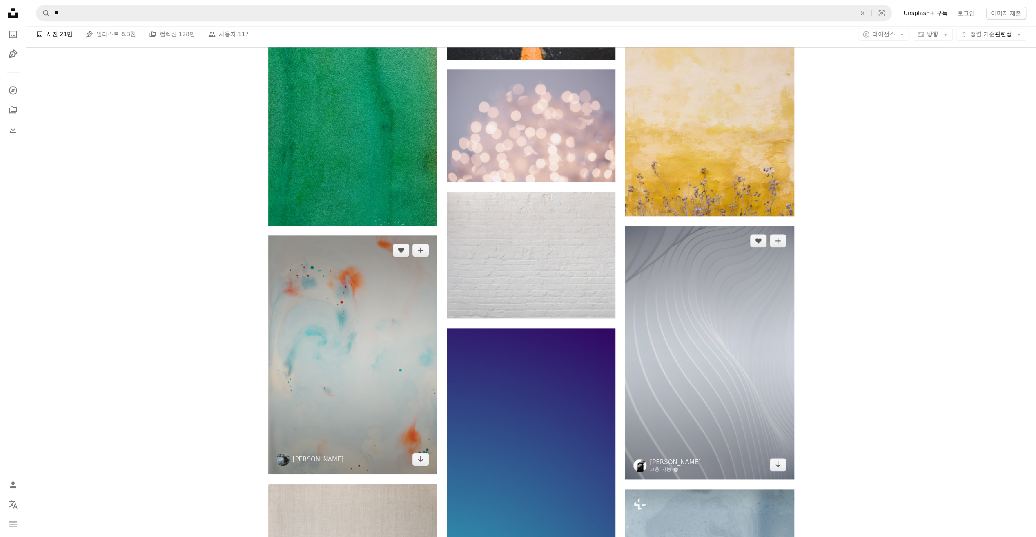
scroll to position [899, 0]
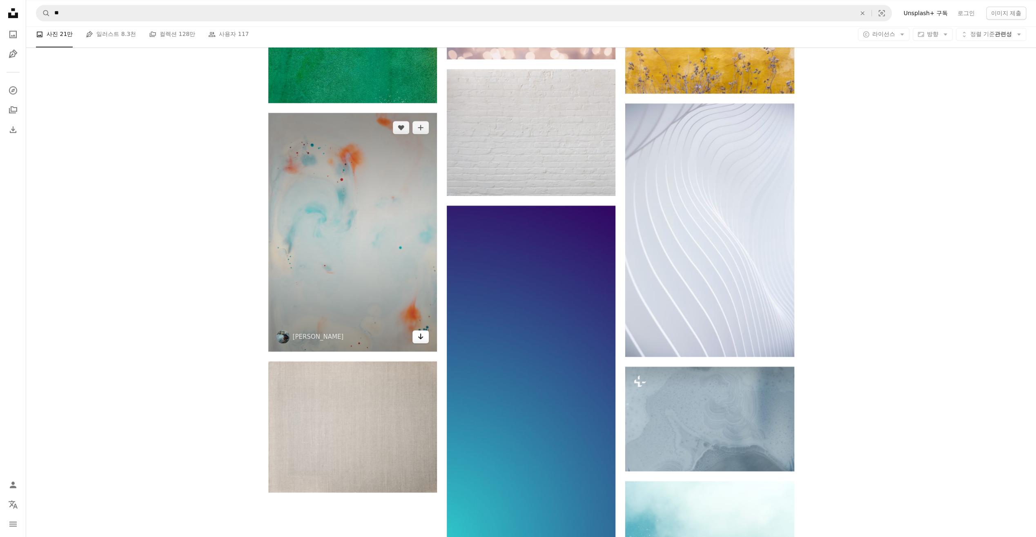
click at [425, 337] on link "Arrow pointing down" at bounding box center [421, 336] width 16 height 13
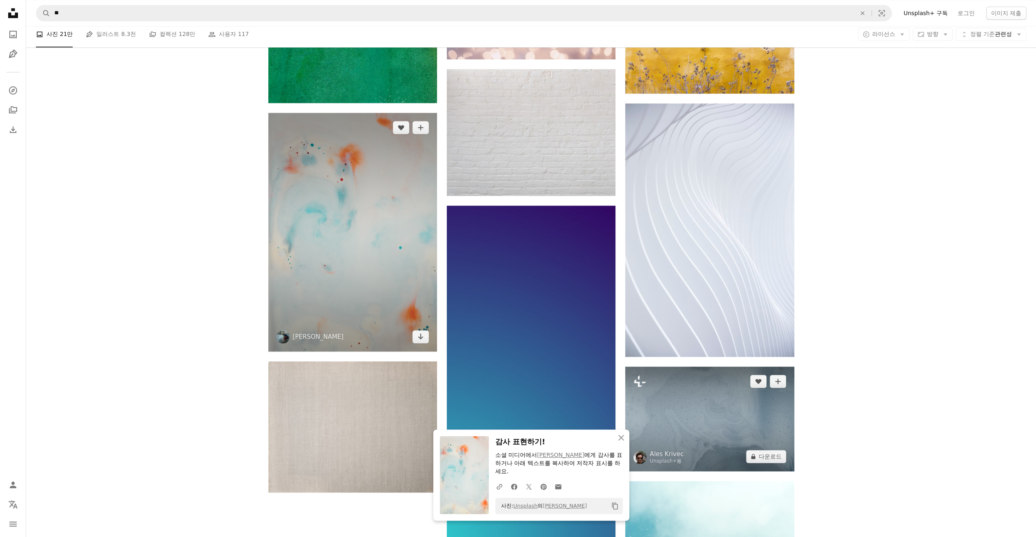
scroll to position [1062, 0]
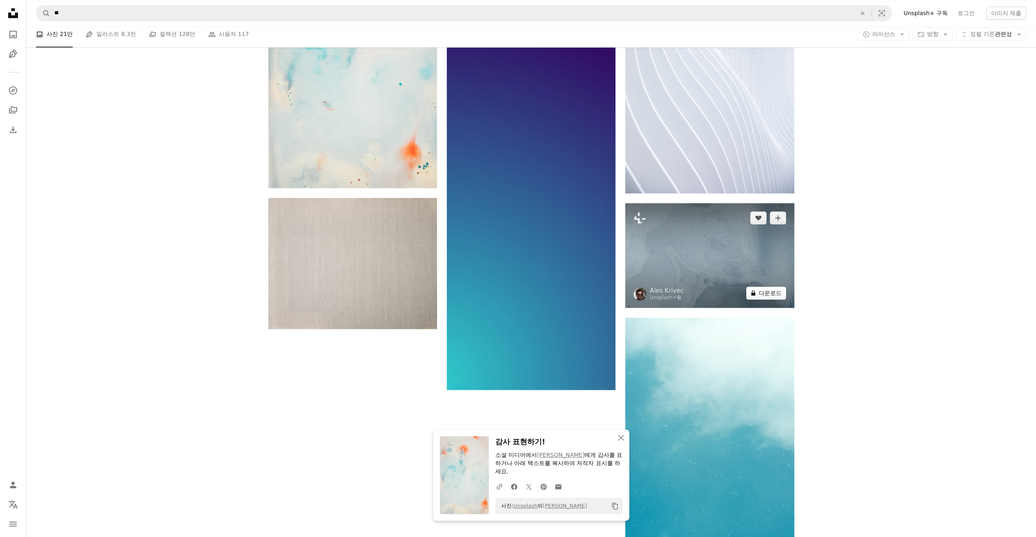
click at [773, 293] on button "A lock 다운로드" at bounding box center [766, 292] width 40 height 13
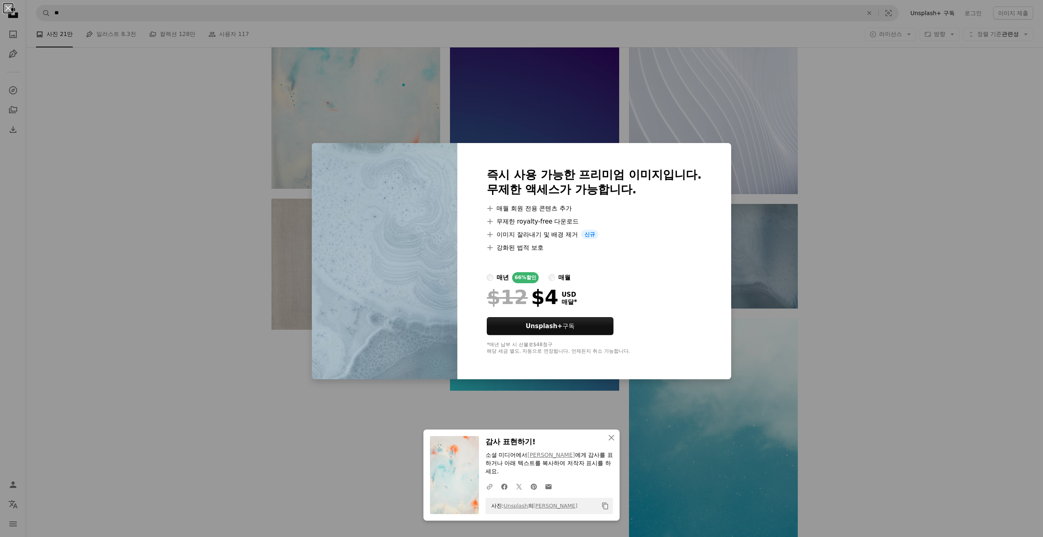
click at [538, 383] on div "An X shape An X shape 닫기 감사 표현하기! 소셜 미디어에서 Annie Spratt 에게 감사를 표하거나 아래 텍스트를 복사하…" at bounding box center [521, 268] width 1043 height 537
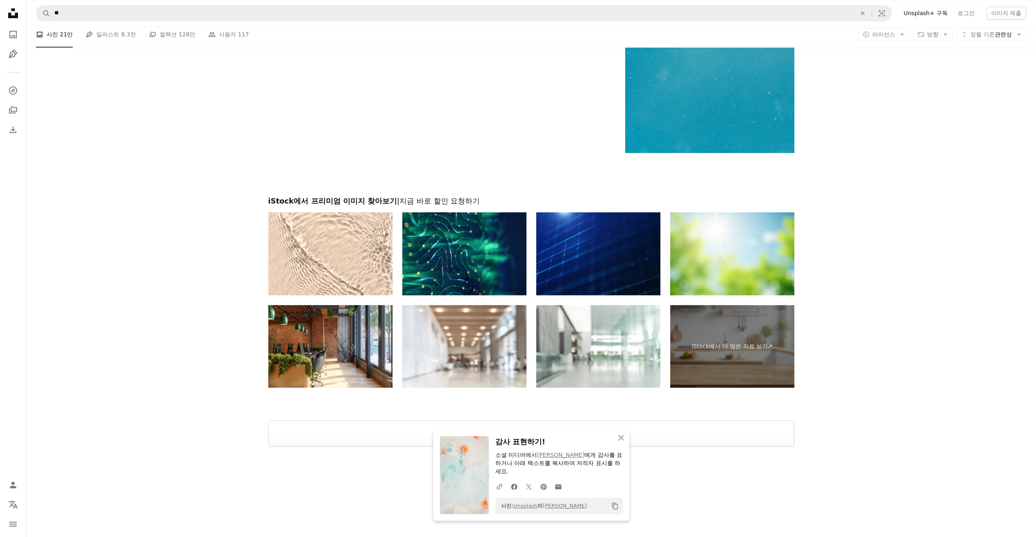
scroll to position [1530, 0]
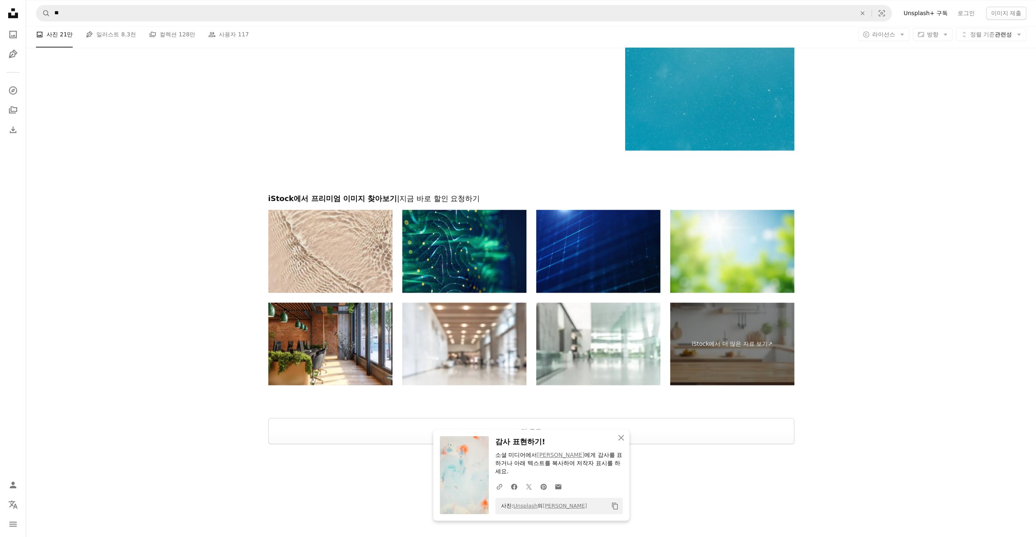
click at [331, 243] on img at bounding box center [330, 251] width 124 height 83
